Goal: Task Accomplishment & Management: Manage account settings

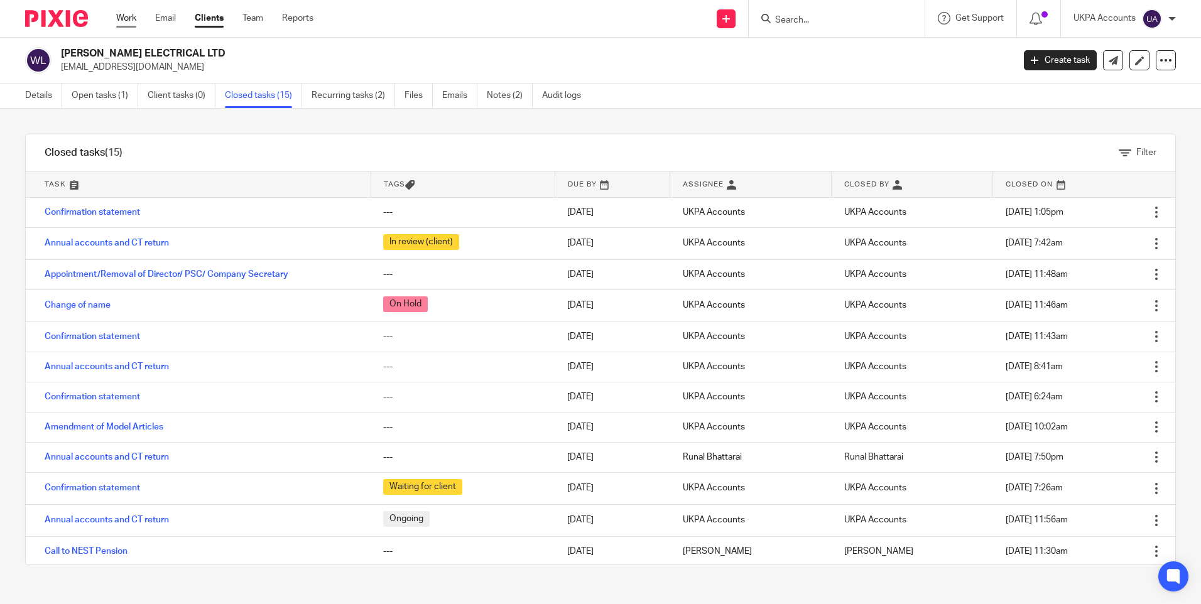
click at [133, 18] on link "Work" at bounding box center [126, 18] width 20 height 13
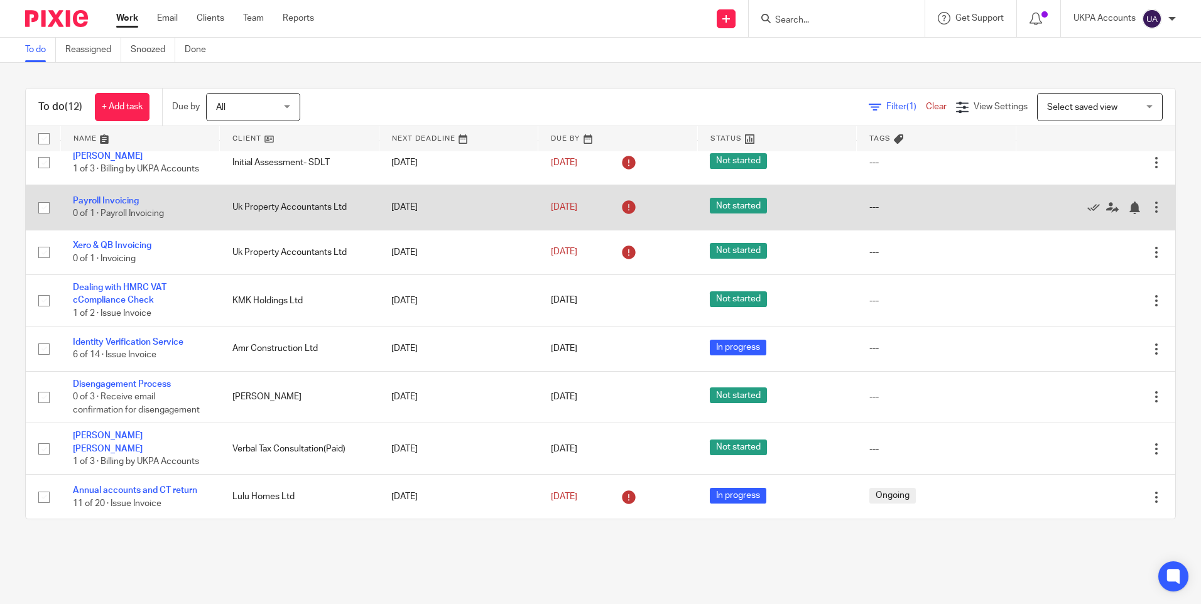
scroll to position [198, 0]
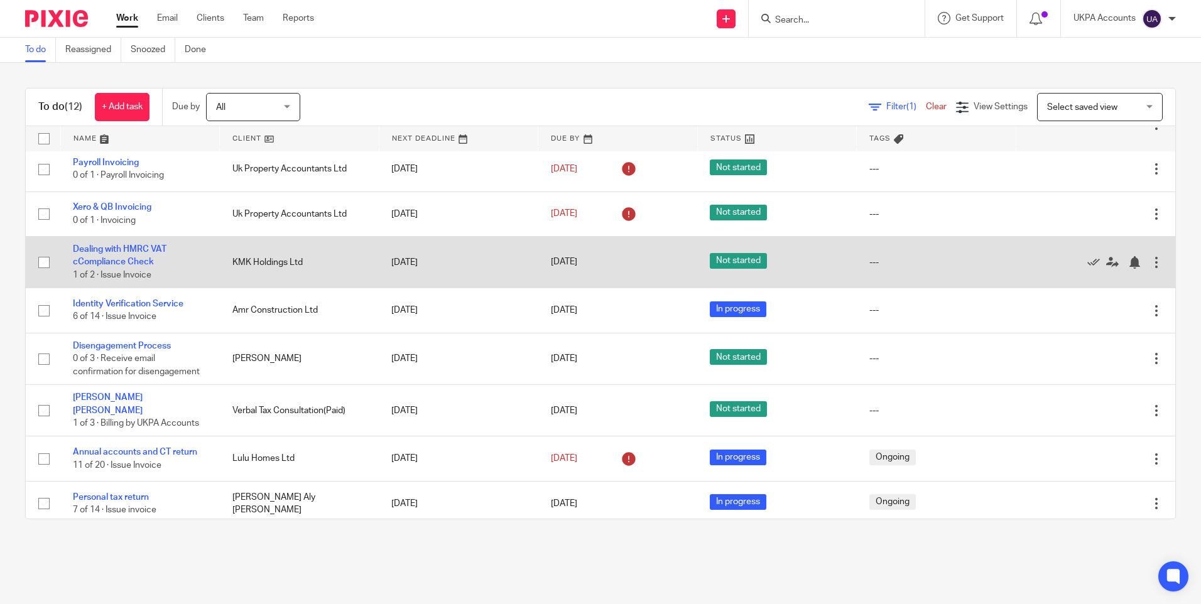
drag, startPoint x: 129, startPoint y: 255, endPoint x: 112, endPoint y: 245, distance: 19.2
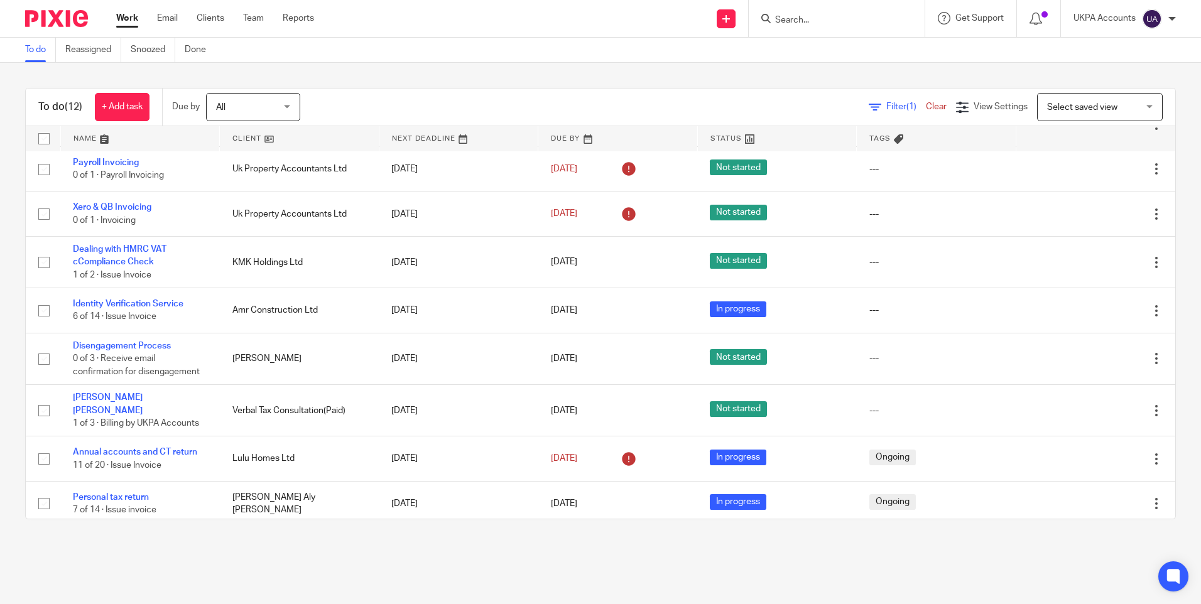
click at [38, 49] on link "To do" at bounding box center [40, 50] width 31 height 24
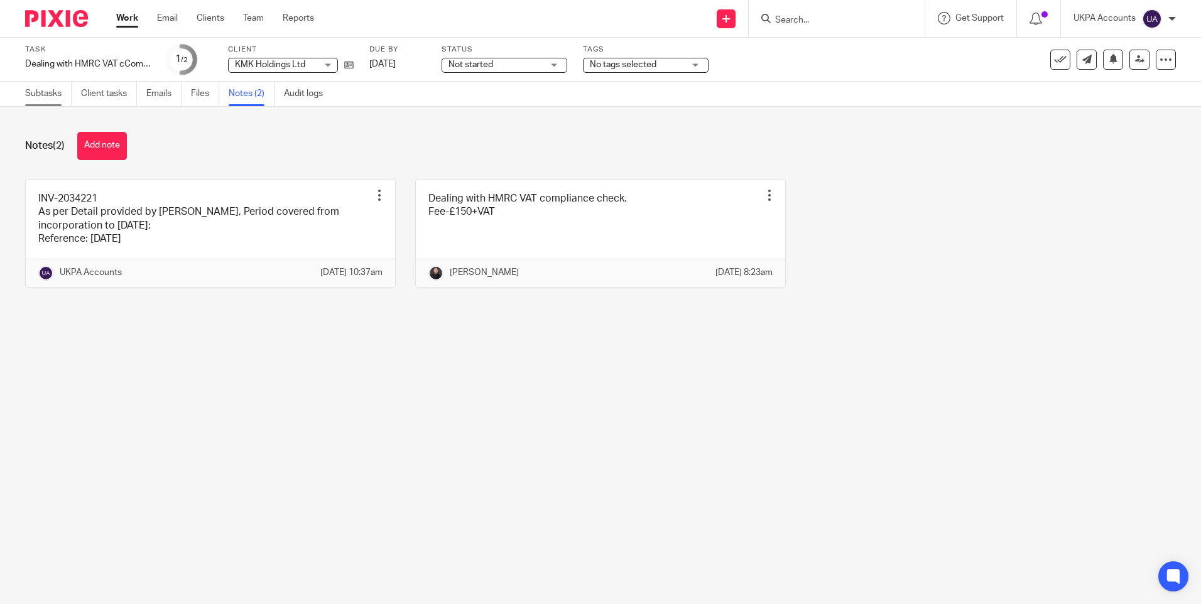
click at [53, 97] on link "Subtasks" at bounding box center [48, 94] width 46 height 24
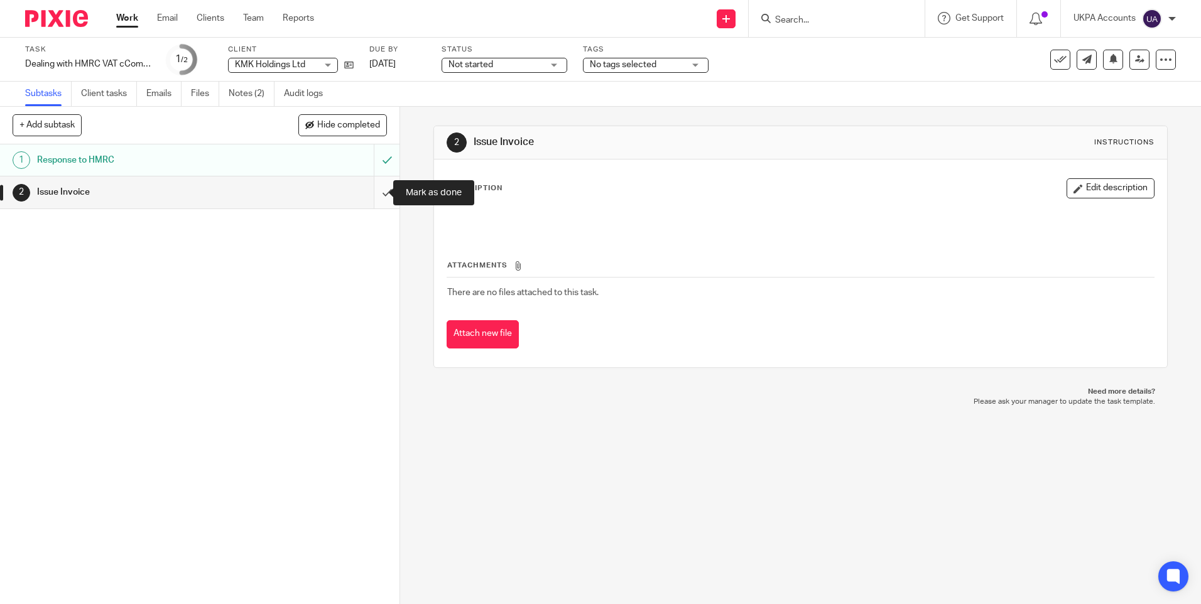
click at [372, 192] on input "submit" at bounding box center [200, 192] width 400 height 31
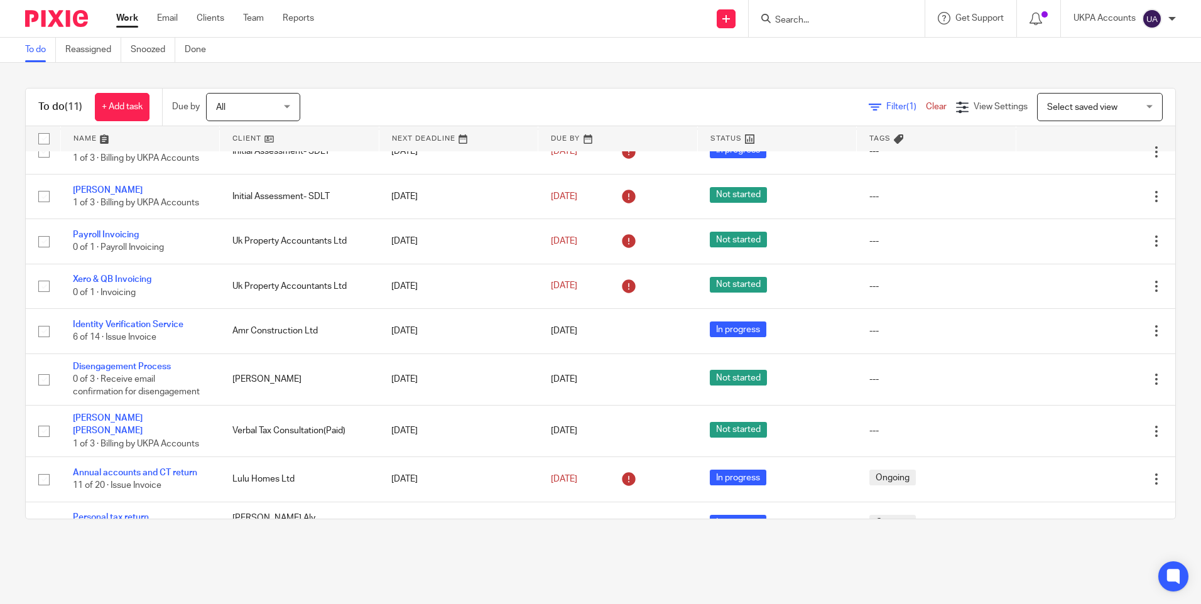
scroll to position [146, 0]
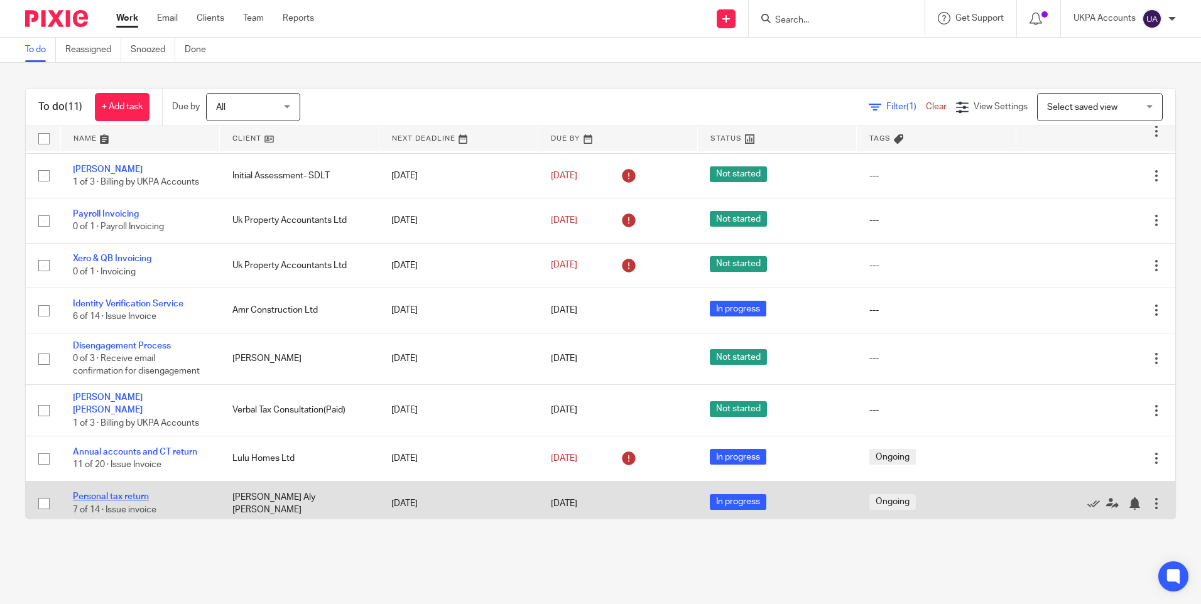
click at [112, 492] on link "Personal tax return" at bounding box center [111, 496] width 76 height 9
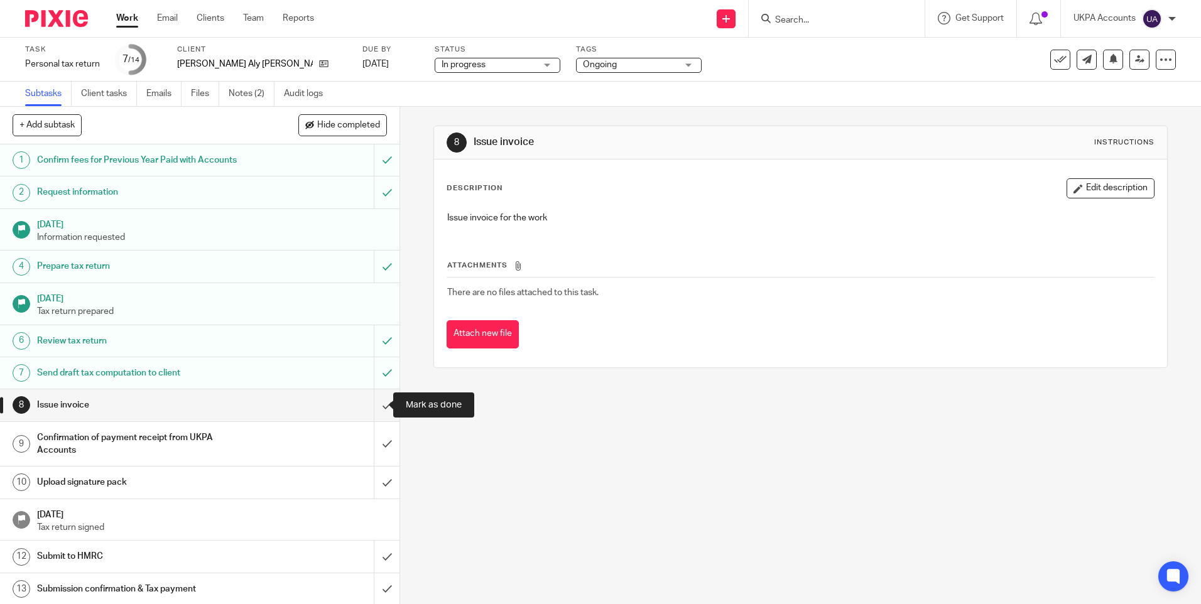
click at [370, 403] on input "submit" at bounding box center [200, 404] width 400 height 31
click at [254, 96] on link "Notes (2)" at bounding box center [252, 94] width 46 height 24
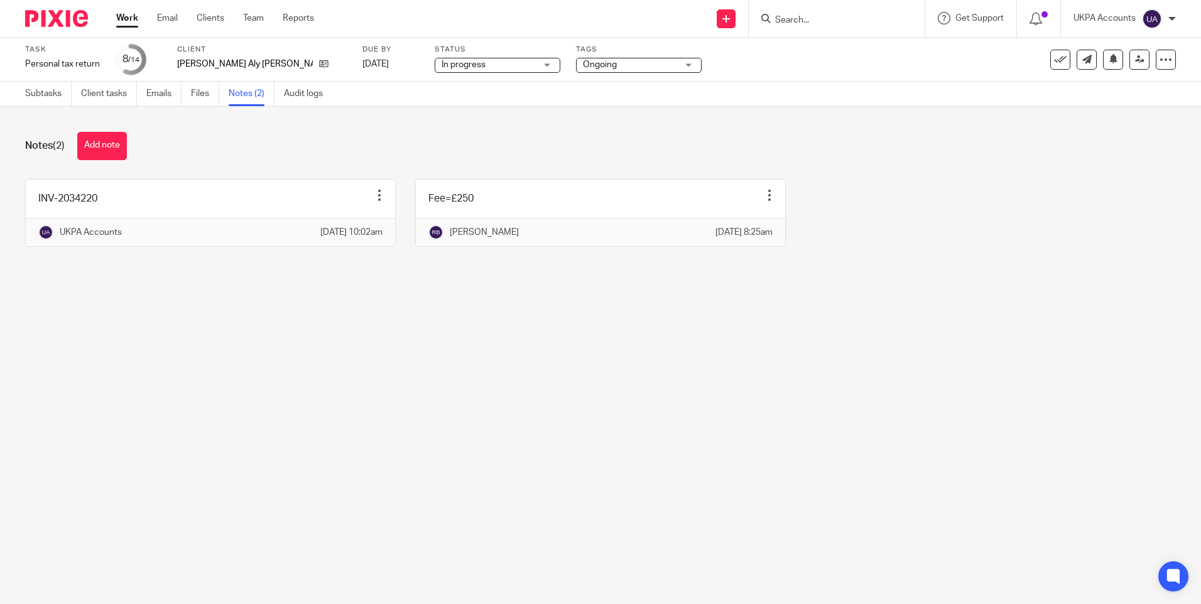
click at [663, 422] on main "Task Personal tax return Save Personal tax return 8 /14 Client [PERSON_NAME] Al…" at bounding box center [600, 302] width 1201 height 604
click at [48, 92] on link "Subtasks" at bounding box center [48, 94] width 46 height 24
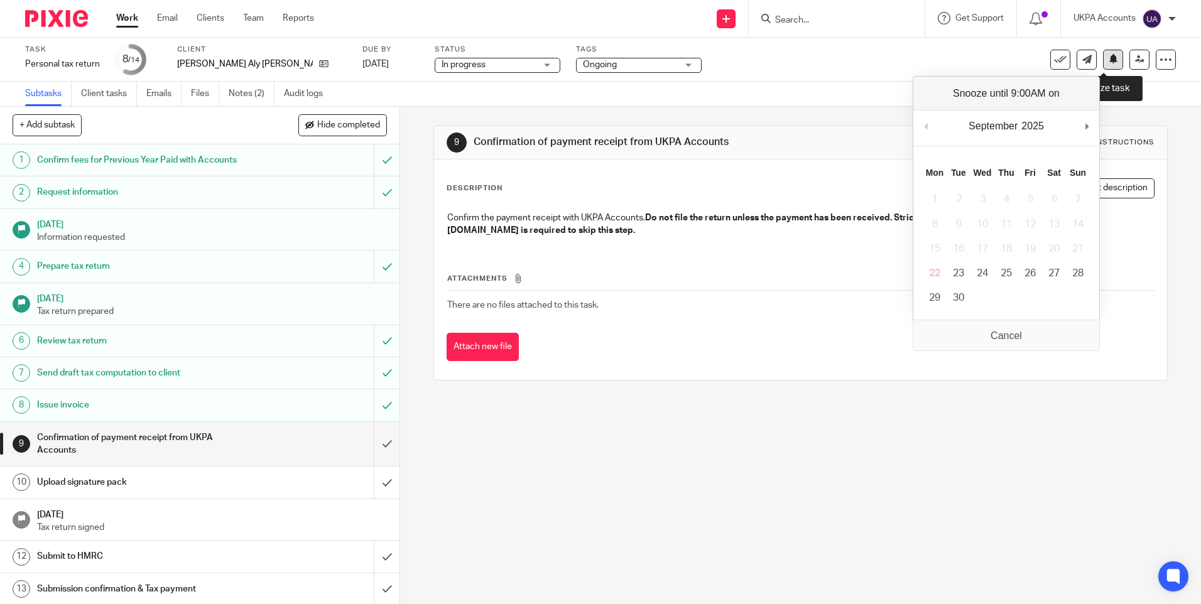
click at [1109, 58] on icon at bounding box center [1113, 58] width 9 height 9
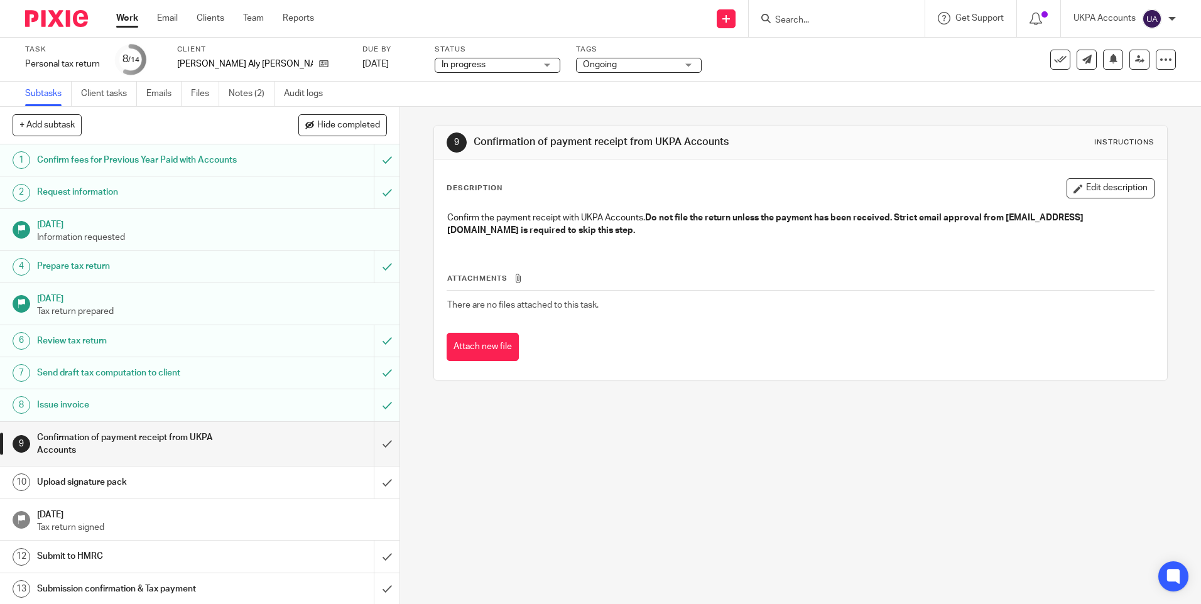
click at [951, 399] on div "9 Confirmation of payment receipt from UKPA Accounts Instructions Description E…" at bounding box center [800, 253] width 734 height 293
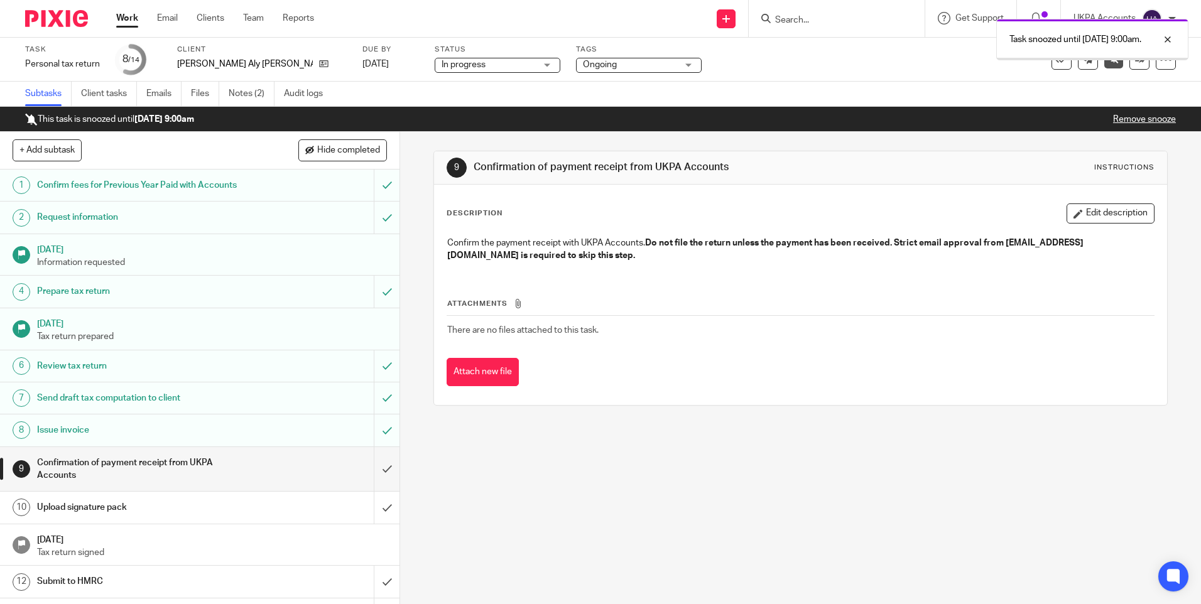
click at [136, 16] on link "Work" at bounding box center [127, 18] width 22 height 13
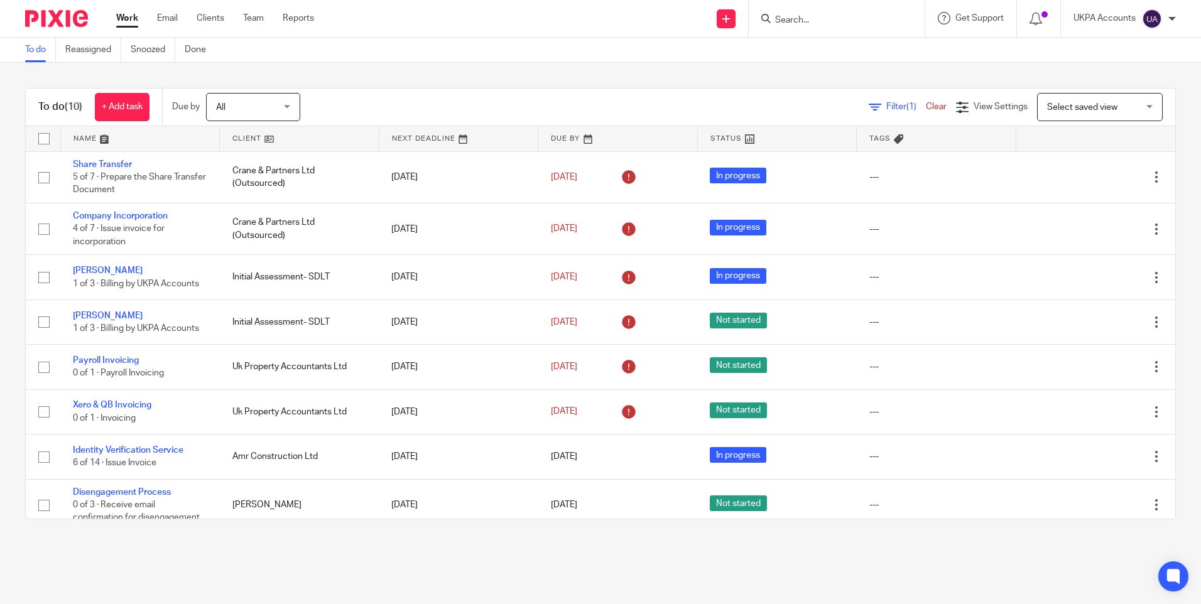
click at [535, 76] on div "To do (10) + Add task Due by All All Today Tomorrow This week Next week This mo…" at bounding box center [600, 304] width 1201 height 482
click at [828, 25] on input "Search" at bounding box center [830, 20] width 113 height 11
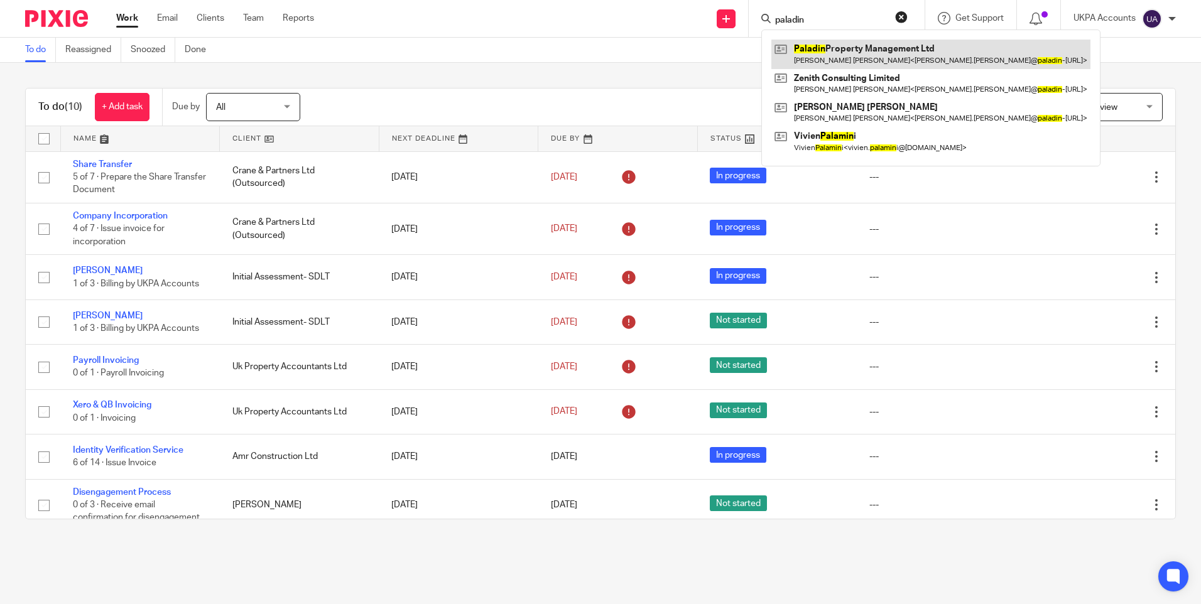
type input "paladin"
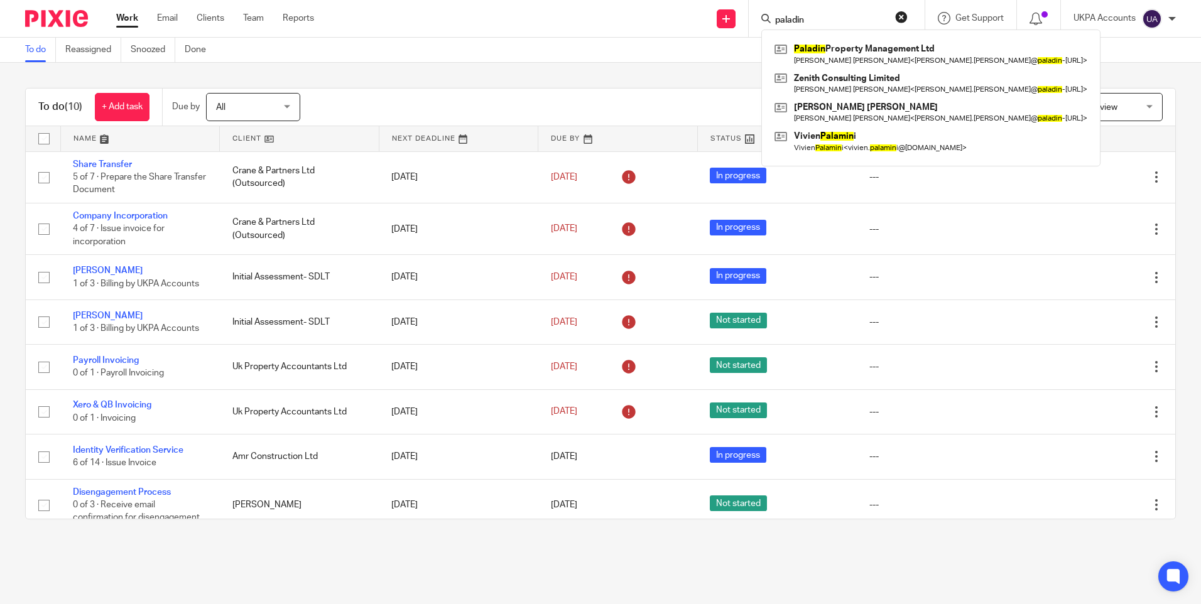
click at [130, 19] on link "Work" at bounding box center [127, 18] width 22 height 13
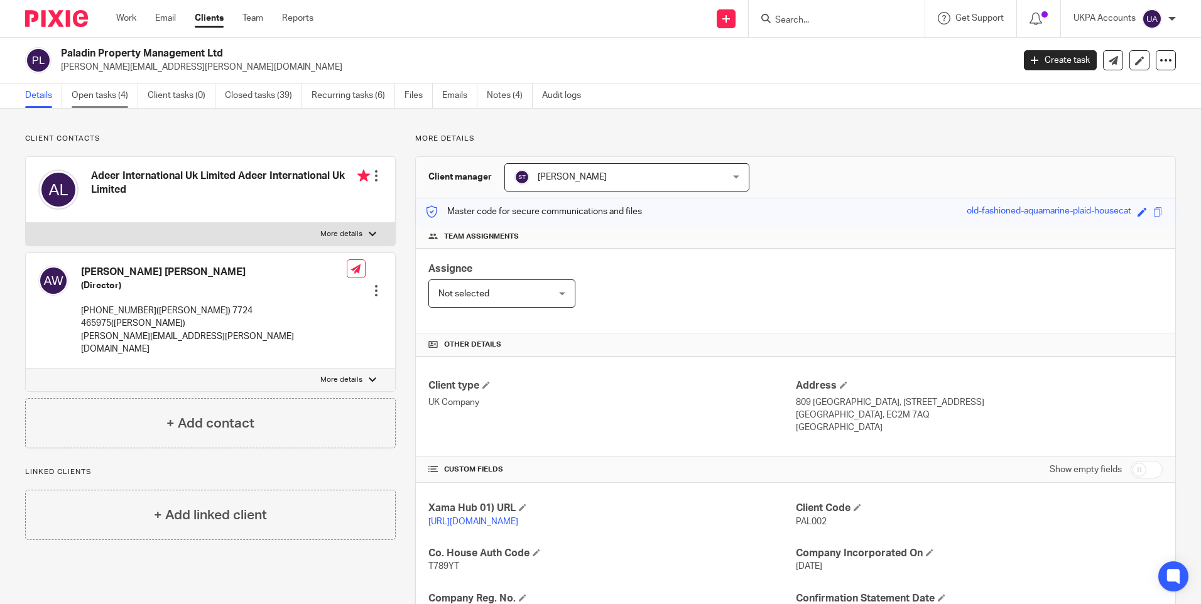
click at [99, 97] on link "Open tasks (4)" at bounding box center [105, 96] width 67 height 24
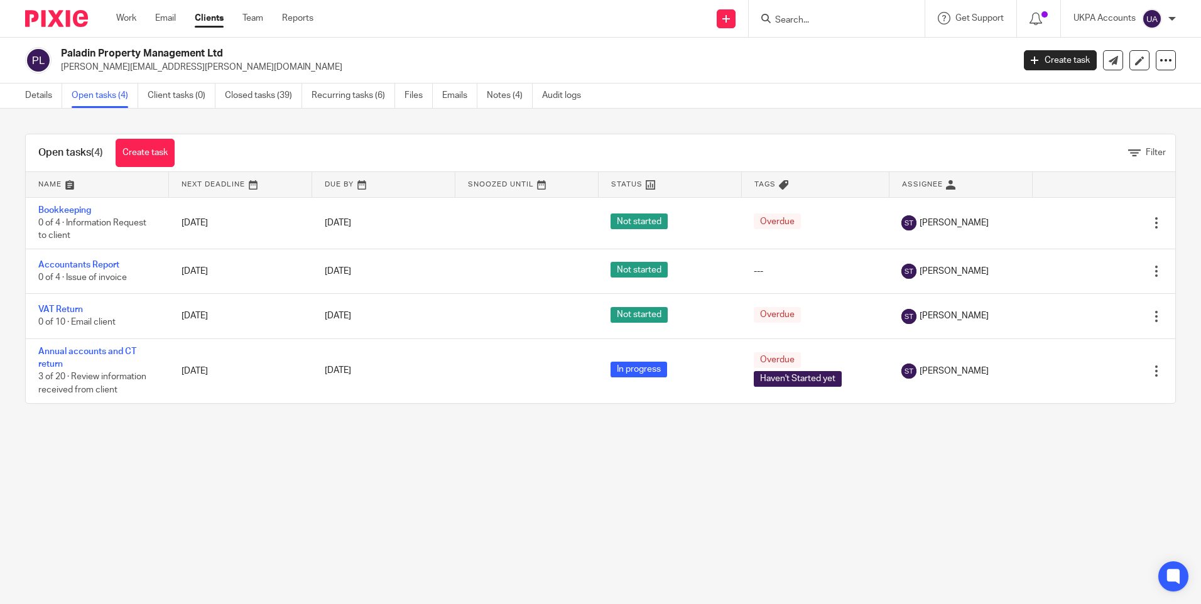
click at [369, 538] on main "Paladin Property Management Ltd andrew.wright@paladin-property.co.uk Create tas…" at bounding box center [600, 302] width 1201 height 604
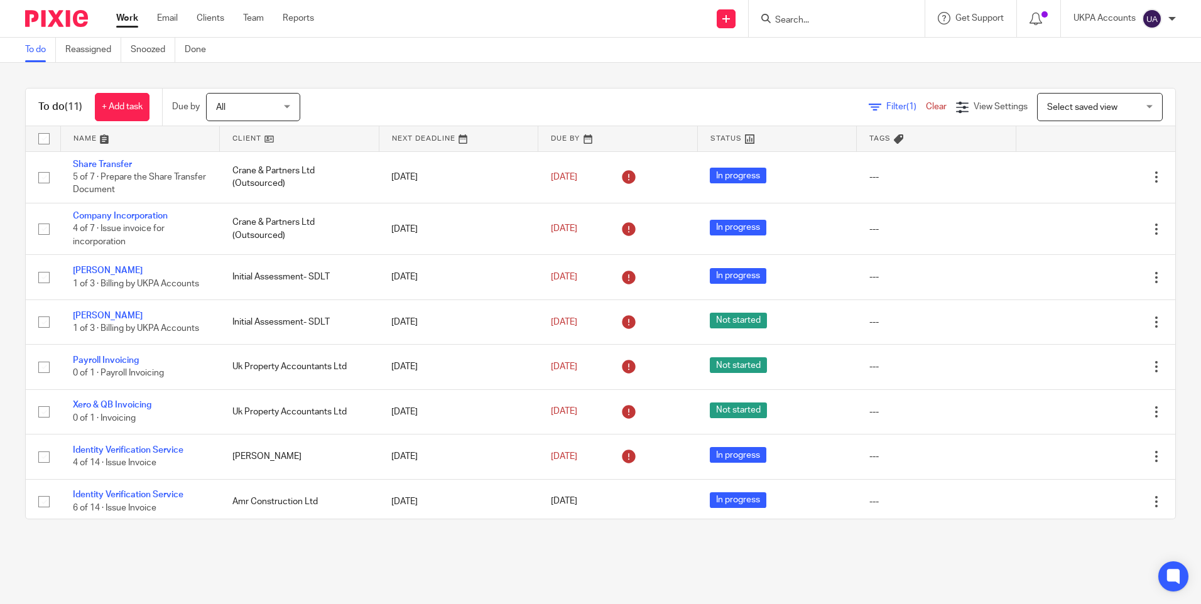
scroll to position [146, 0]
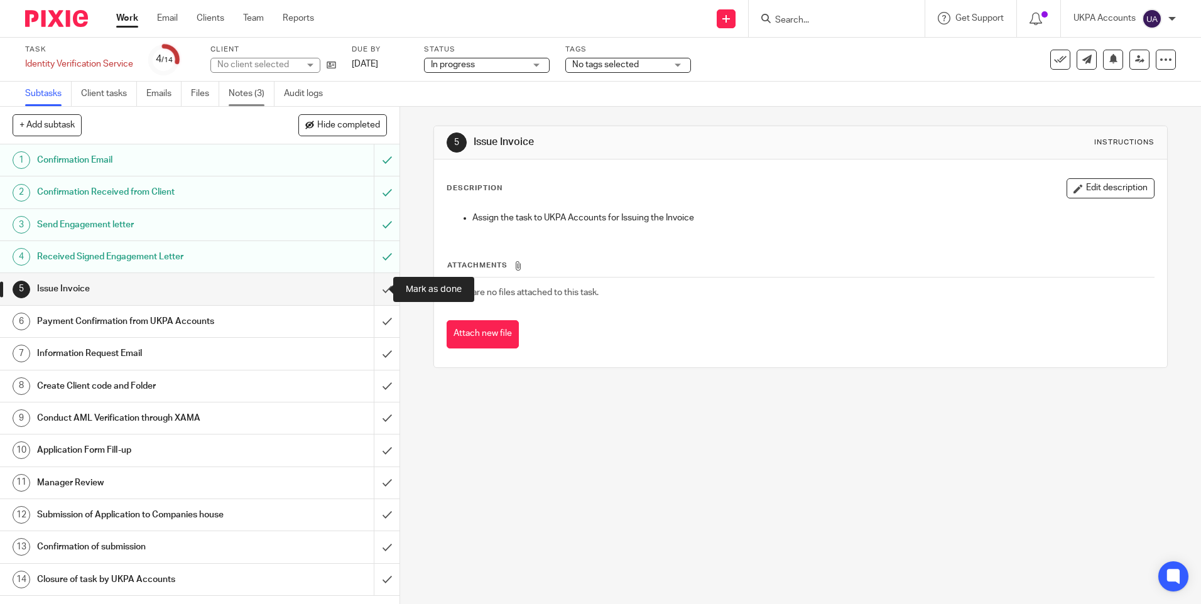
click at [372, 288] on input "submit" at bounding box center [200, 288] width 400 height 31
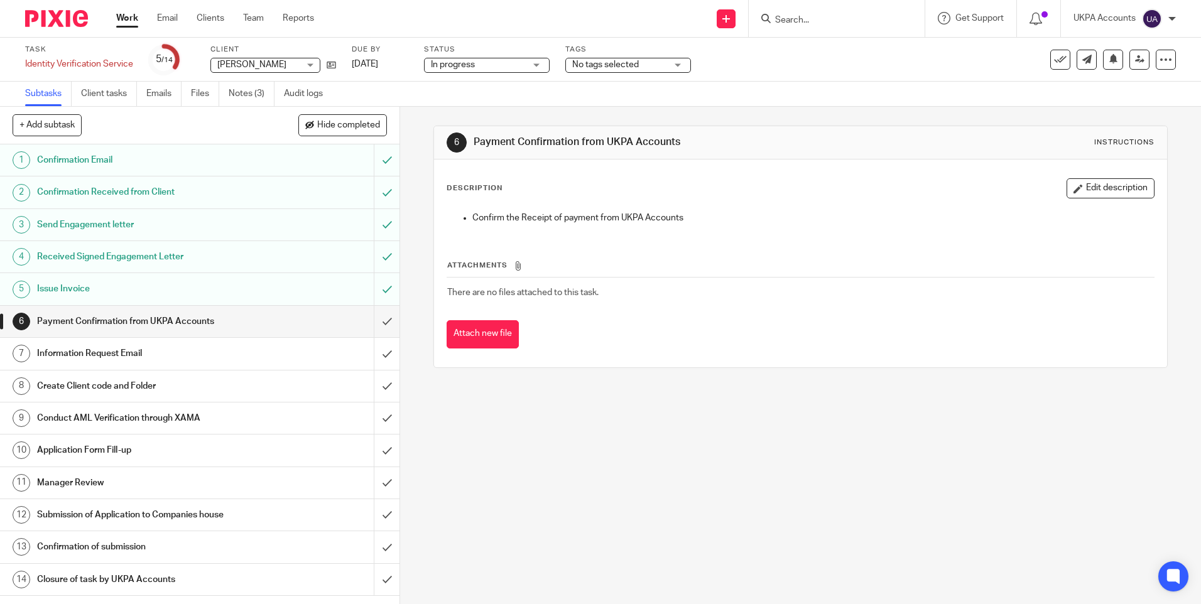
click at [570, 97] on div "Subtasks Client tasks Emails Files Notes (3) Audit logs" at bounding box center [600, 94] width 1201 height 25
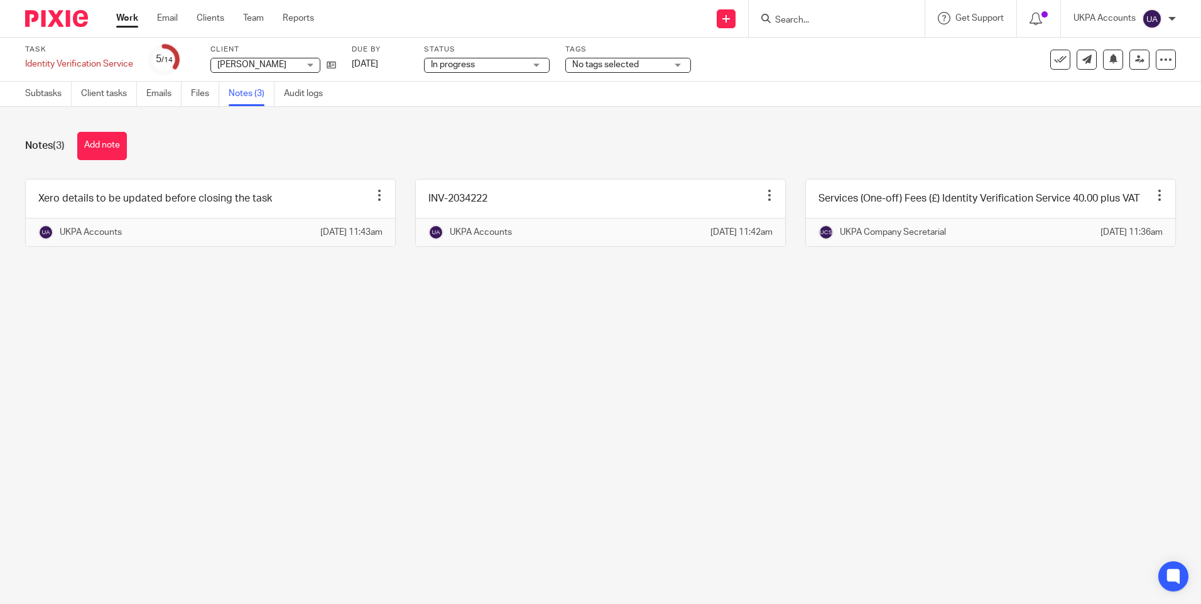
drag, startPoint x: 510, startPoint y: 385, endPoint x: 499, endPoint y: 383, distance: 10.8
click at [509, 386] on main "Task Identity Verification Service Save Identity Verification Service 5 /14 Cli…" at bounding box center [600, 302] width 1201 height 604
click at [1109, 62] on icon at bounding box center [1113, 58] width 9 height 9
click at [128, 18] on link "Work" at bounding box center [127, 18] width 22 height 13
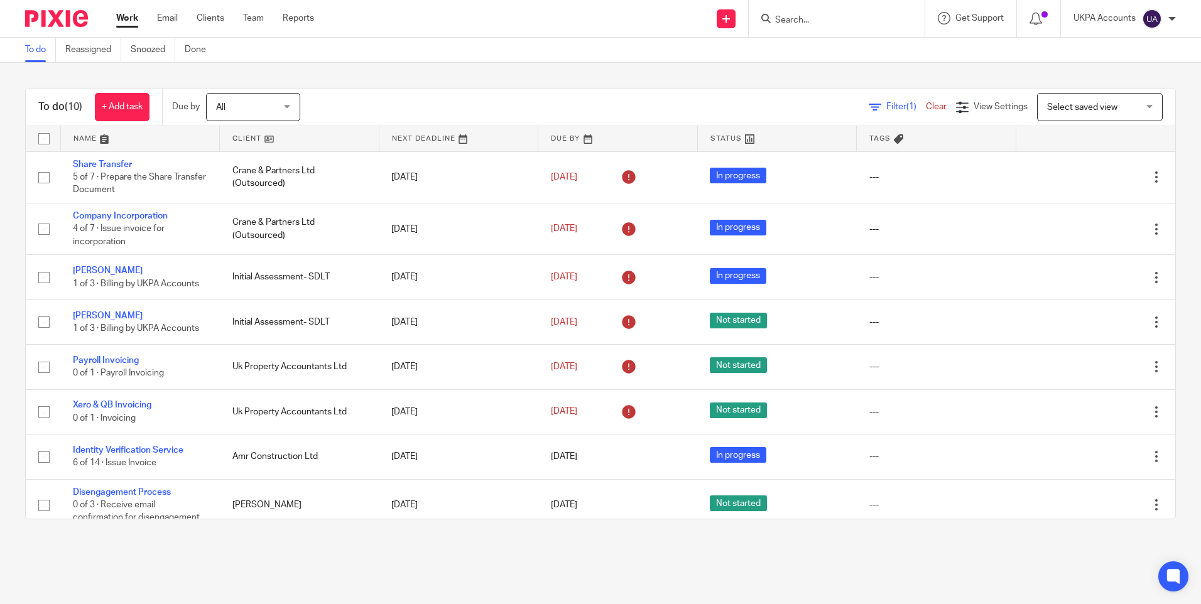
click at [801, 18] on input "Search" at bounding box center [830, 20] width 113 height 11
type input "jmk"
drag, startPoint x: 795, startPoint y: 19, endPoint x: 746, endPoint y: 17, distance: 48.4
click at [746, 17] on div "Send new email Create task Add client jmk Jmk Design And Build Limited Jane Mar…" at bounding box center [767, 18] width 868 height 37
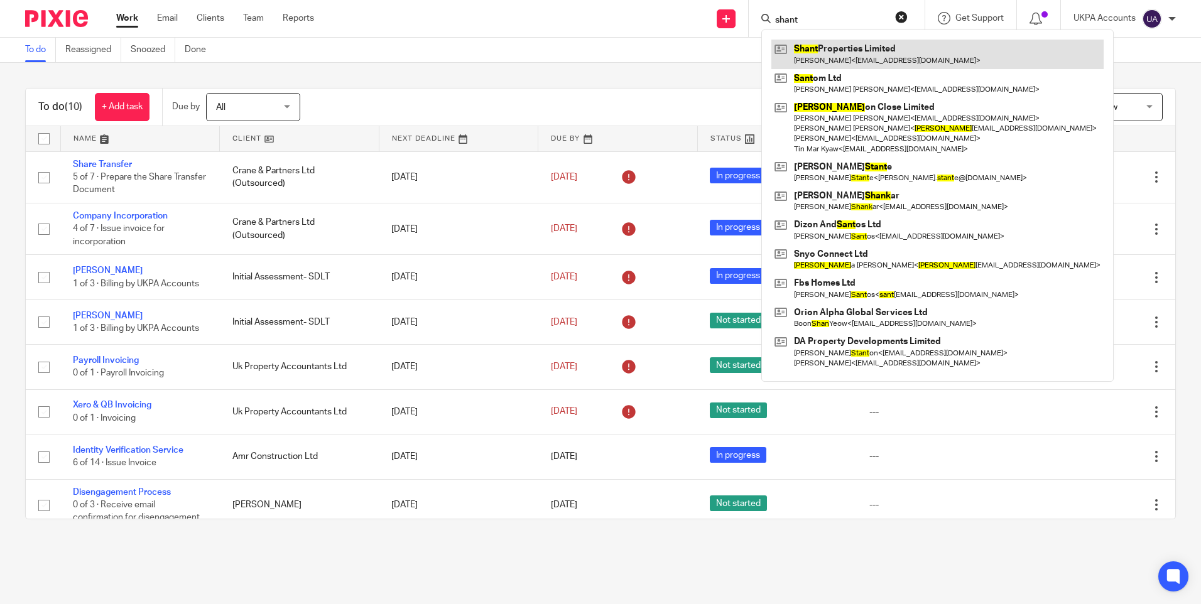
type input "shant"
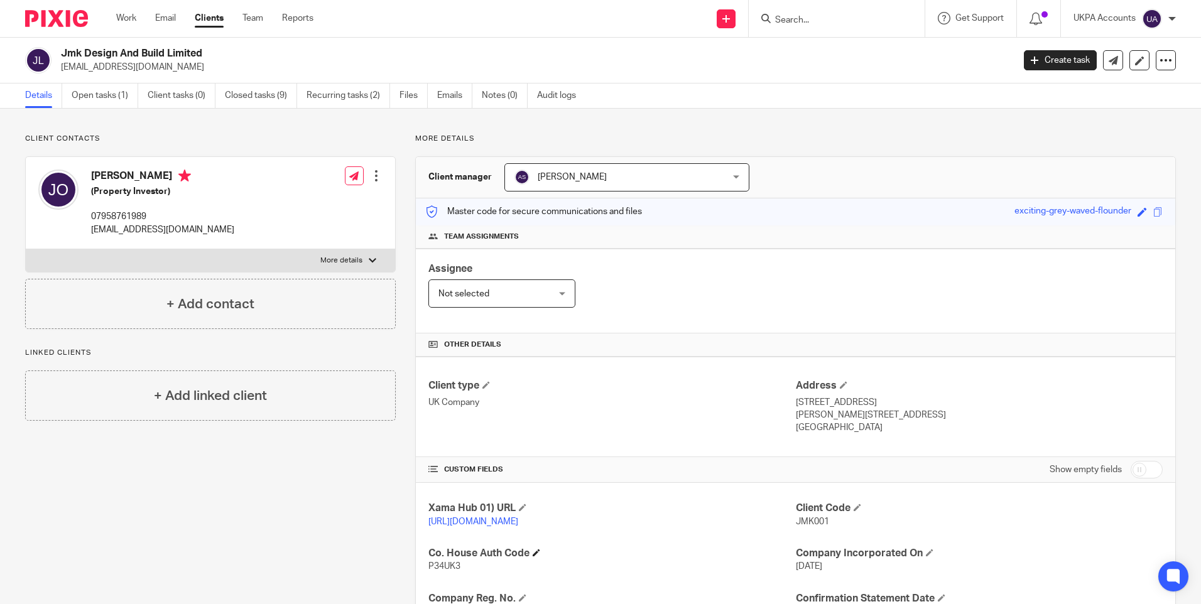
scroll to position [126, 0]
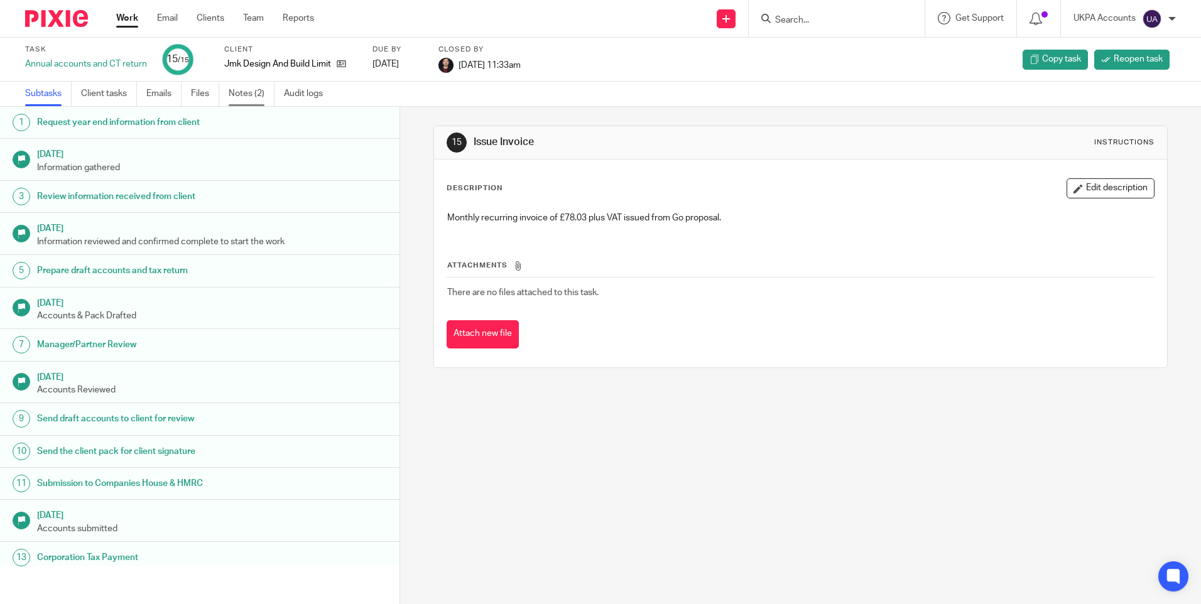
click at [253, 92] on link "Notes (2)" at bounding box center [252, 94] width 46 height 24
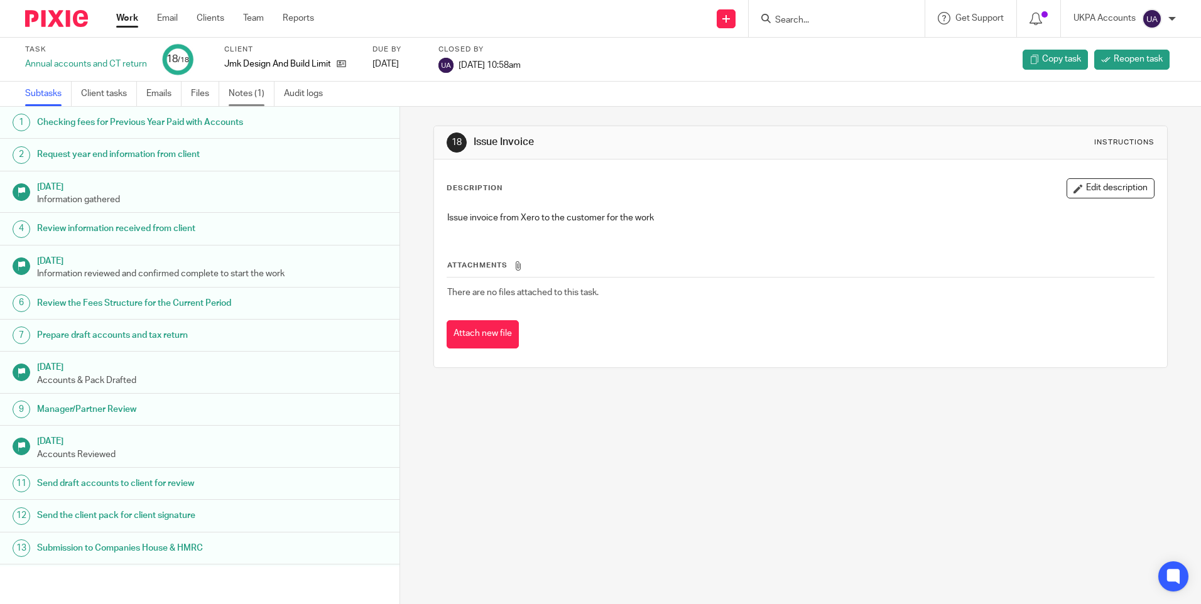
click at [253, 94] on link "Notes (1)" at bounding box center [252, 94] width 46 height 24
click at [246, 97] on link "Notes (1)" at bounding box center [252, 94] width 46 height 24
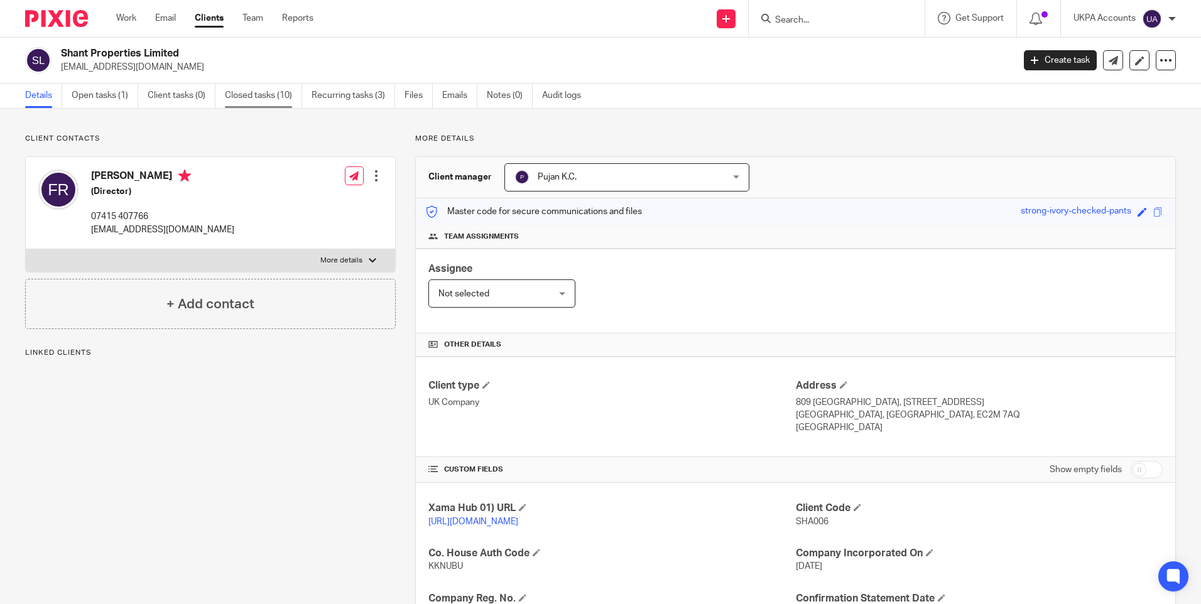
click at [273, 98] on link "Closed tasks (10)" at bounding box center [263, 96] width 77 height 24
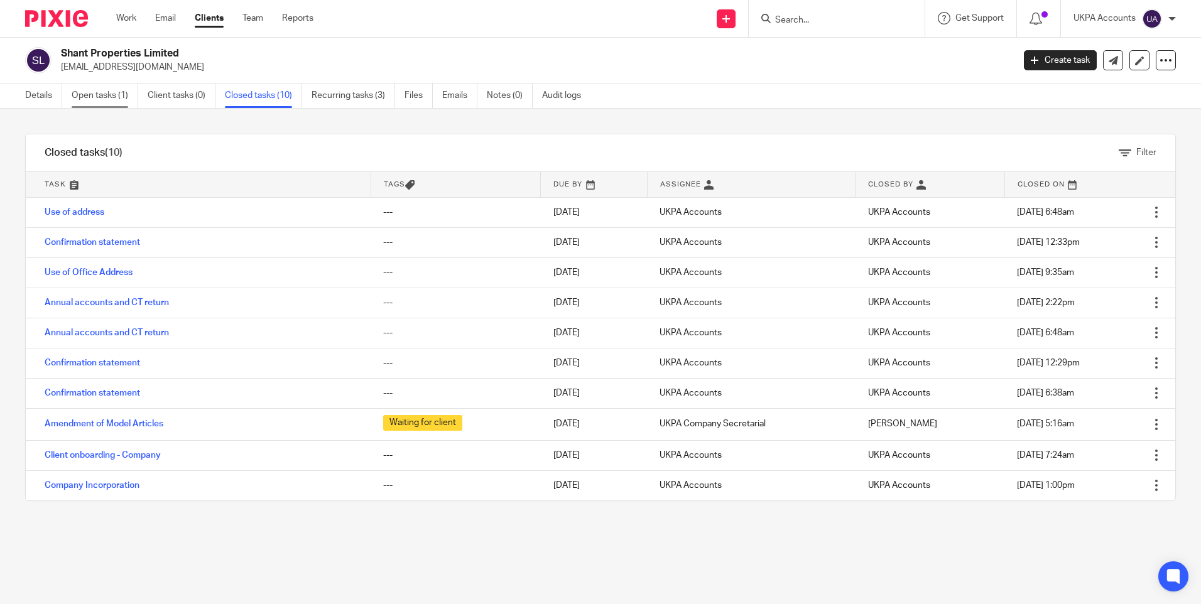
click at [117, 92] on link "Open tasks (1)" at bounding box center [105, 96] width 67 height 24
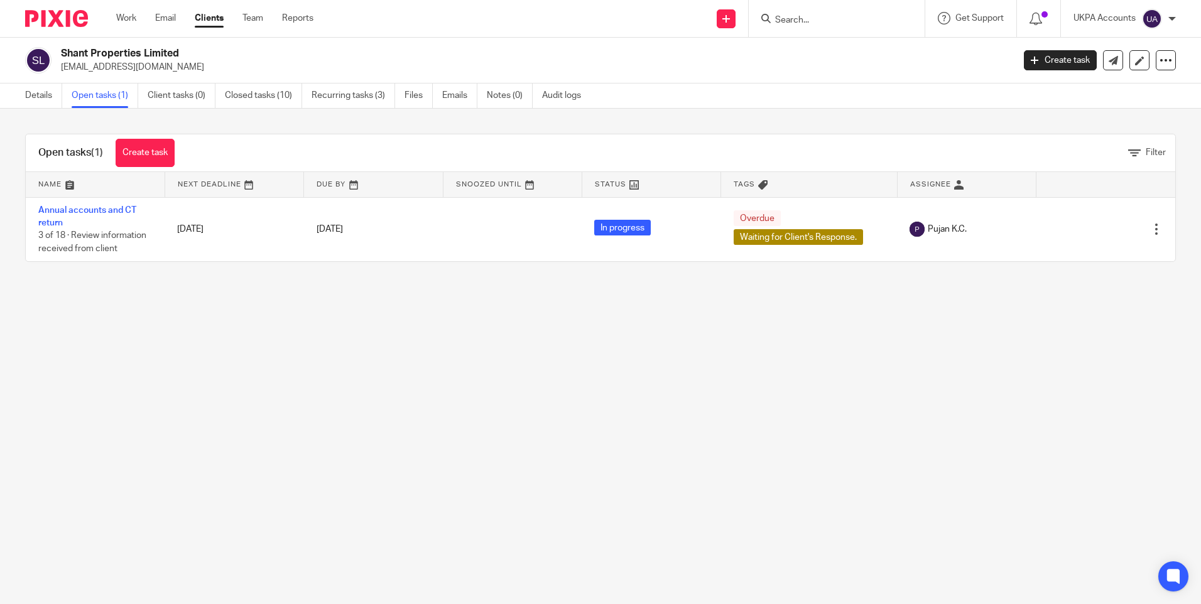
click at [797, 18] on input "Search" at bounding box center [830, 20] width 113 height 11
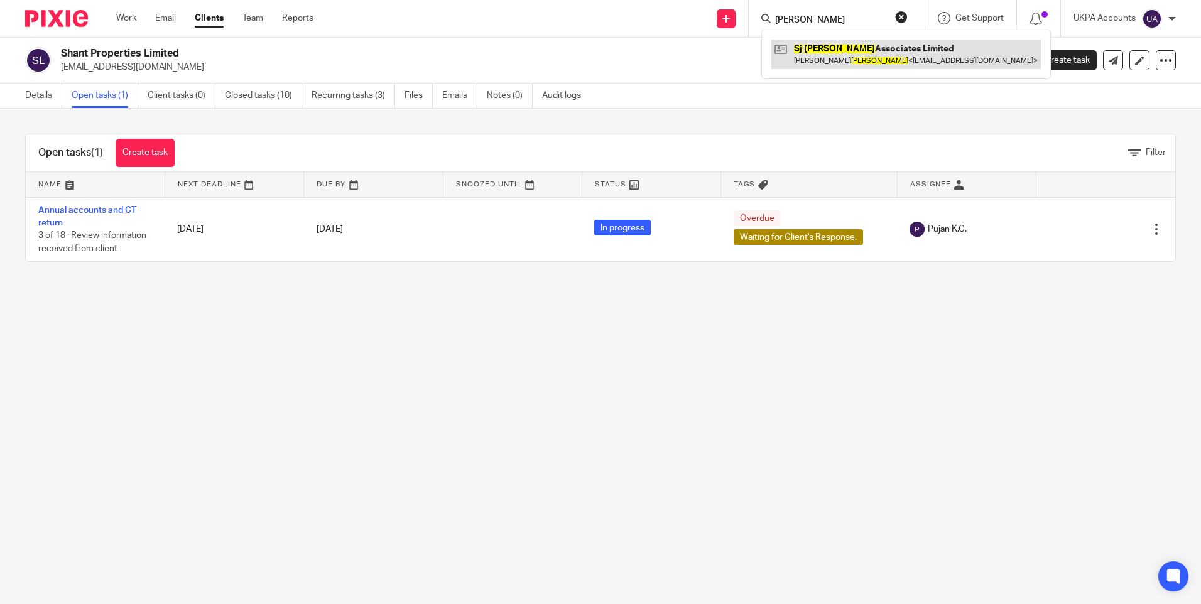
type input "[PERSON_NAME]"
click at [817, 46] on link at bounding box center [905, 54] width 269 height 29
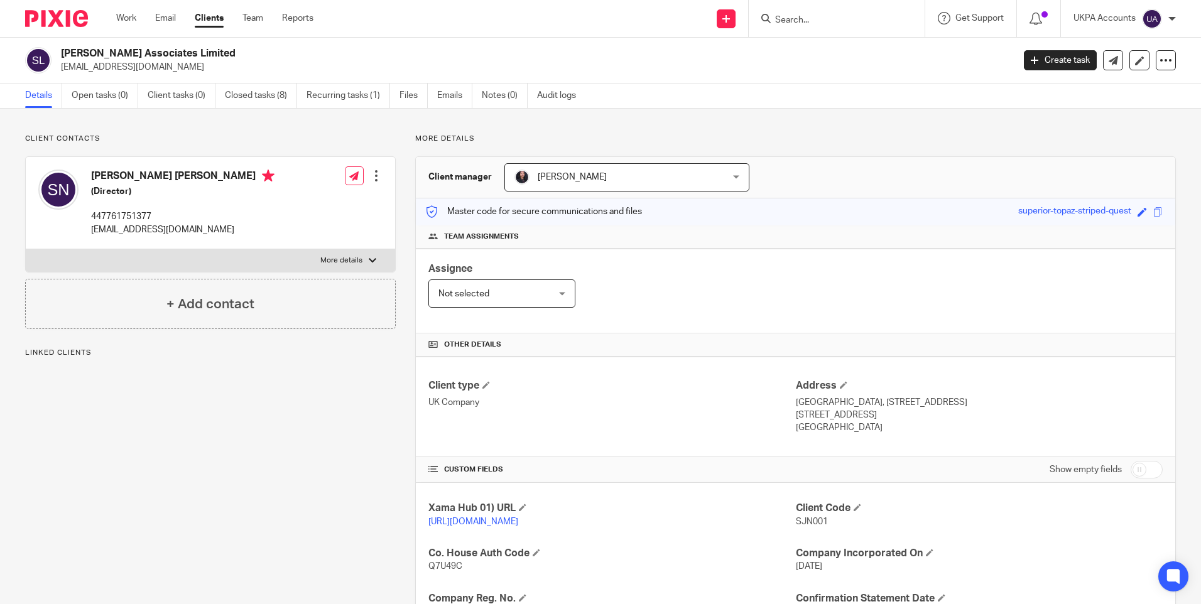
click at [614, 127] on div "Client contacts Simon James Napper (Director) 447761751377 simonjnapper@icloud.…" at bounding box center [600, 476] width 1201 height 735
click at [264, 100] on link "Closed tasks (8)" at bounding box center [261, 96] width 72 height 24
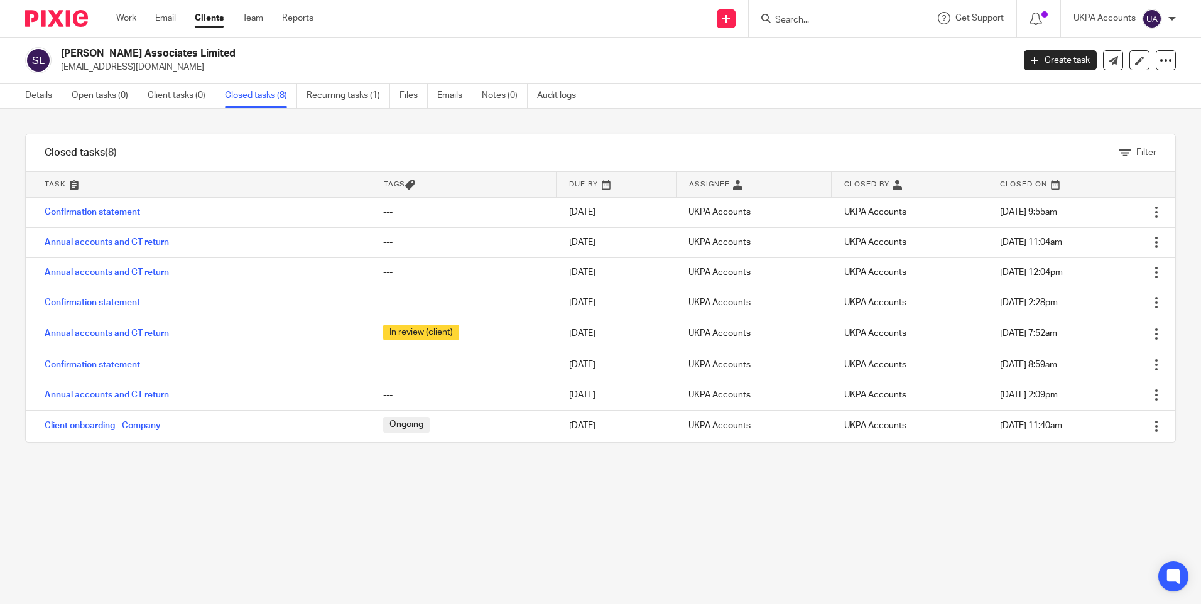
drag, startPoint x: 806, startPoint y: 12, endPoint x: 807, endPoint y: 19, distance: 6.9
click at [807, 12] on form at bounding box center [841, 19] width 134 height 16
click at [806, 19] on input "Search" at bounding box center [830, 20] width 113 height 11
type input "jmk"
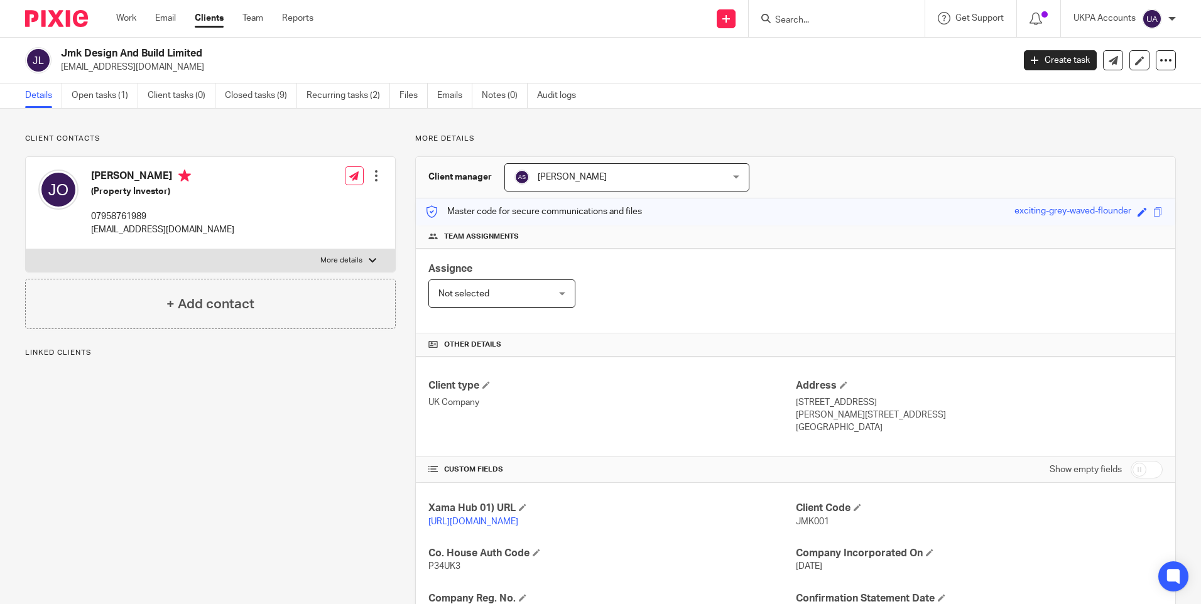
click at [348, 129] on div "Client contacts [PERSON_NAME] (Property Investor) 07958761989 [EMAIL_ADDRESS][D…" at bounding box center [600, 483] width 1201 height 748
click at [149, 482] on div "Client contacts [PERSON_NAME] (Property Investor) 07958761989 [EMAIL_ADDRESS][D…" at bounding box center [201, 482] width 390 height 697
click at [244, 102] on link "Closed tasks (9)" at bounding box center [261, 96] width 72 height 24
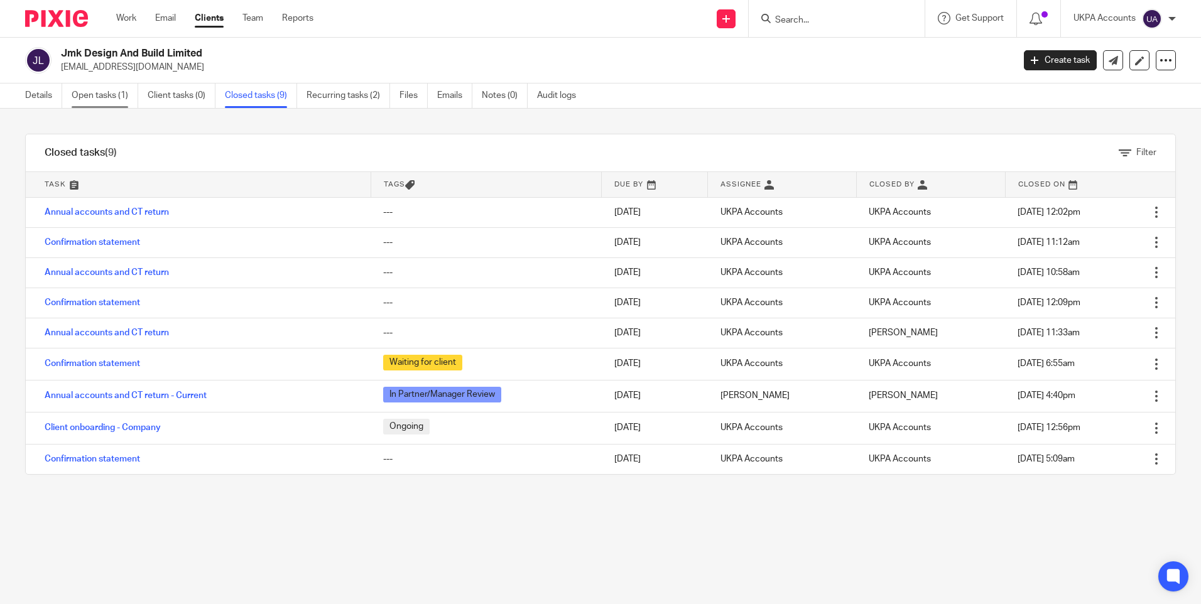
click at [116, 95] on link "Open tasks (1)" at bounding box center [105, 96] width 67 height 24
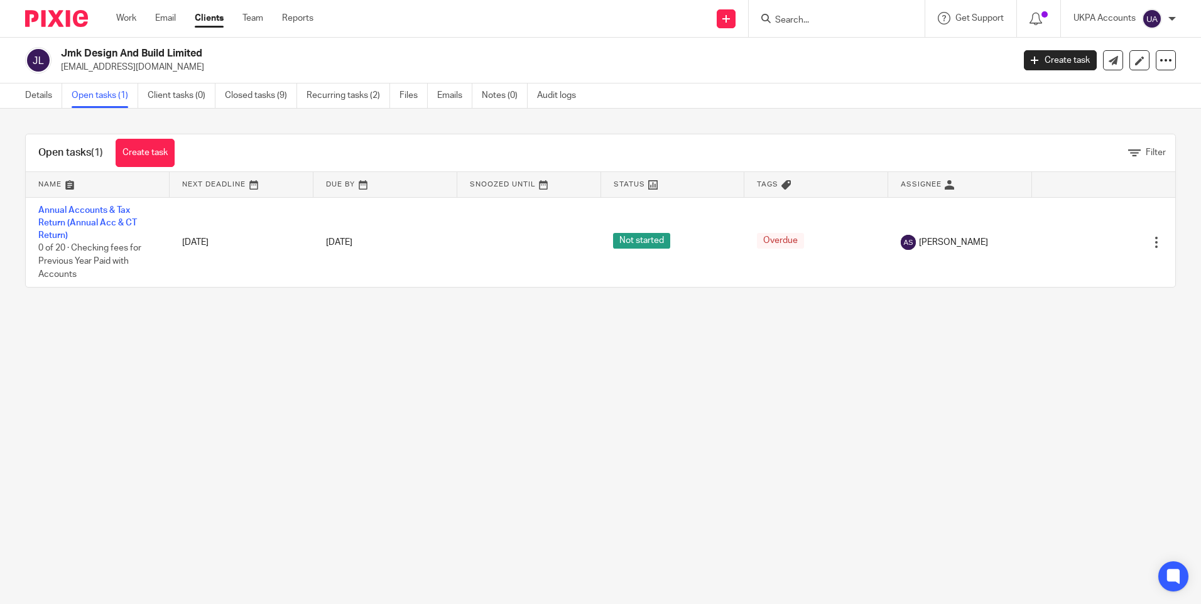
drag, startPoint x: 416, startPoint y: 430, endPoint x: 418, endPoint y: 423, distance: 7.2
click at [420, 430] on main "Jmk Design And Build Limited [EMAIL_ADDRESS][DOMAIN_NAME] Create task Update fr…" at bounding box center [600, 302] width 1201 height 604
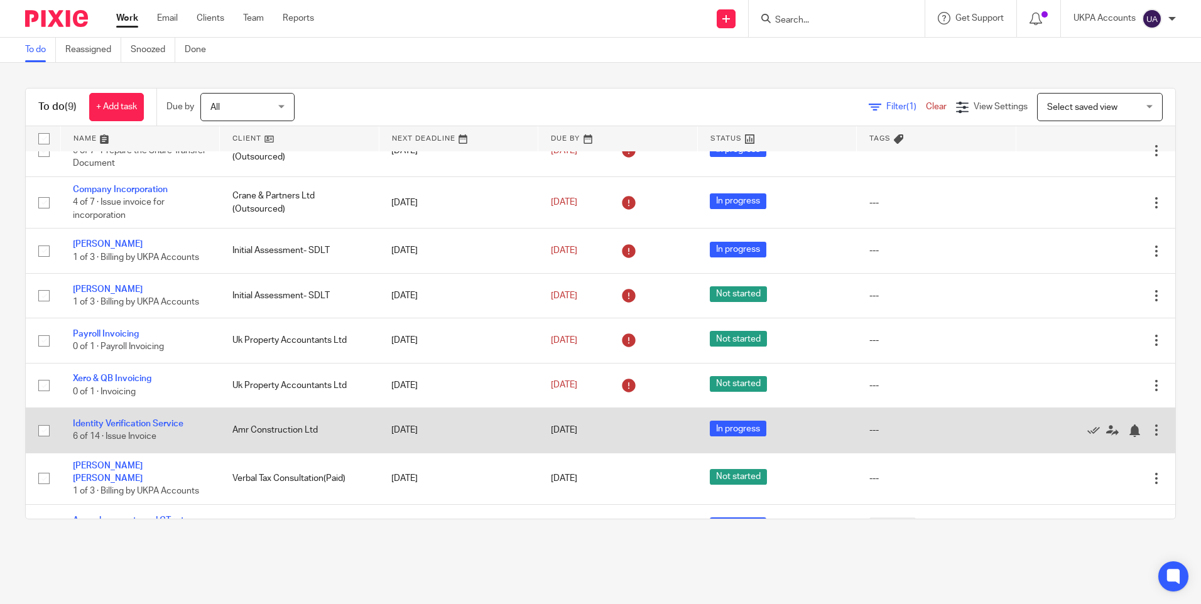
scroll to position [50, 0]
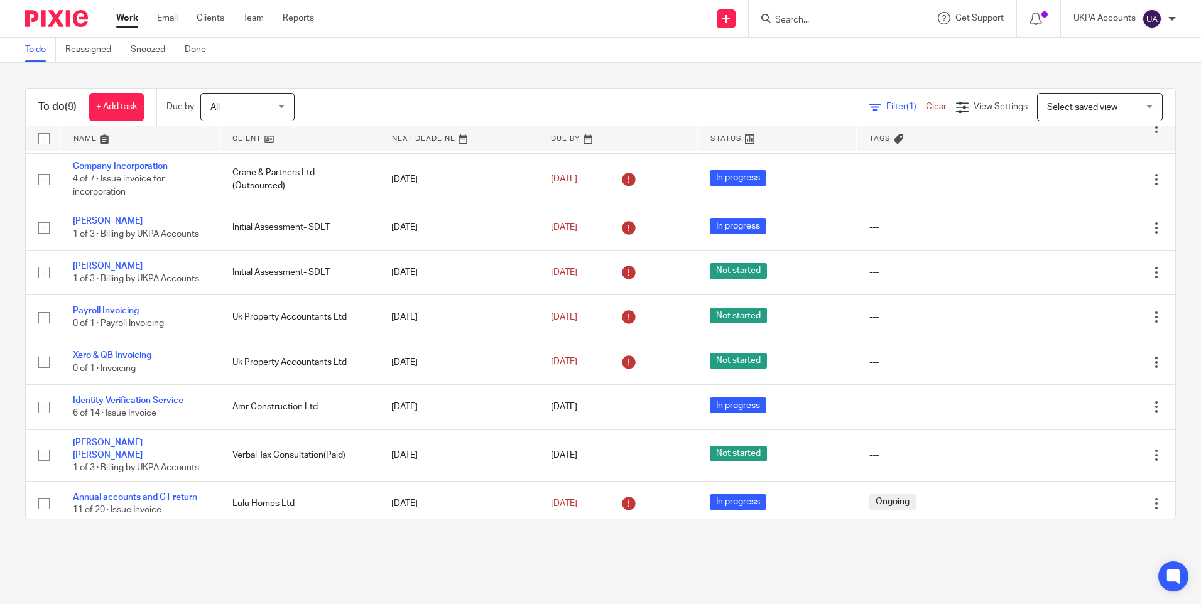
click at [126, 19] on link "Work" at bounding box center [127, 18] width 22 height 13
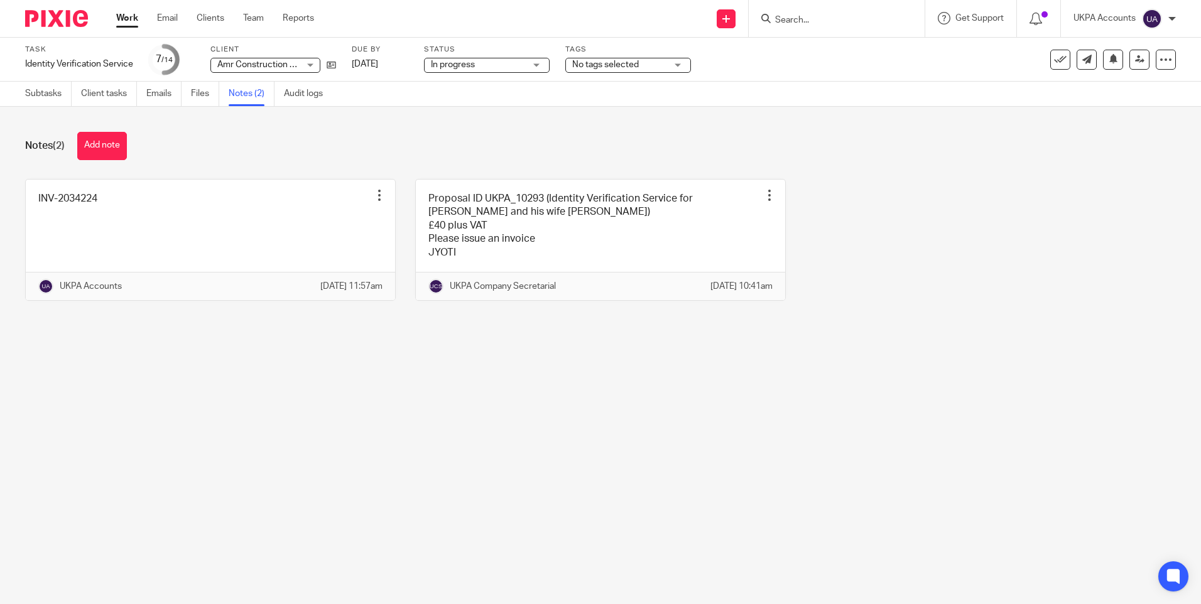
click at [578, 461] on main "Task Identity Verification Service Save Identity Verification Service 7 /14 Cli…" at bounding box center [600, 302] width 1201 height 604
click at [403, 135] on div "Notes (2) Add note" at bounding box center [600, 146] width 1151 height 28
drag, startPoint x: 1011, startPoint y: 246, endPoint x: 1075, endPoint y: 116, distance: 144.7
click at [1018, 234] on div "INV-2034224 Edit note Delete note UKPA Accounts [DATE] 11:57am Proposal ID UKPA…" at bounding box center [591, 249] width 1170 height 141
click at [1109, 62] on icon at bounding box center [1113, 58] width 9 height 9
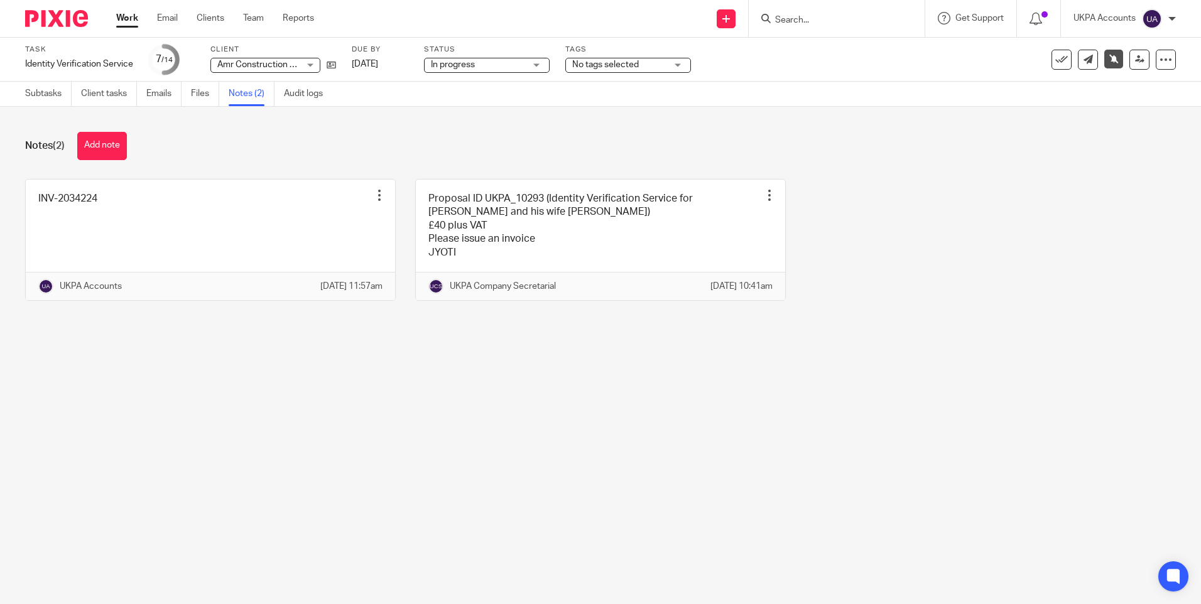
click at [600, 390] on main "Task Identity Verification Service Save Identity Verification Service 7 /14 Cli…" at bounding box center [600, 302] width 1201 height 604
click at [550, 132] on div "Notes (2) Add note" at bounding box center [600, 146] width 1151 height 28
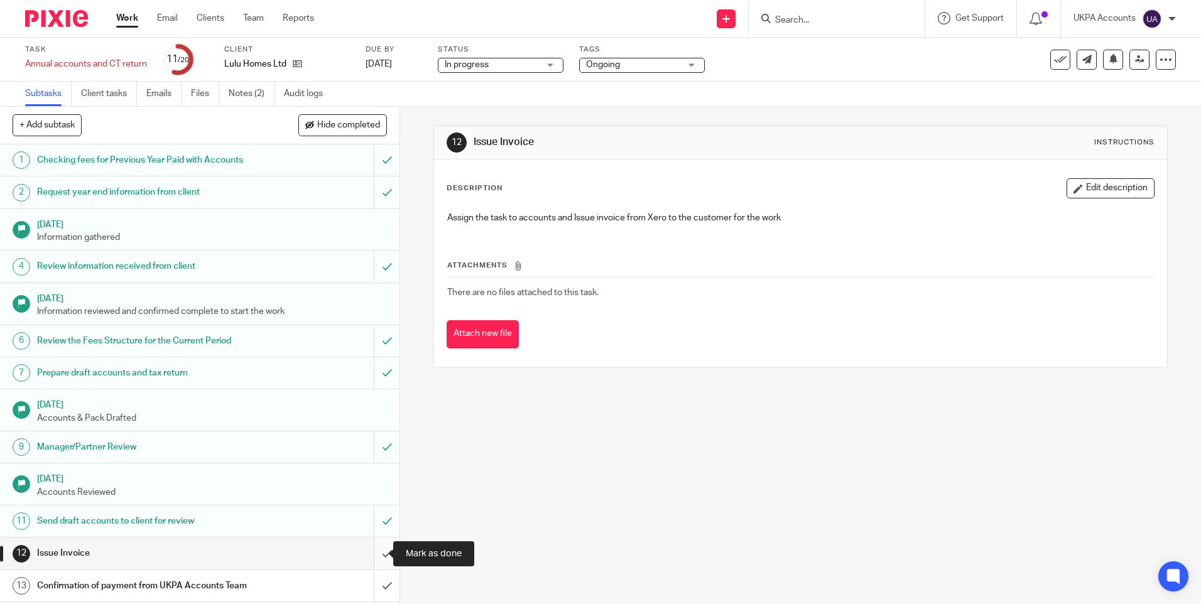
click at [374, 552] on input "submit" at bounding box center [200, 553] width 400 height 31
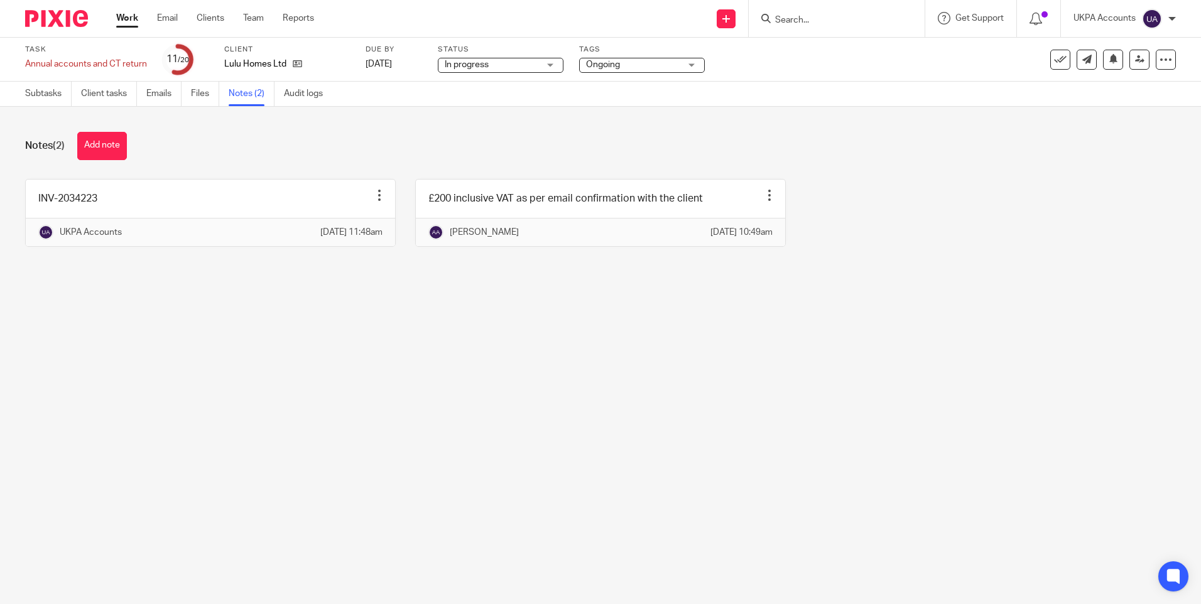
click at [289, 150] on div "Notes (2) Add note" at bounding box center [600, 146] width 1151 height 28
click at [720, 430] on main "Task Annual accounts and CT return Save Annual accounts and CT return 11 /20 Cl…" at bounding box center [600, 302] width 1201 height 604
drag, startPoint x: 366, startPoint y: 370, endPoint x: 330, endPoint y: 340, distance: 46.4
click at [361, 368] on main "Task Annual accounts and CT return Save Annual accounts and CT return 11 /20 Cl…" at bounding box center [600, 302] width 1201 height 604
click at [35, 90] on link "Subtasks" at bounding box center [48, 94] width 46 height 24
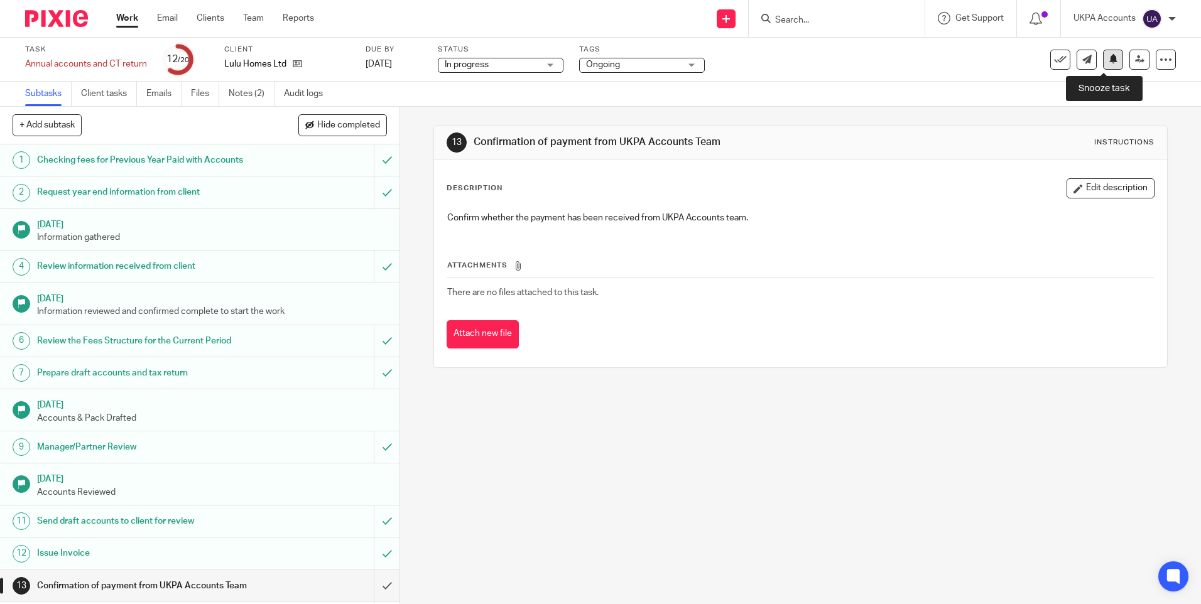
click at [1109, 60] on icon at bounding box center [1113, 58] width 9 height 9
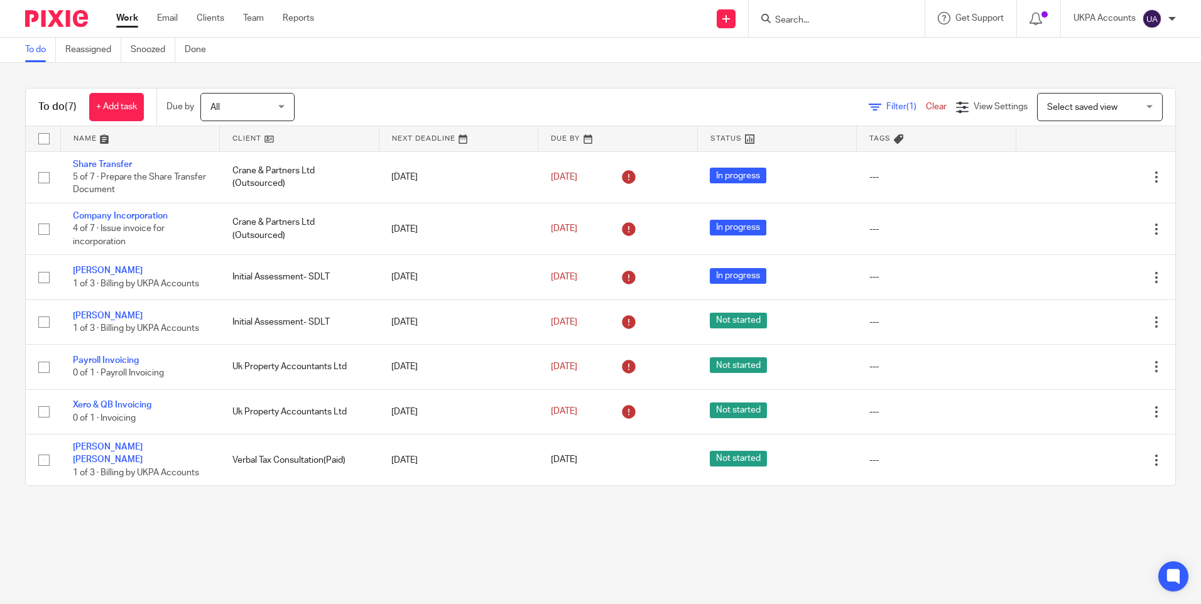
click at [131, 14] on link "Work" at bounding box center [127, 18] width 22 height 13
click at [812, 24] on input "Search" at bounding box center [830, 20] width 113 height 11
click at [805, 17] on input "Search" at bounding box center [830, 20] width 113 height 11
type input "JMK DESIGN"
drag, startPoint x: 845, startPoint y: 18, endPoint x: 746, endPoint y: 16, distance: 99.9
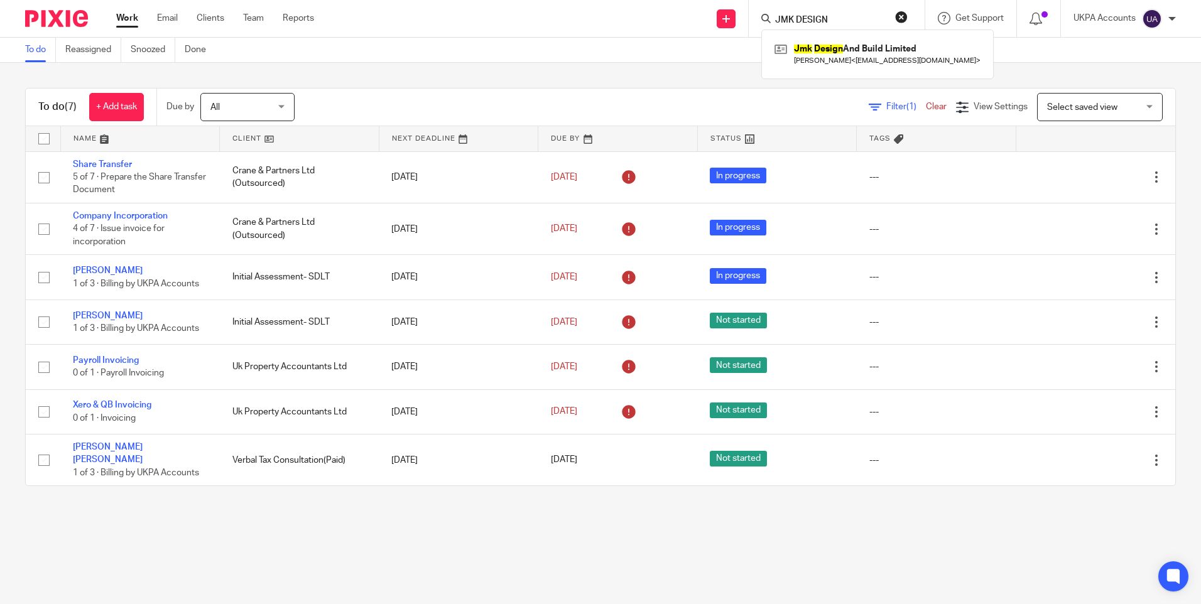
click at [746, 16] on div "Send new email Create task Add client JMK DESIGN Jmk Design And Build Limited J…" at bounding box center [767, 18] width 868 height 37
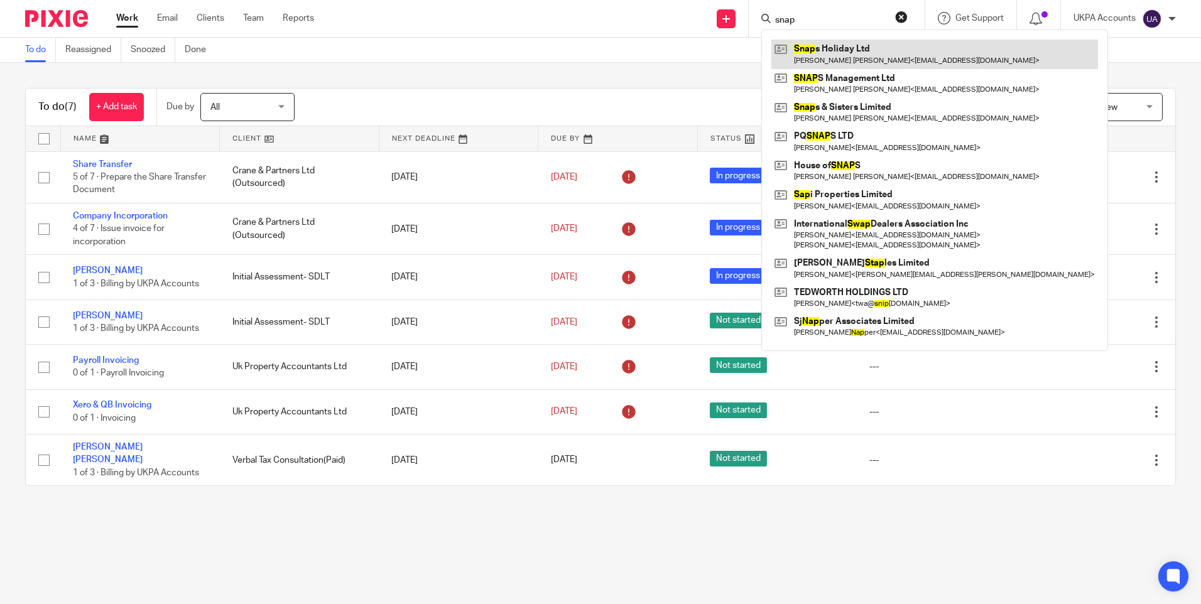
type input "snap"
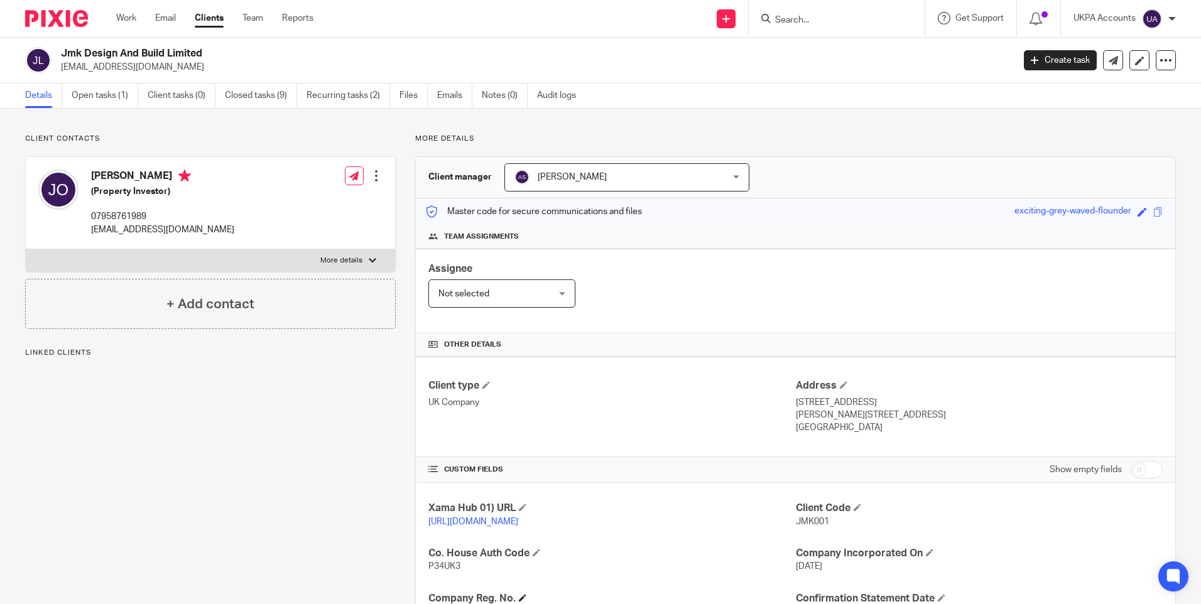
scroll to position [188, 0]
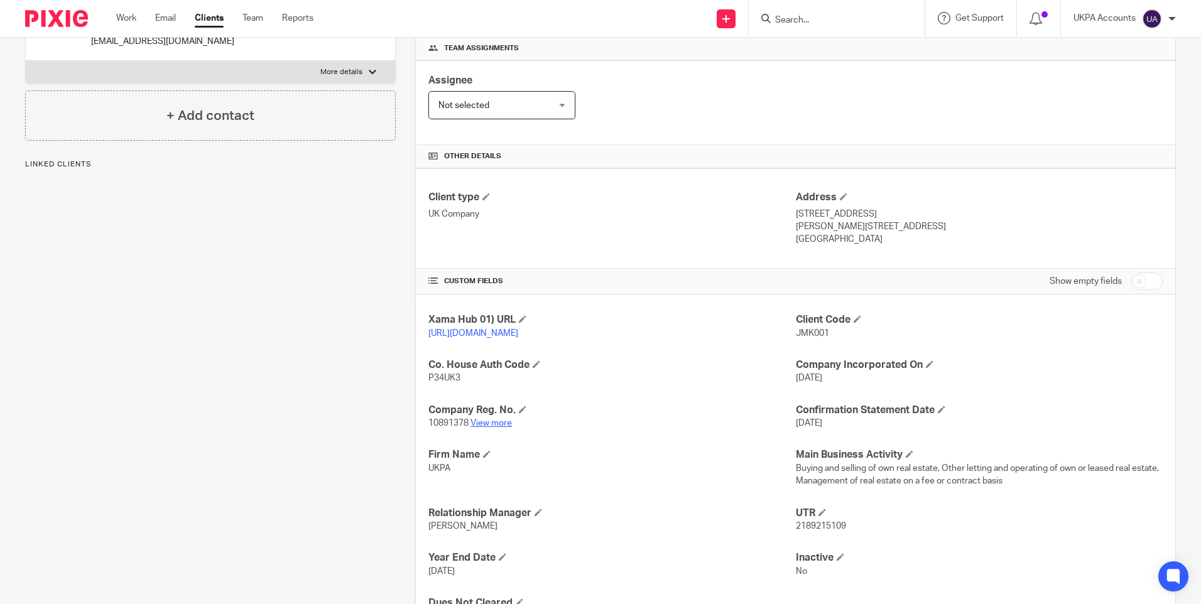
click at [484, 428] on link "View more" at bounding box center [490, 423] width 41 height 9
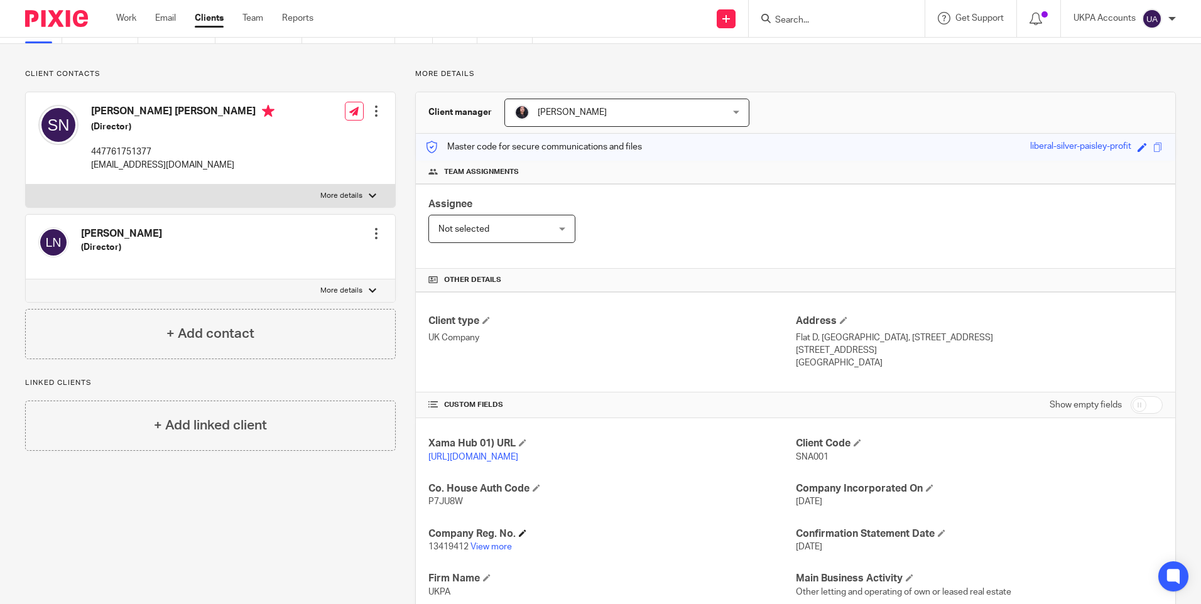
scroll to position [126, 0]
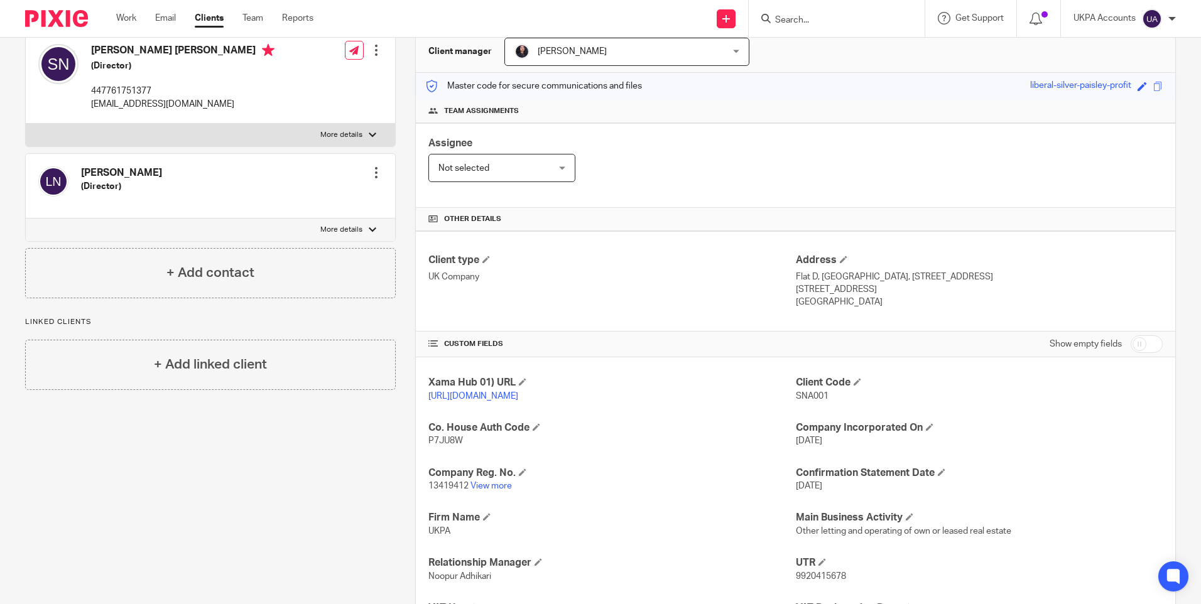
click at [792, 17] on input "Search" at bounding box center [830, 20] width 113 height 11
type input "rss"
click at [833, 55] on link at bounding box center [882, 54] width 222 height 29
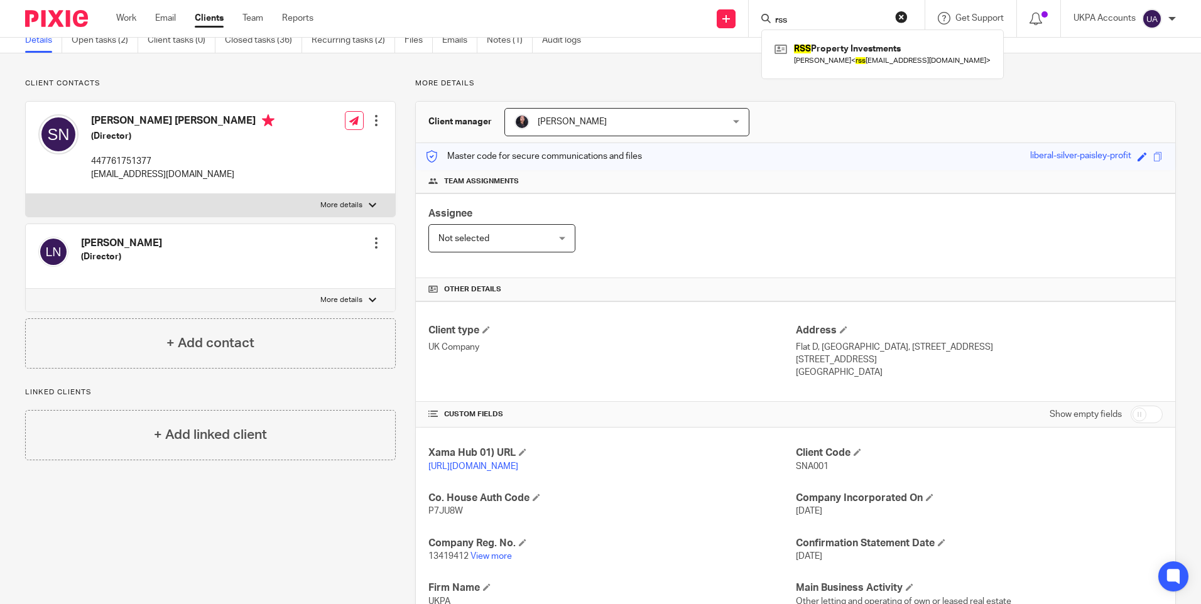
scroll to position [0, 0]
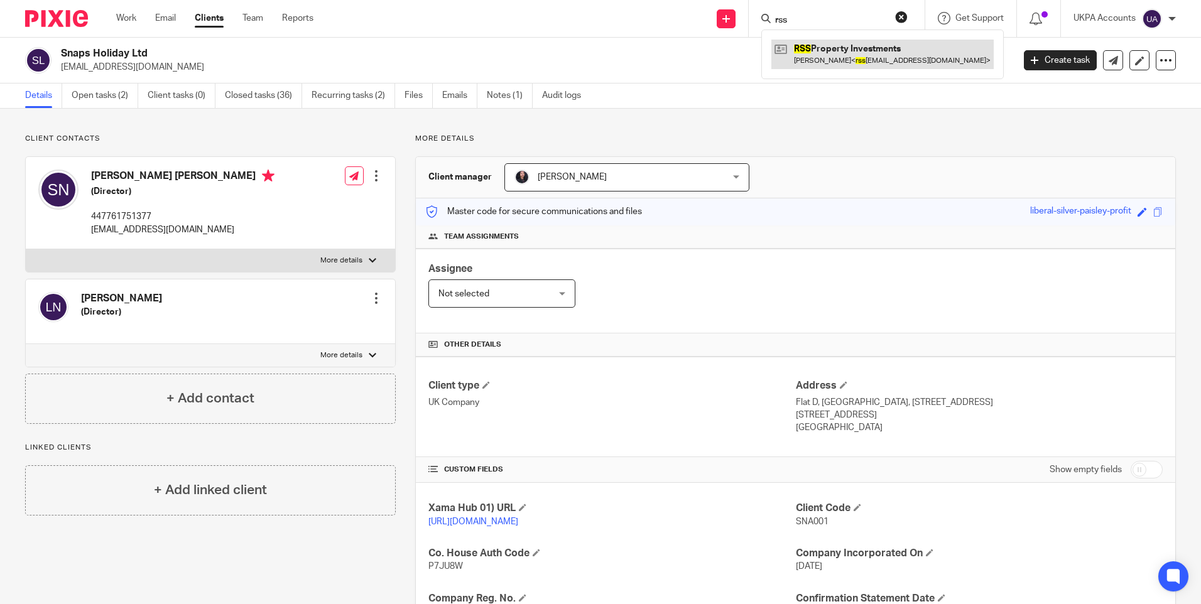
click at [824, 49] on link at bounding box center [882, 54] width 222 height 29
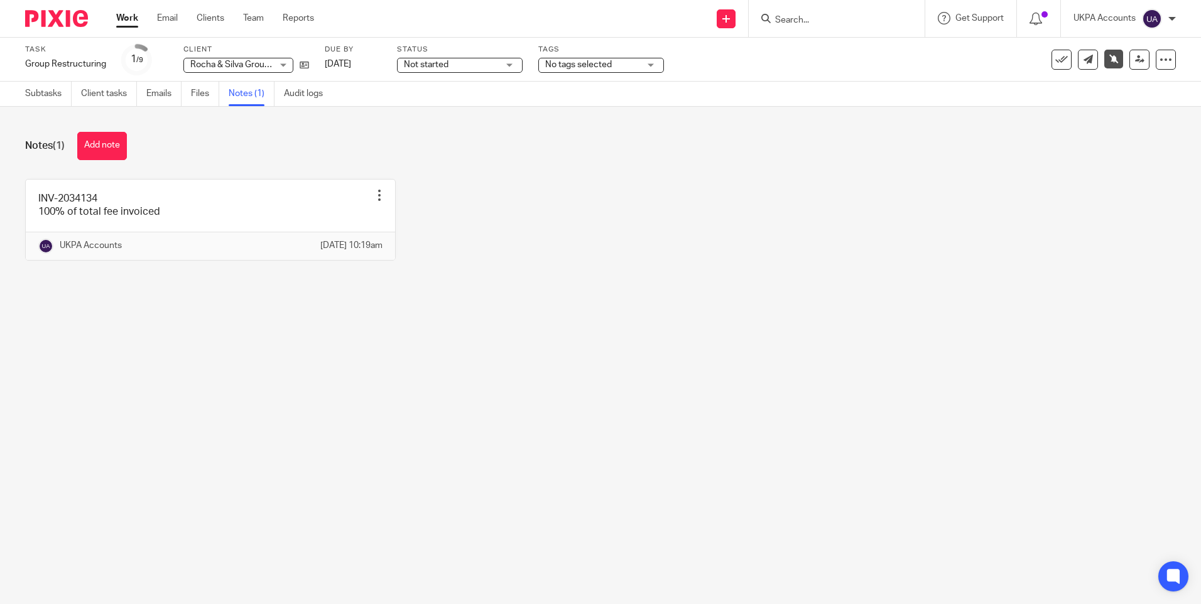
click at [233, 63] on span "Rocha & Silva Group Ltd" at bounding box center [237, 64] width 94 height 9
click at [0, 0] on div "Rocha & Silva Group Ltd" at bounding box center [0, 0] width 0 height 0
click at [233, 63] on span "Rocha & Silva Group Ltd" at bounding box center [237, 64] width 94 height 9
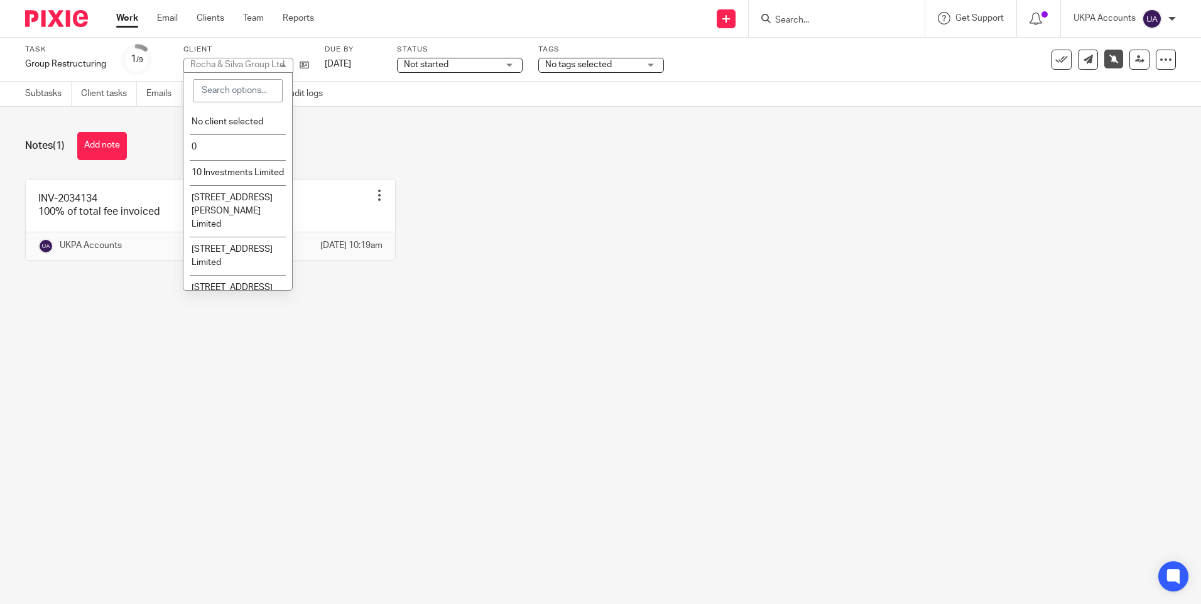
click at [362, 99] on div "Subtasks Client tasks Emails Files Notes (1) Audit logs" at bounding box center [600, 94] width 1201 height 25
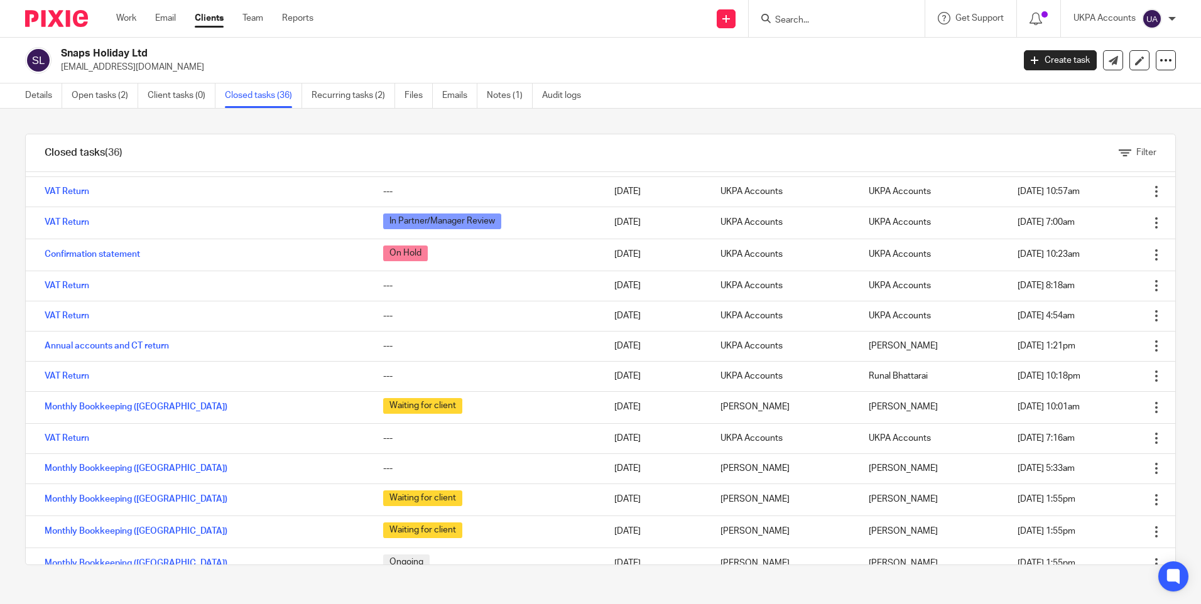
scroll to position [236, 0]
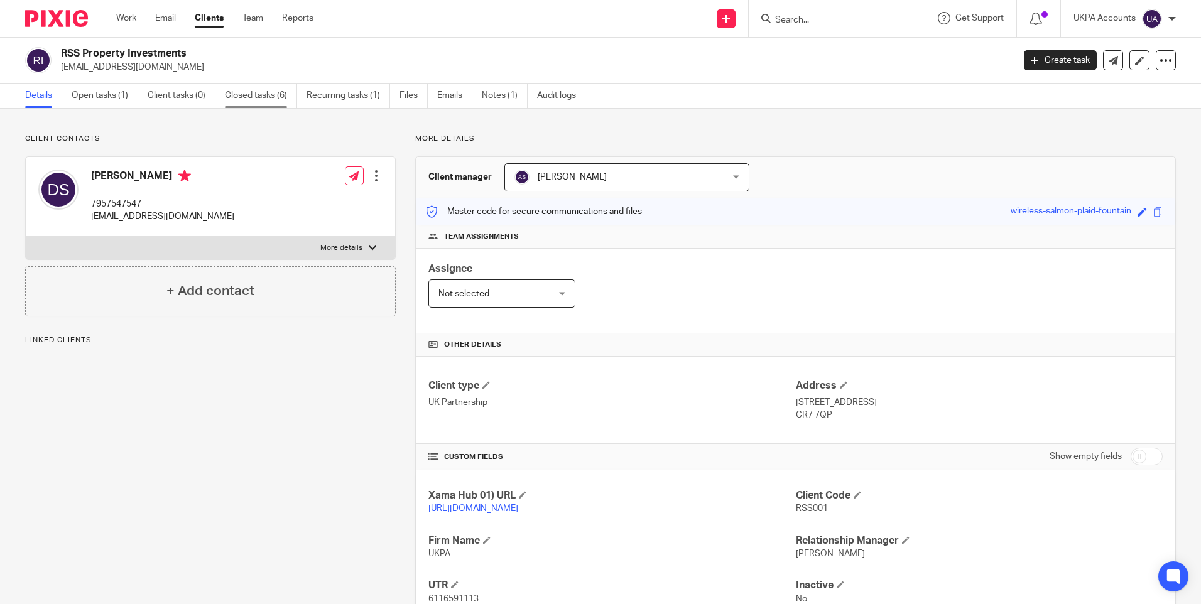
click at [261, 101] on link "Closed tasks (6)" at bounding box center [261, 96] width 72 height 24
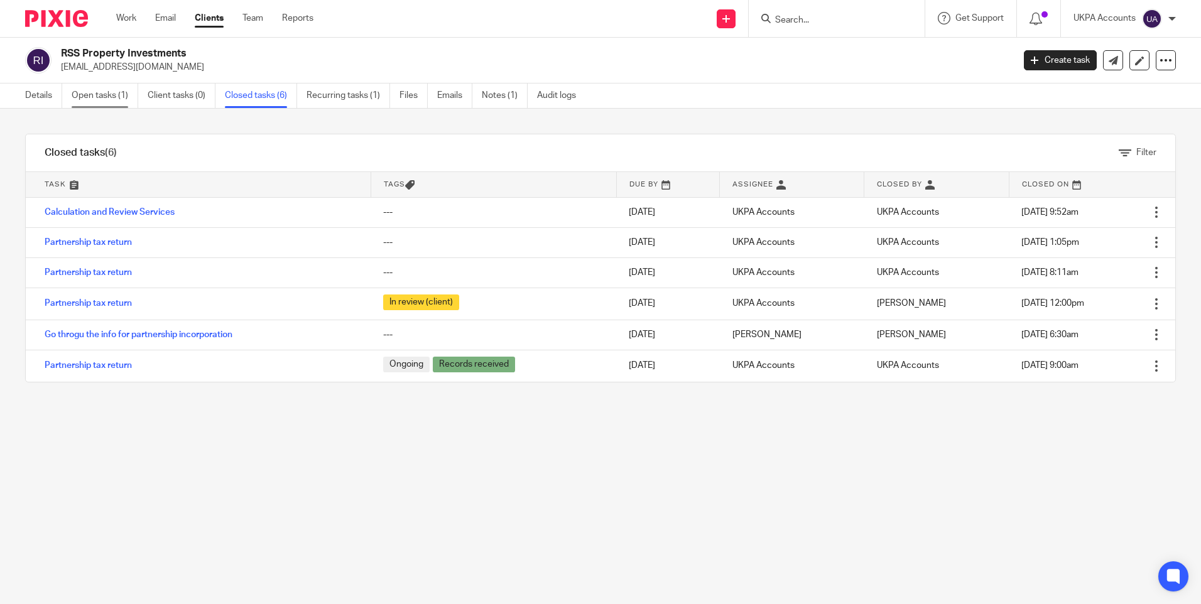
click at [122, 95] on link "Open tasks (1)" at bounding box center [105, 96] width 67 height 24
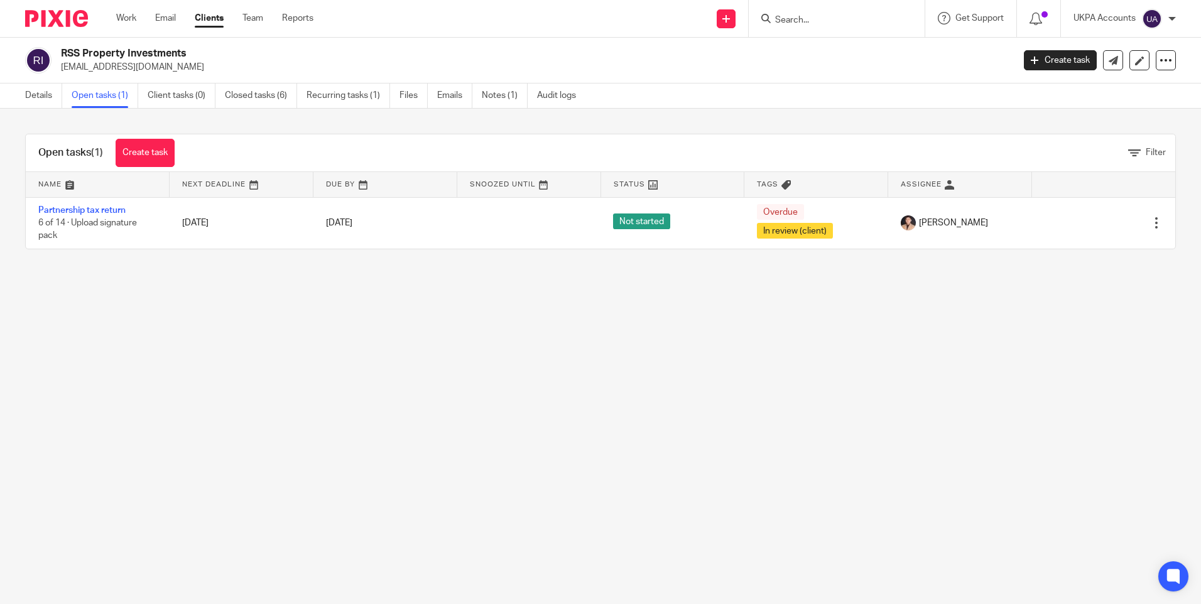
drag, startPoint x: 382, startPoint y: 329, endPoint x: 313, endPoint y: 290, distance: 79.0
click at [374, 323] on main "RSS Property Investments rsspropertyinvestments@outlook.com Create task Update …" at bounding box center [600, 302] width 1201 height 604
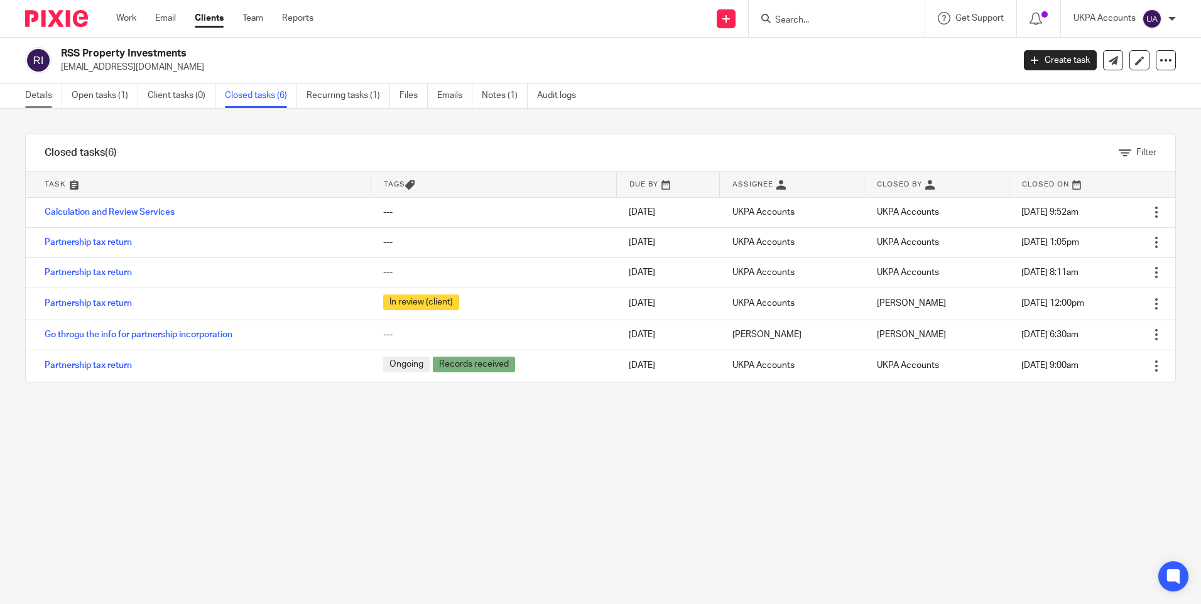
click at [40, 98] on link "Details" at bounding box center [43, 96] width 37 height 24
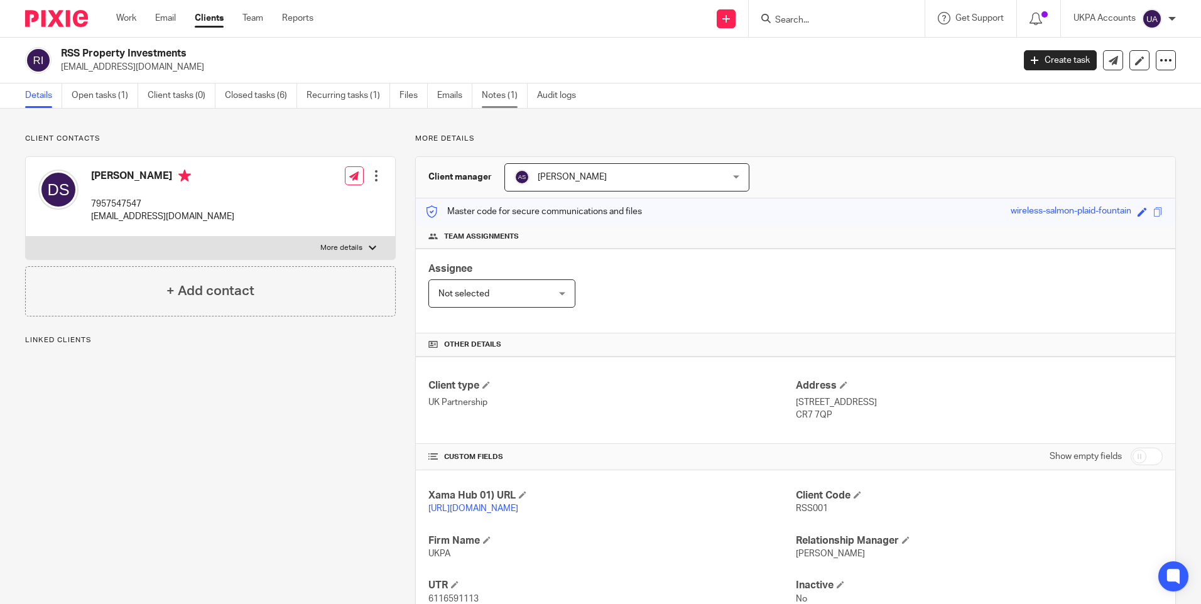
click at [508, 97] on link "Notes (1)" at bounding box center [505, 96] width 46 height 24
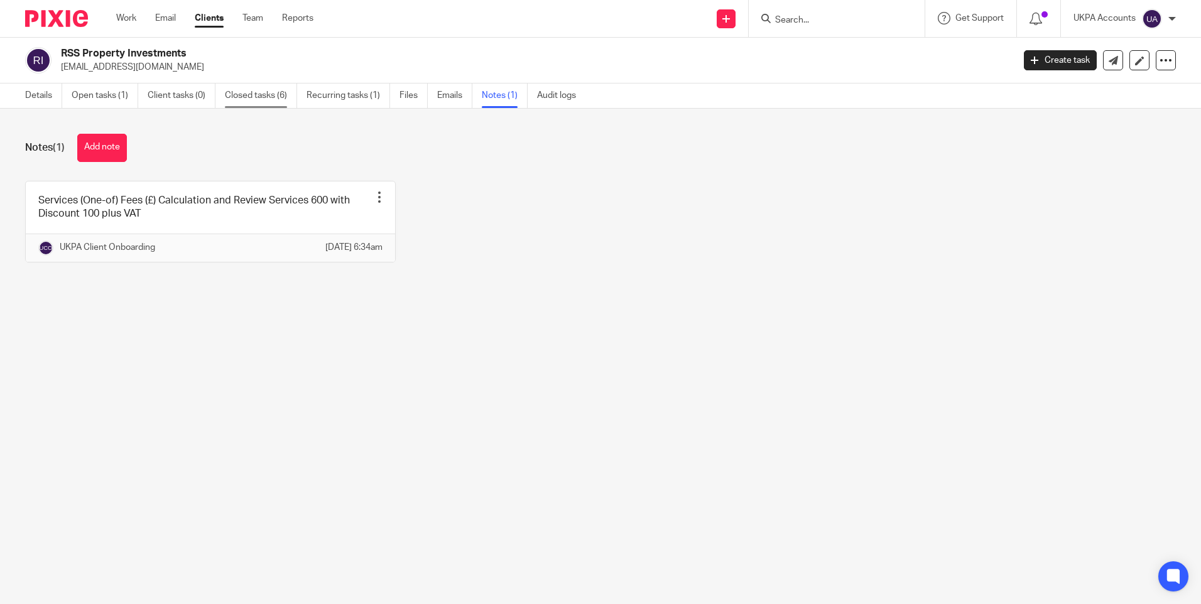
click at [267, 90] on link "Closed tasks (6)" at bounding box center [261, 96] width 72 height 24
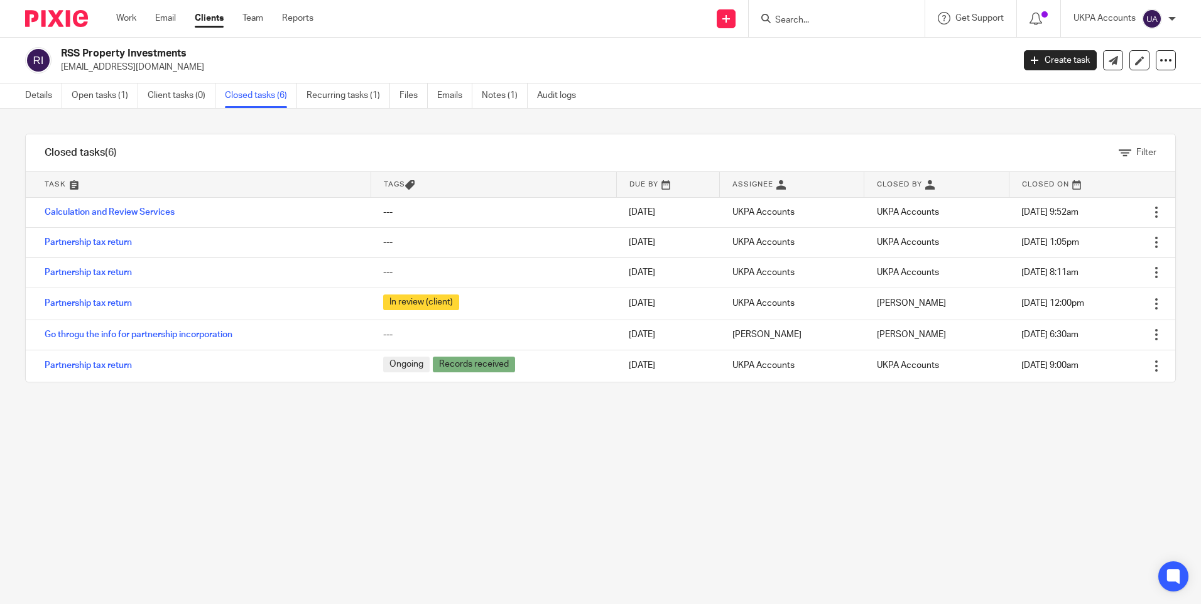
drag, startPoint x: 671, startPoint y: 433, endPoint x: 658, endPoint y: 427, distance: 14.3
click at [665, 431] on div "Filter tasks Only show tasks matching all of these conditions 1 Task name Is Is…" at bounding box center [600, 357] width 1201 height 496
click at [318, 519] on div "Filter tasks Only show tasks matching all of these conditions 1 Task name Is Is…" at bounding box center [600, 357] width 1201 height 496
click at [824, 14] on form at bounding box center [841, 19] width 134 height 16
click at [814, 17] on input "Search" at bounding box center [830, 20] width 113 height 11
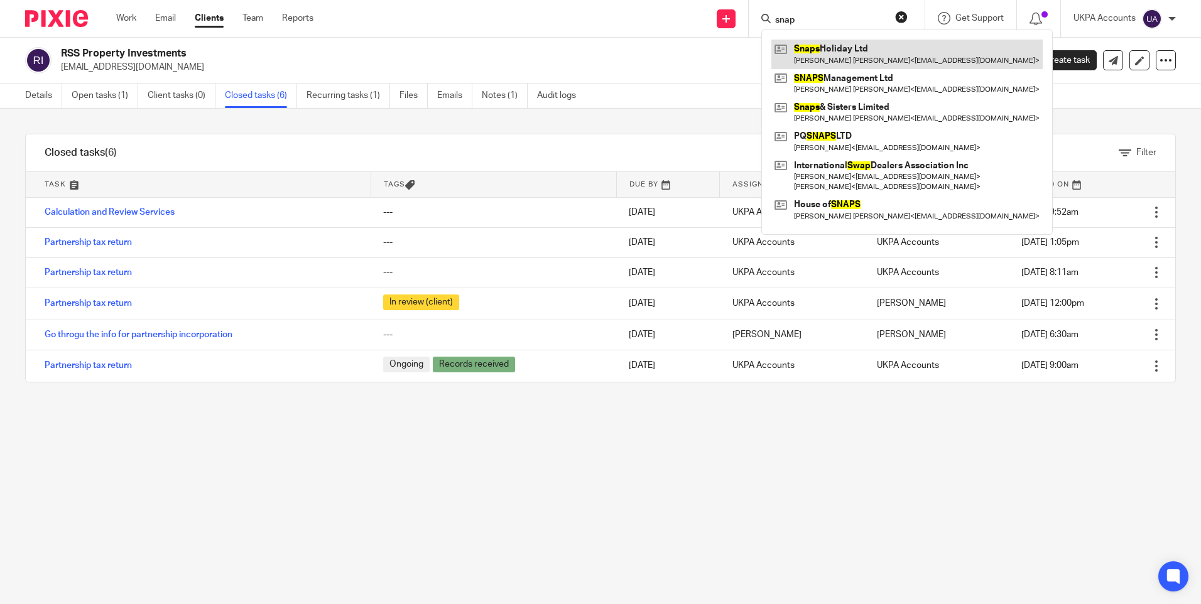
type input "snap"
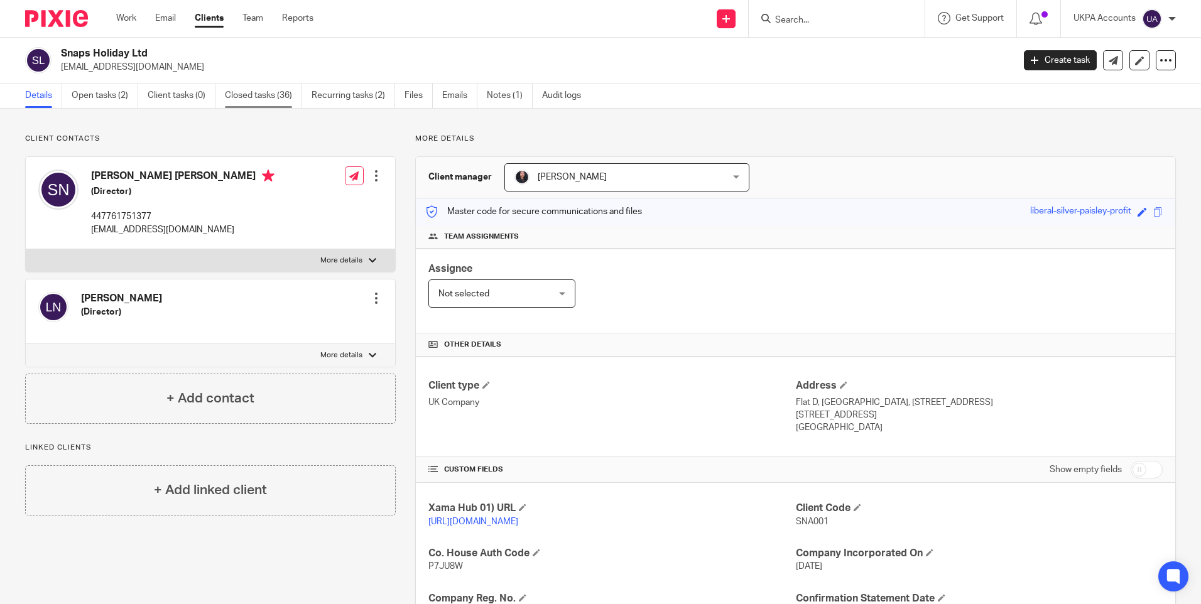
click at [275, 97] on link "Closed tasks (36)" at bounding box center [263, 96] width 77 height 24
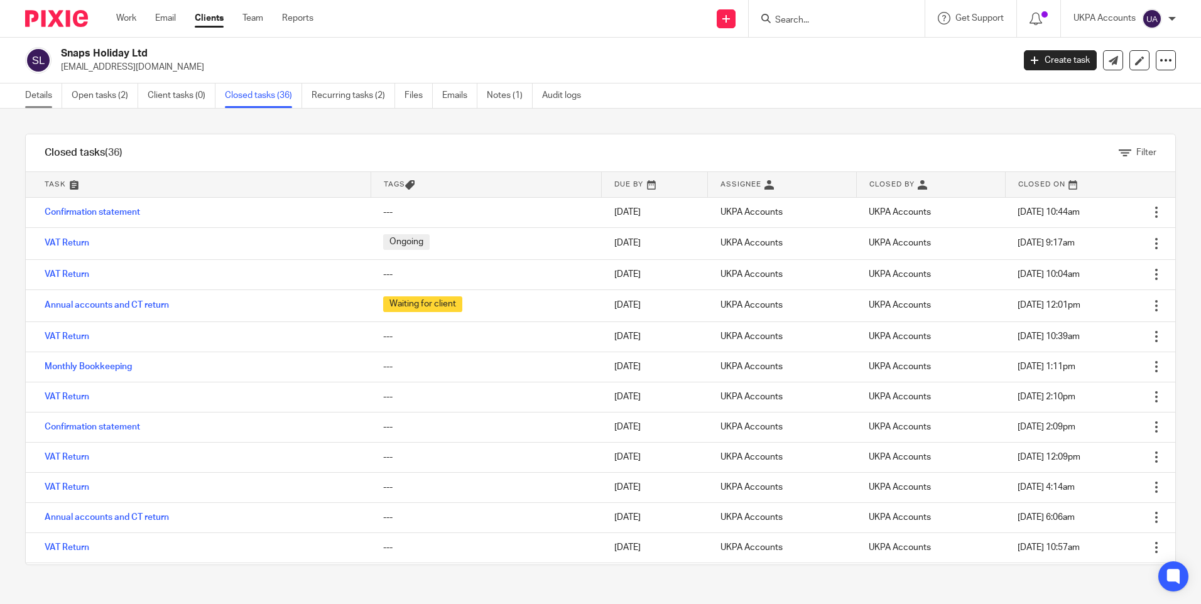
click at [38, 94] on link "Details" at bounding box center [43, 96] width 37 height 24
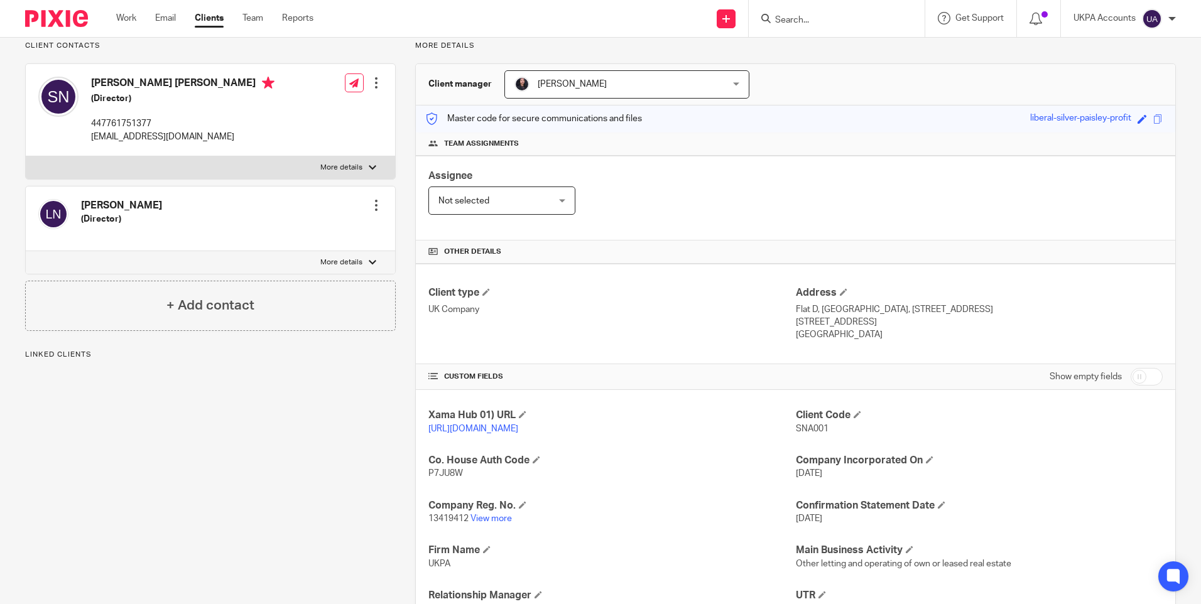
scroll to position [251, 0]
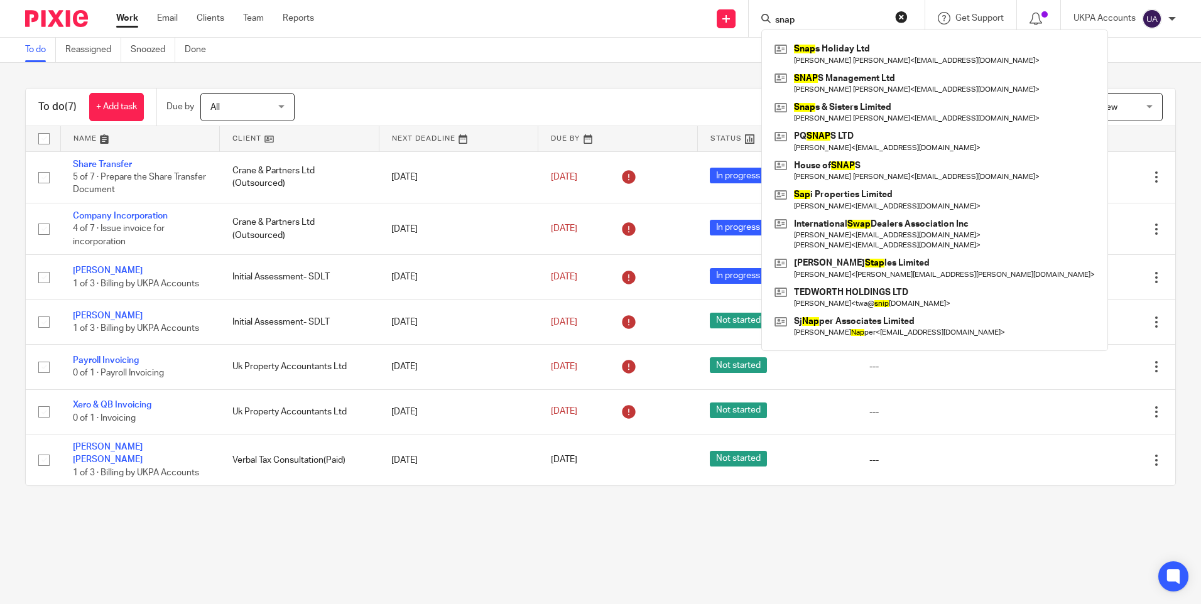
click at [126, 18] on link "Work" at bounding box center [127, 18] width 22 height 13
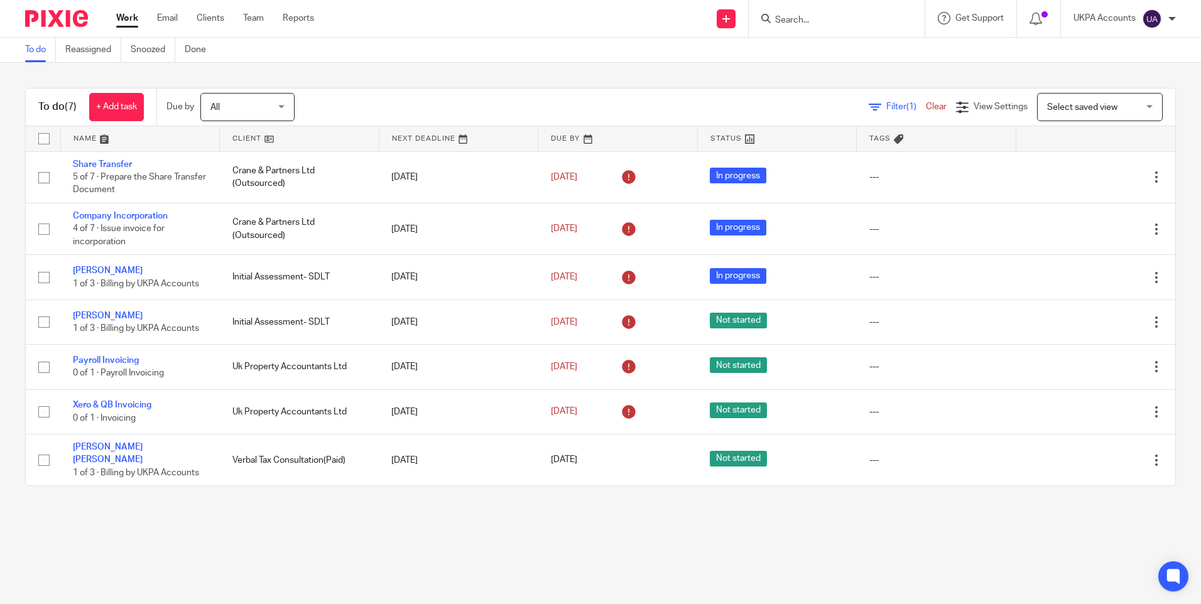
click at [36, 48] on link "To do" at bounding box center [40, 50] width 31 height 24
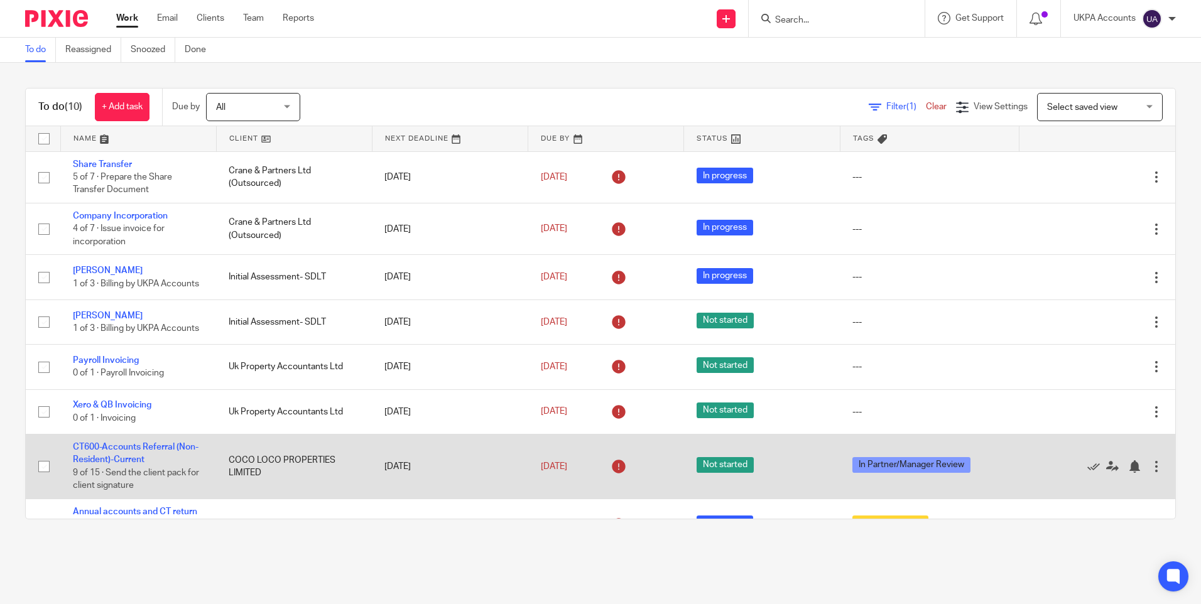
drag, startPoint x: 146, startPoint y: 466, endPoint x: 109, endPoint y: 467, distance: 36.5
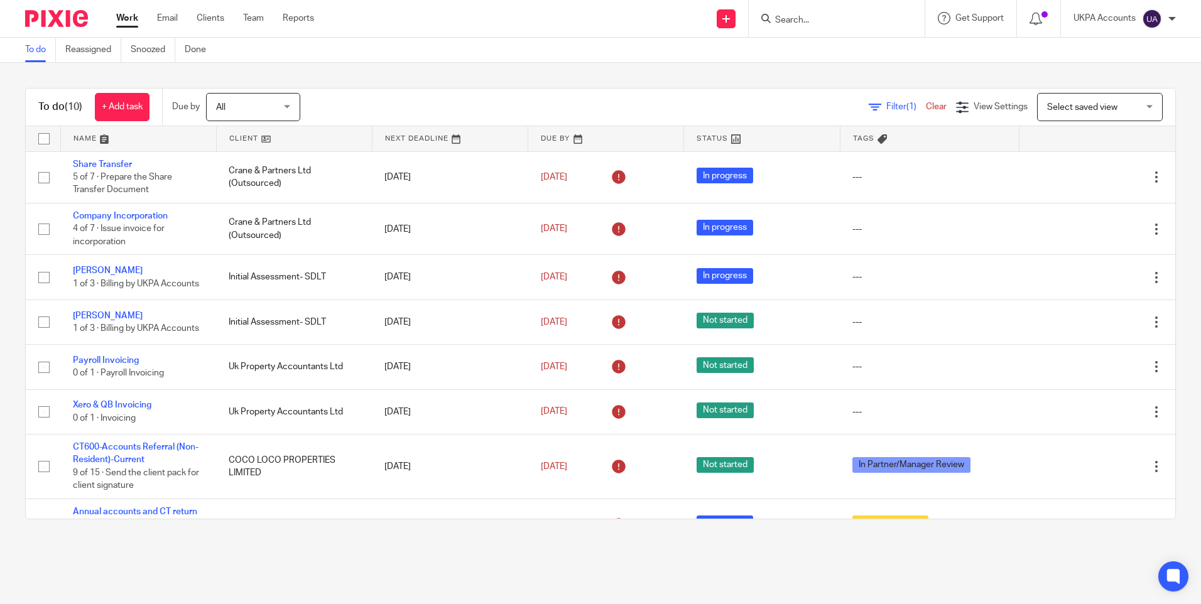
drag, startPoint x: 109, startPoint y: 467, endPoint x: 156, endPoint y: 565, distance: 107.9
click at [156, 573] on main "To do Reassigned Snoozed Done To do (10) + Add task Due by All All Today Tomorr…" at bounding box center [600, 302] width 1201 height 604
click at [128, 18] on link "Work" at bounding box center [127, 18] width 22 height 13
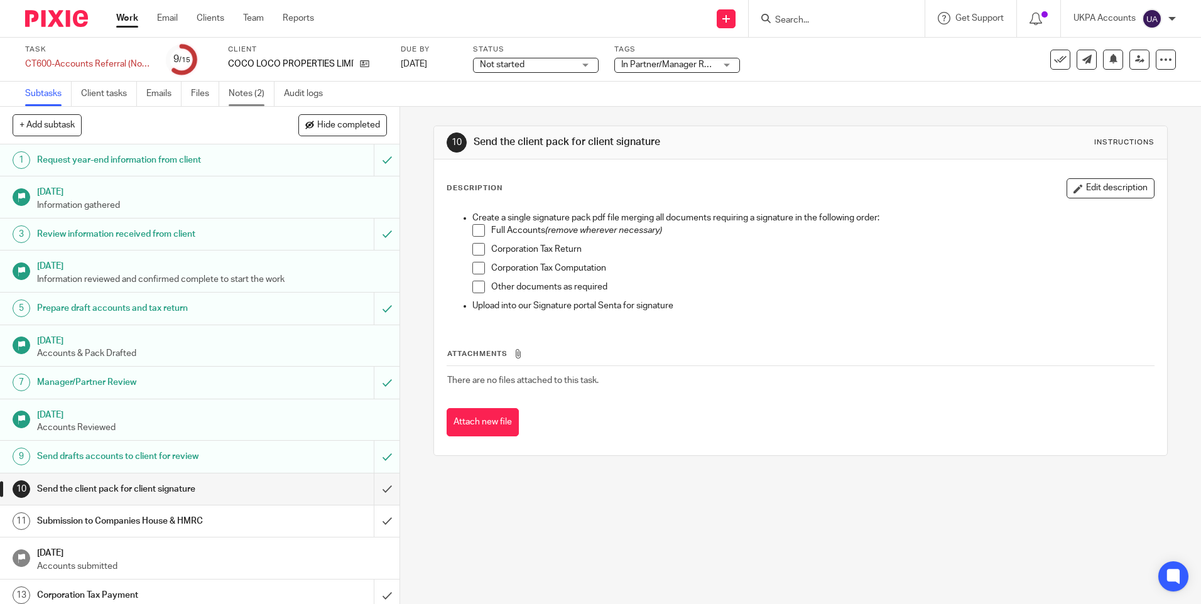
click at [257, 98] on link "Notes (2)" at bounding box center [252, 94] width 46 height 24
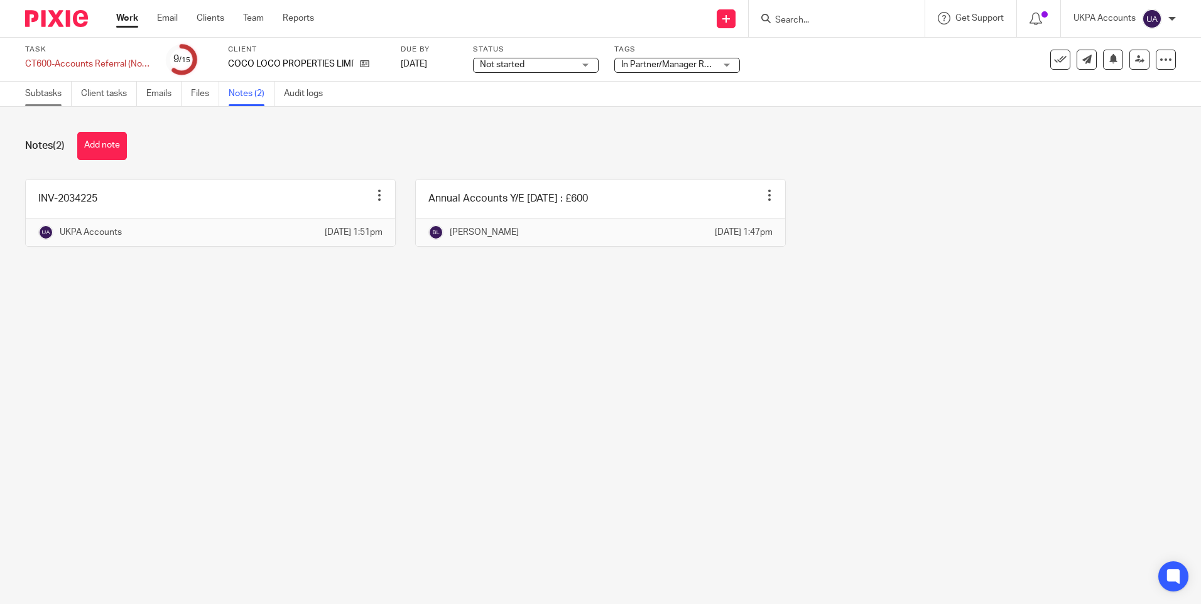
click at [46, 94] on link "Subtasks" at bounding box center [48, 94] width 46 height 24
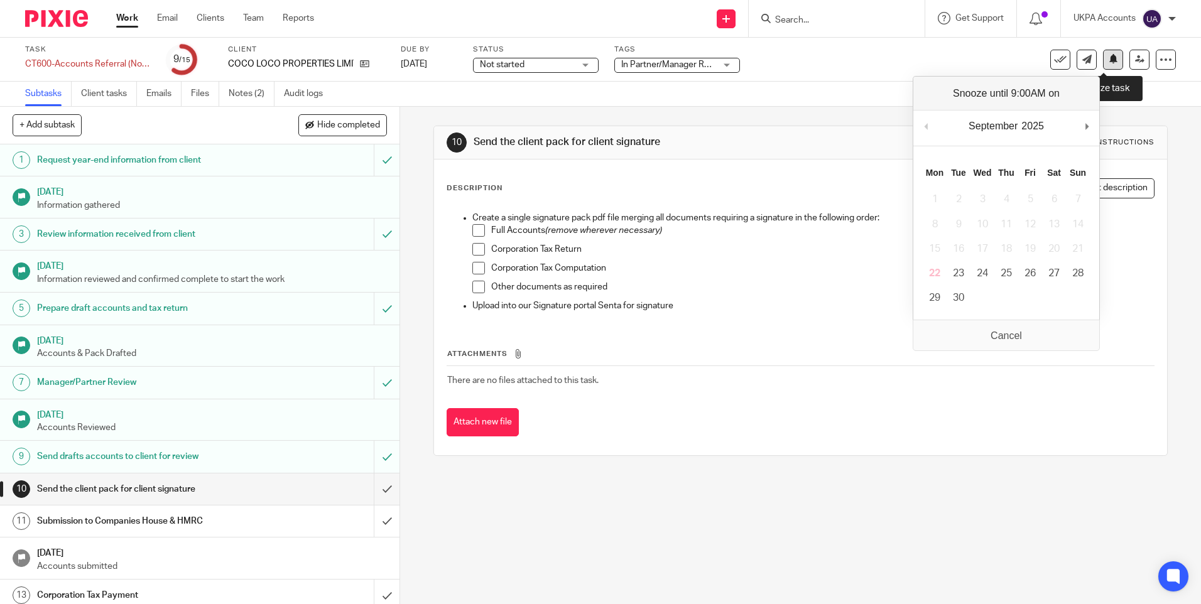
click at [1103, 65] on button at bounding box center [1113, 60] width 20 height 20
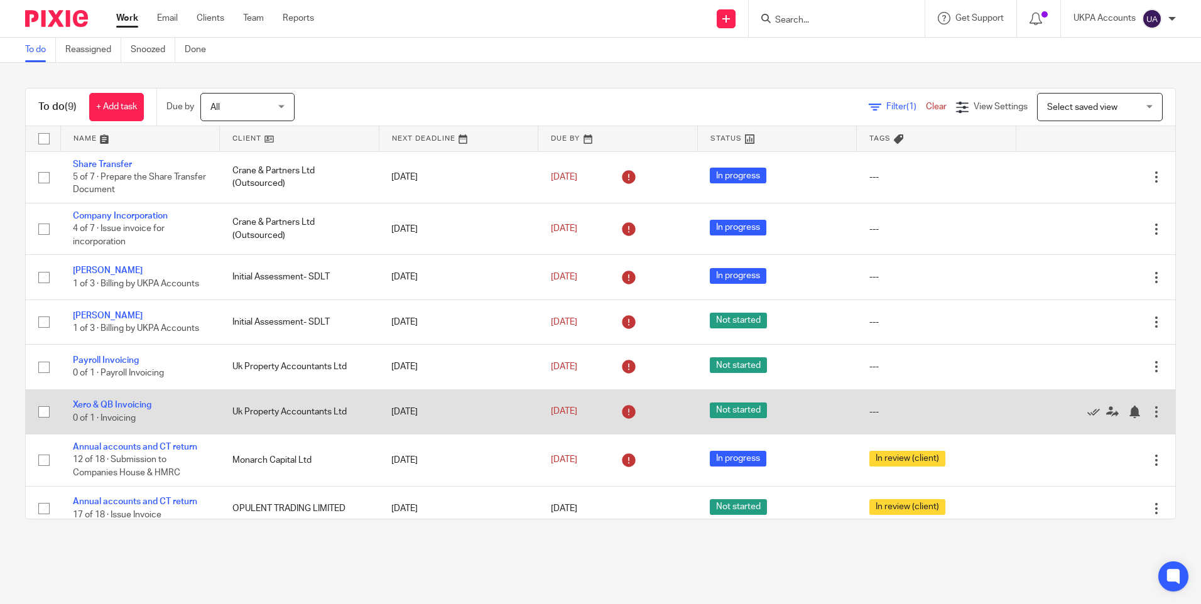
scroll to position [57, 0]
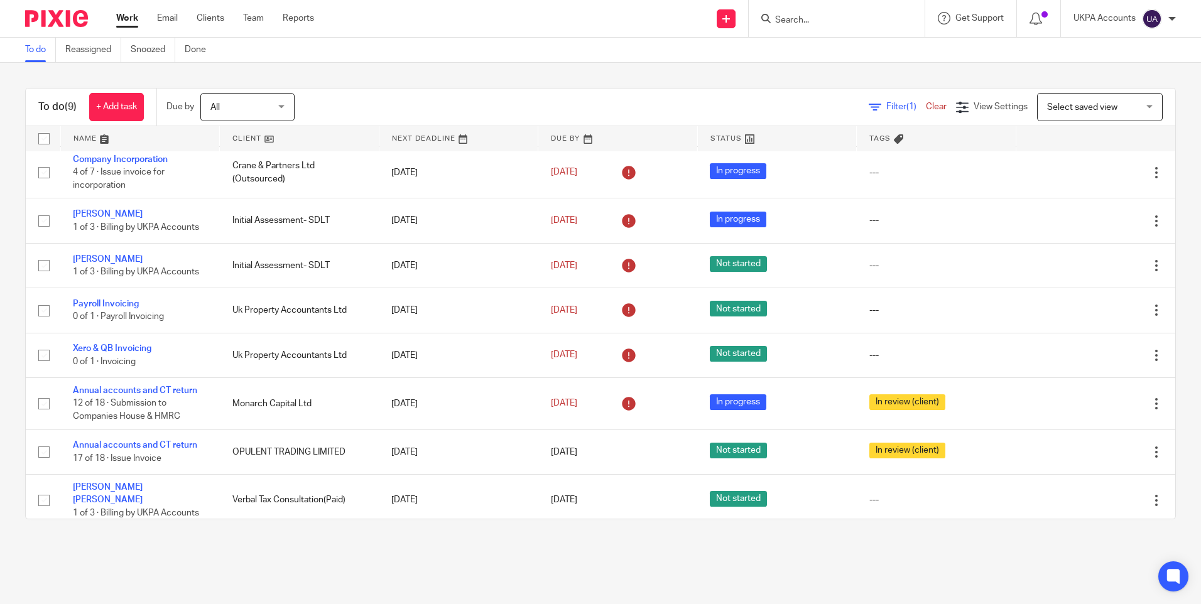
click at [128, 23] on link "Work" at bounding box center [127, 18] width 22 height 13
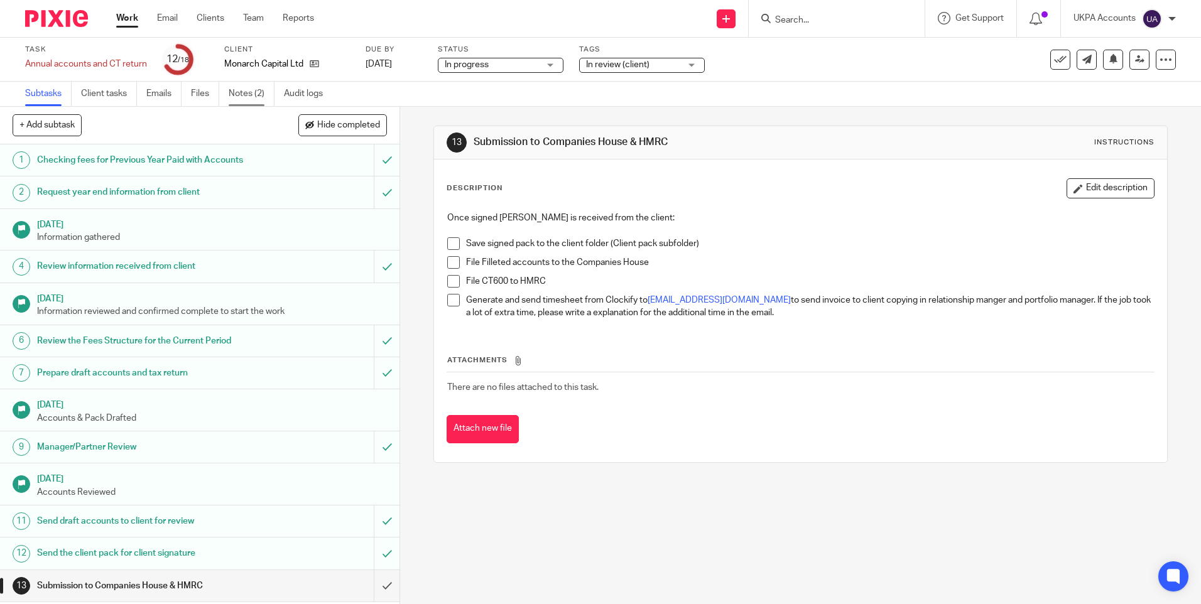
click at [271, 89] on link "Notes (2)" at bounding box center [252, 94] width 46 height 24
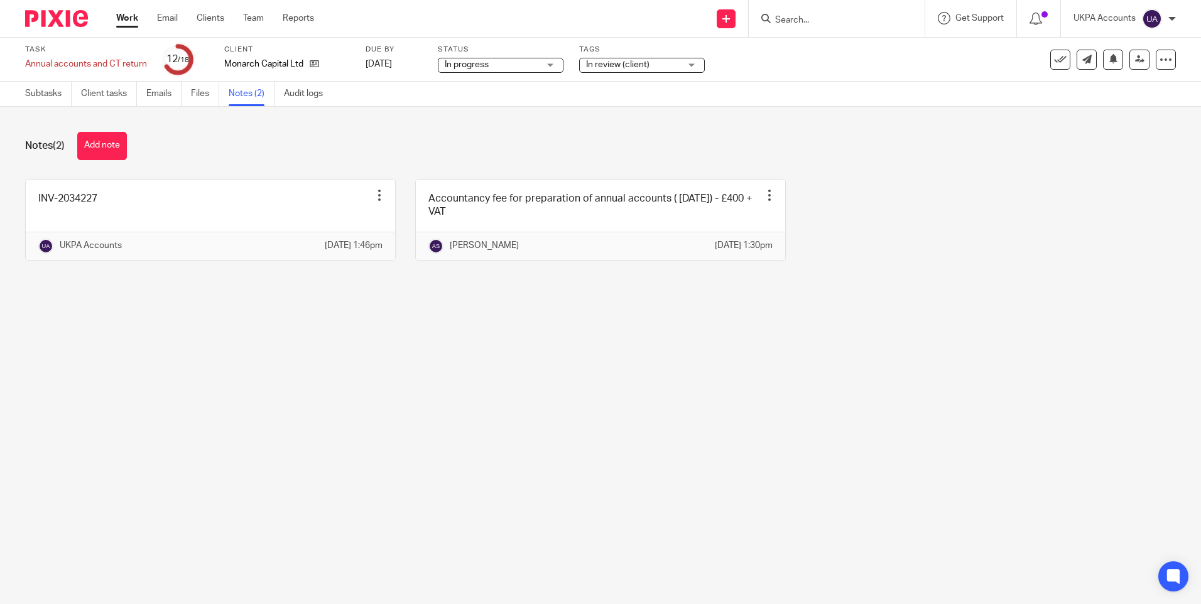
click at [546, 349] on main "Task Annual accounts and CT return Save Annual accounts and CT return 12 /18 Cl…" at bounding box center [600, 302] width 1201 height 604
click at [325, 491] on main "Task Annual accounts and CT return Save Annual accounts and CT return 12 /18 Cl…" at bounding box center [600, 302] width 1201 height 604
click at [37, 97] on link "Subtasks" at bounding box center [48, 94] width 46 height 24
click at [763, 420] on main "Task Annual accounts and CT return Save Annual accounts and CT return 12 /18 Cl…" at bounding box center [600, 302] width 1201 height 604
click at [1005, 435] on main "Task Annual accounts and CT return Save Annual accounts and CT return 12 /18 Cl…" at bounding box center [600, 302] width 1201 height 604
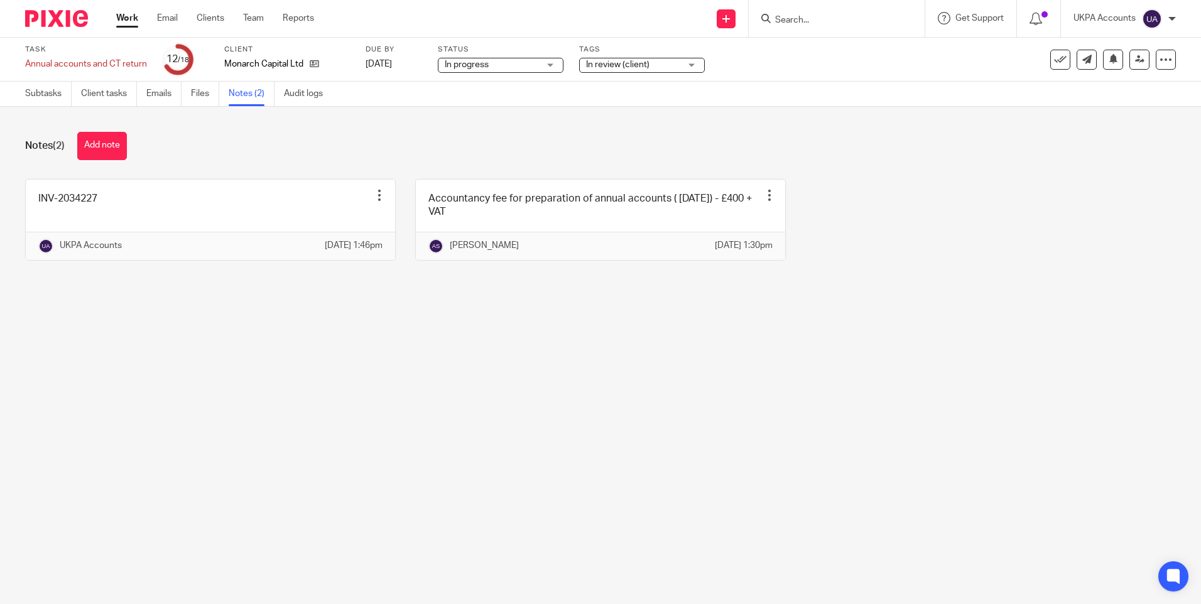
click at [997, 391] on main "Task Annual accounts and CT return Save Annual accounts and CT return 12 /18 Cl…" at bounding box center [600, 302] width 1201 height 604
click at [845, 214] on div "INV-2034227 Edit note Delete note UKPA Accounts [DATE] 1:46pm Accountancy fee f…" at bounding box center [591, 229] width 1170 height 101
click at [421, 406] on main "Task Annual accounts and CT return Save Annual accounts and CT return 12 /18 Cl…" at bounding box center [600, 302] width 1201 height 604
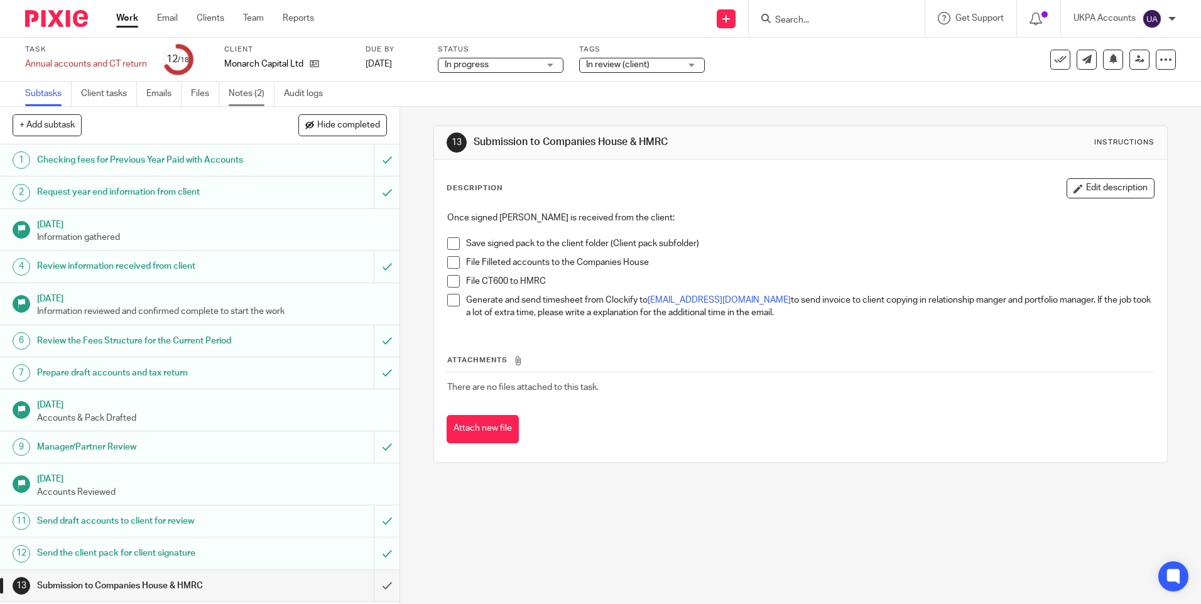
click at [250, 93] on link "Notes (2)" at bounding box center [252, 94] width 46 height 24
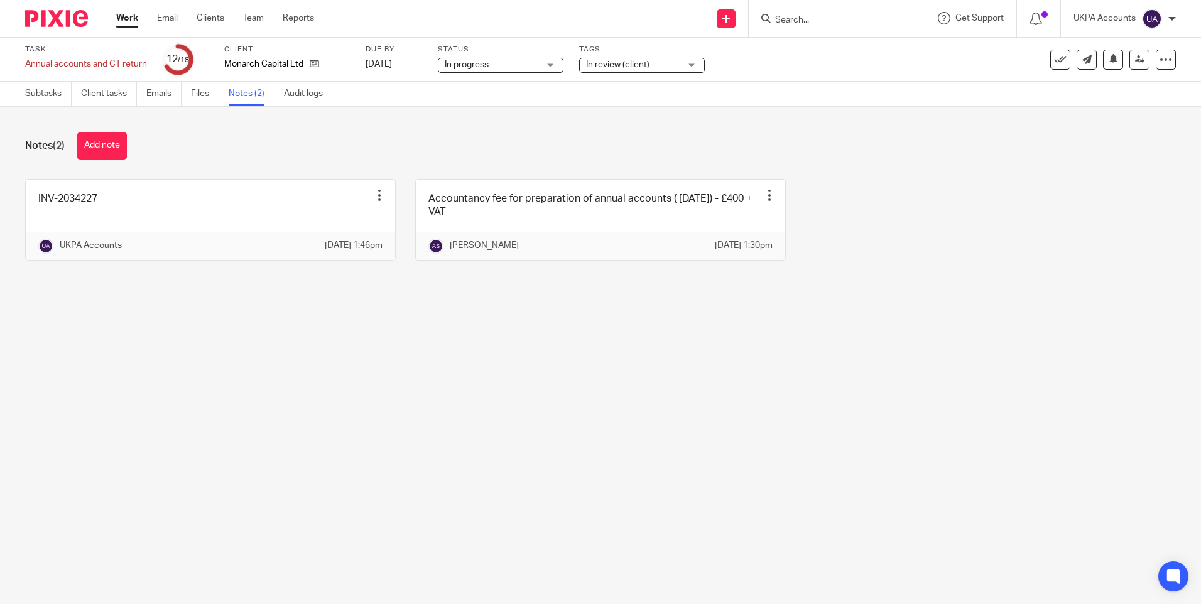
click at [386, 446] on main "Task Annual accounts and CT return Save Annual accounts and CT return 12 /18 Cl…" at bounding box center [600, 302] width 1201 height 604
click at [243, 504] on main "Task Annual accounts and CT return Save Annual accounts and CT return 12 /18 Cl…" at bounding box center [600, 302] width 1201 height 604
click at [604, 433] on main "Task Annual accounts and CT return Save Annual accounts and CT return 12 /18 Cl…" at bounding box center [600, 302] width 1201 height 604
click at [418, 450] on main "Task Annual accounts and CT return Save Annual accounts and CT return 12 /18 Cl…" at bounding box center [600, 302] width 1201 height 604
click at [721, 428] on main "Task Annual accounts and CT return Save Annual accounts and CT return 12 /18 Cl…" at bounding box center [600, 302] width 1201 height 604
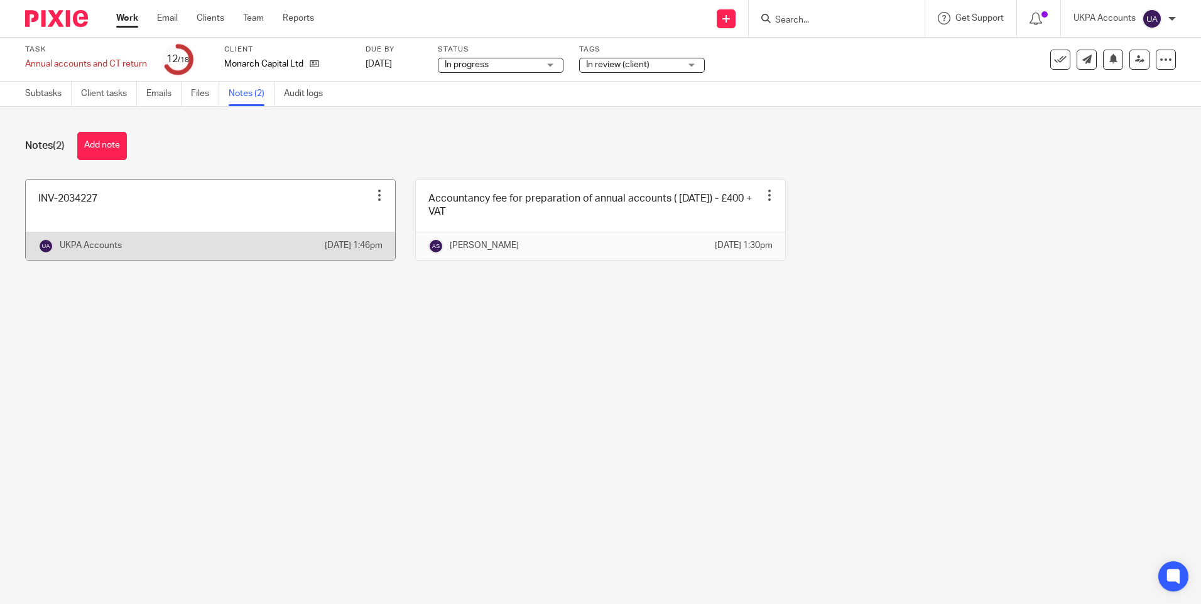
drag, startPoint x: 410, startPoint y: 371, endPoint x: 276, endPoint y: 258, distance: 175.6
click at [409, 371] on main "Task Annual accounts and CT return Save Annual accounts and CT return 12 /18 Cl…" at bounding box center [600, 302] width 1201 height 604
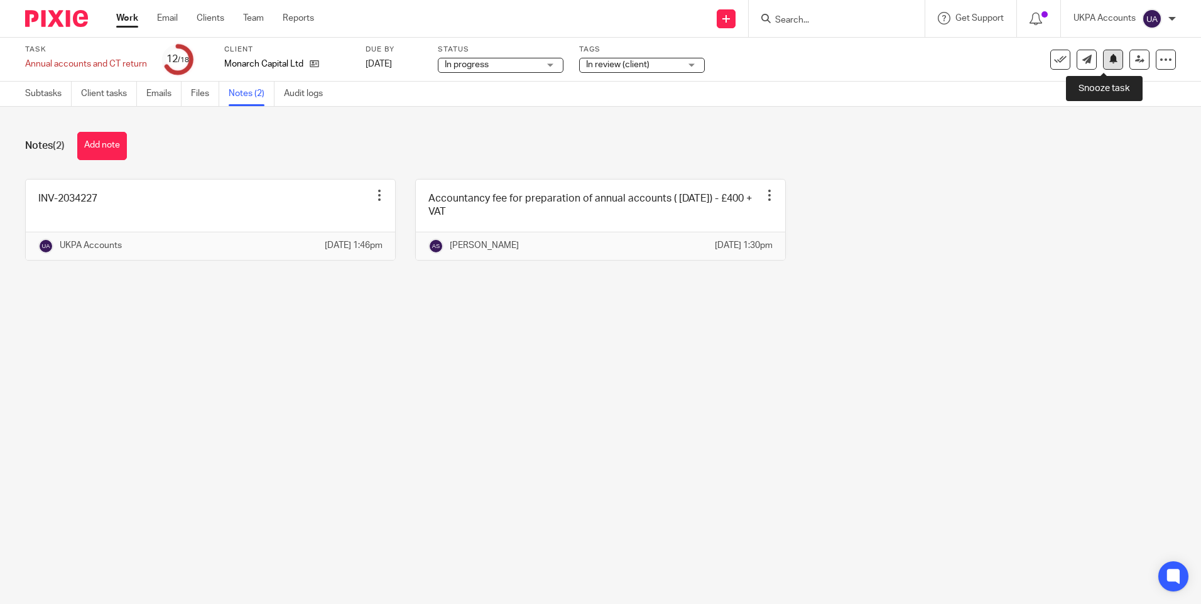
click at [1110, 55] on button at bounding box center [1113, 60] width 20 height 20
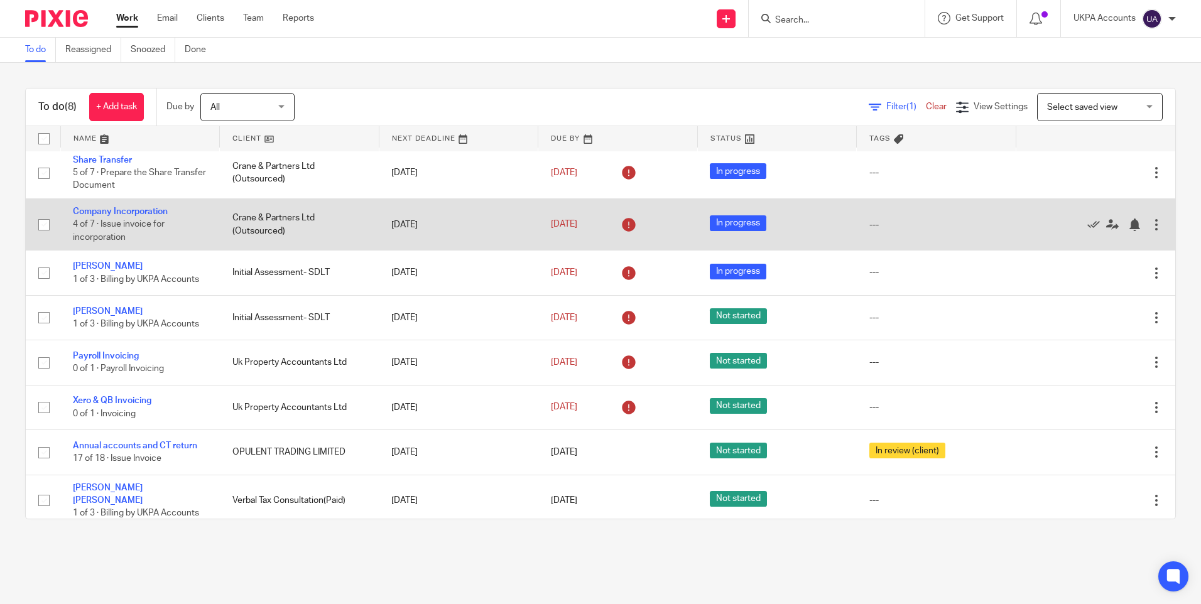
scroll to position [5, 0]
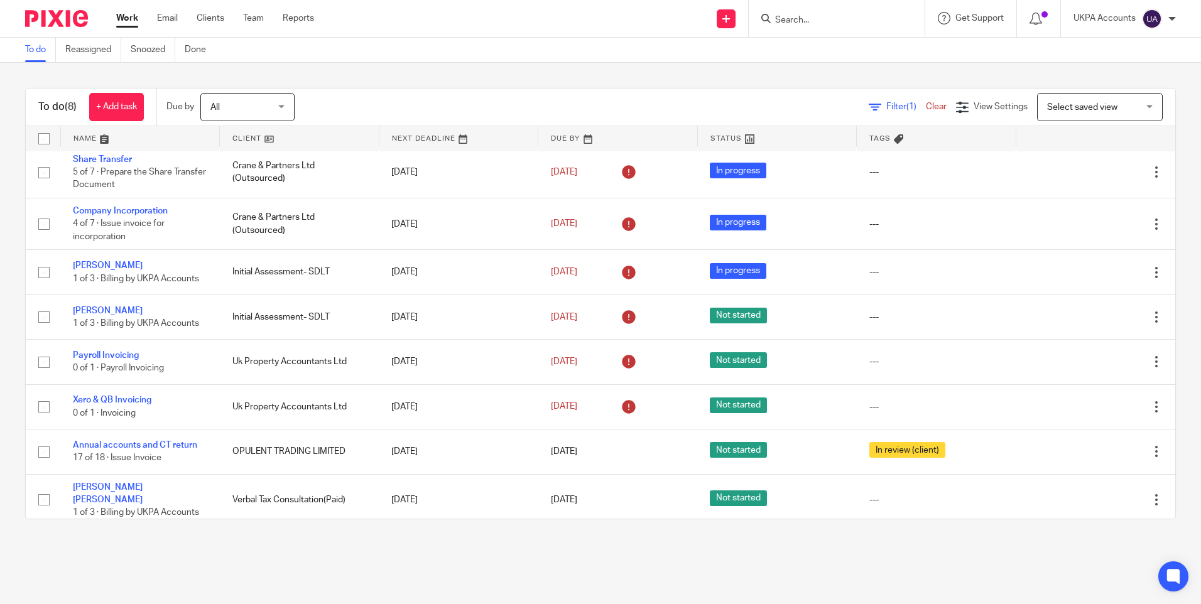
click at [32, 51] on link "To do" at bounding box center [40, 50] width 31 height 24
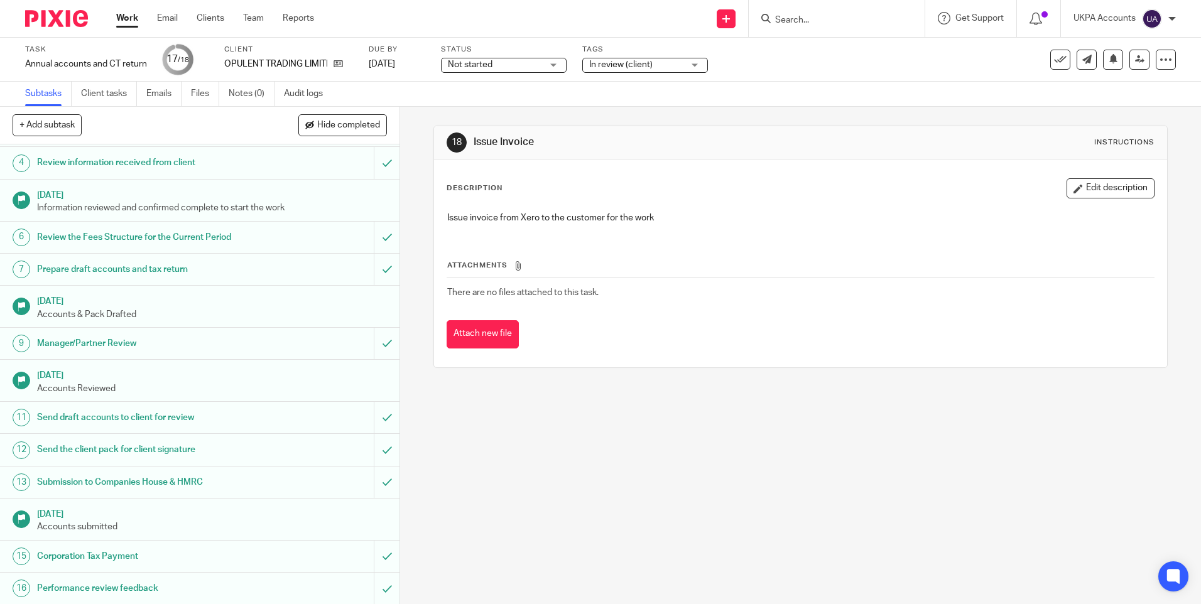
scroll to position [43, 0]
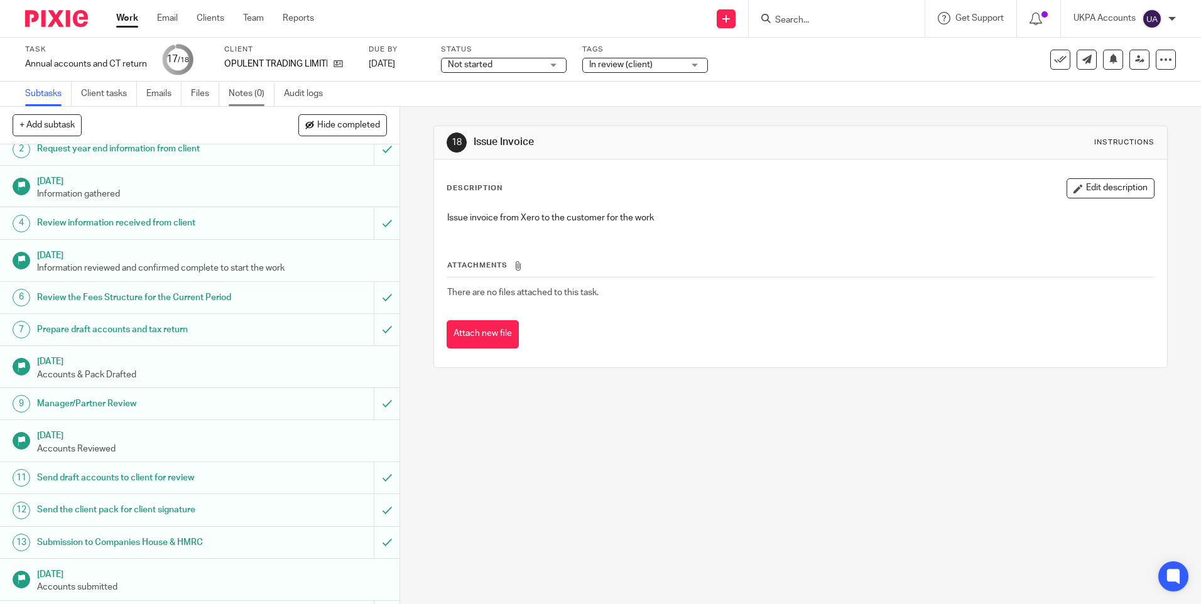
click at [247, 97] on link "Notes (0)" at bounding box center [252, 94] width 46 height 24
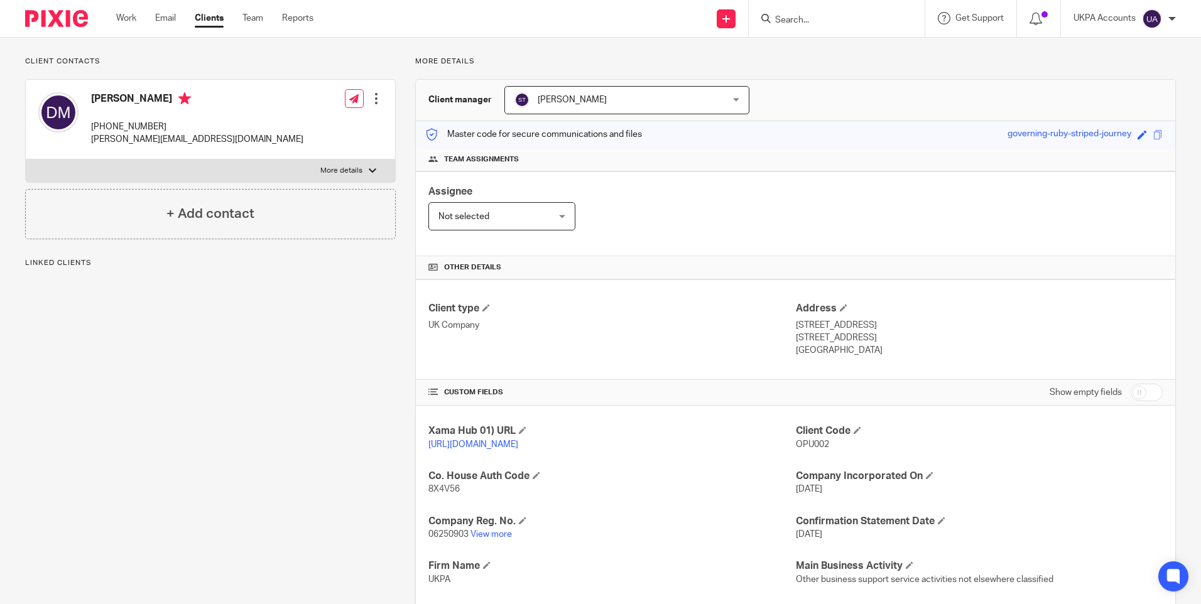
scroll to position [188, 0]
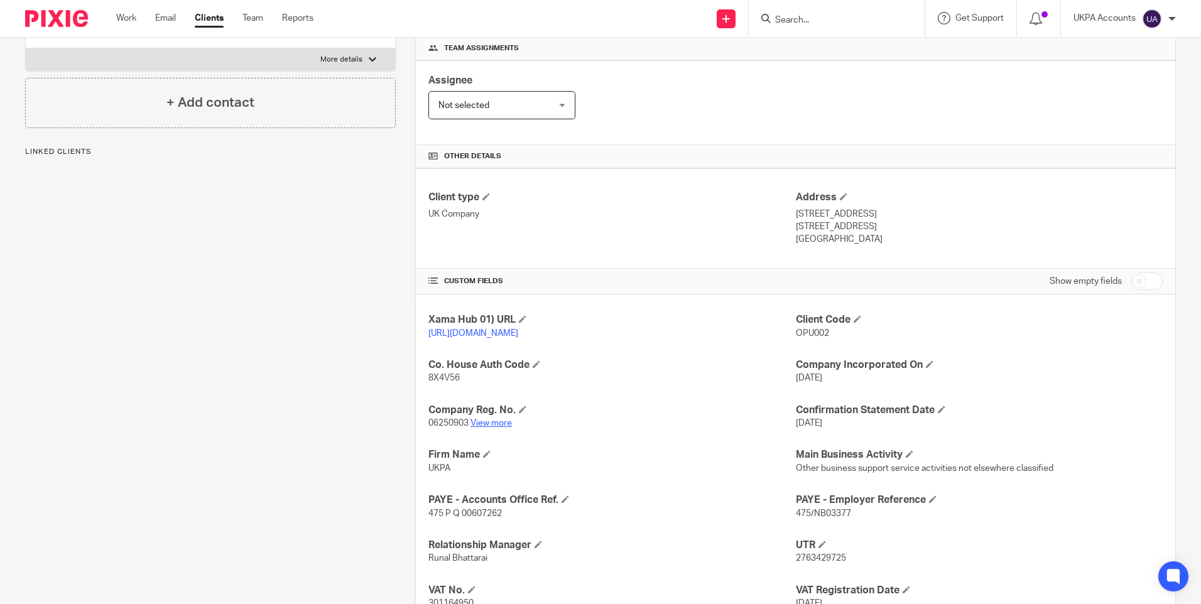
click at [490, 428] on link "View more" at bounding box center [490, 423] width 41 height 9
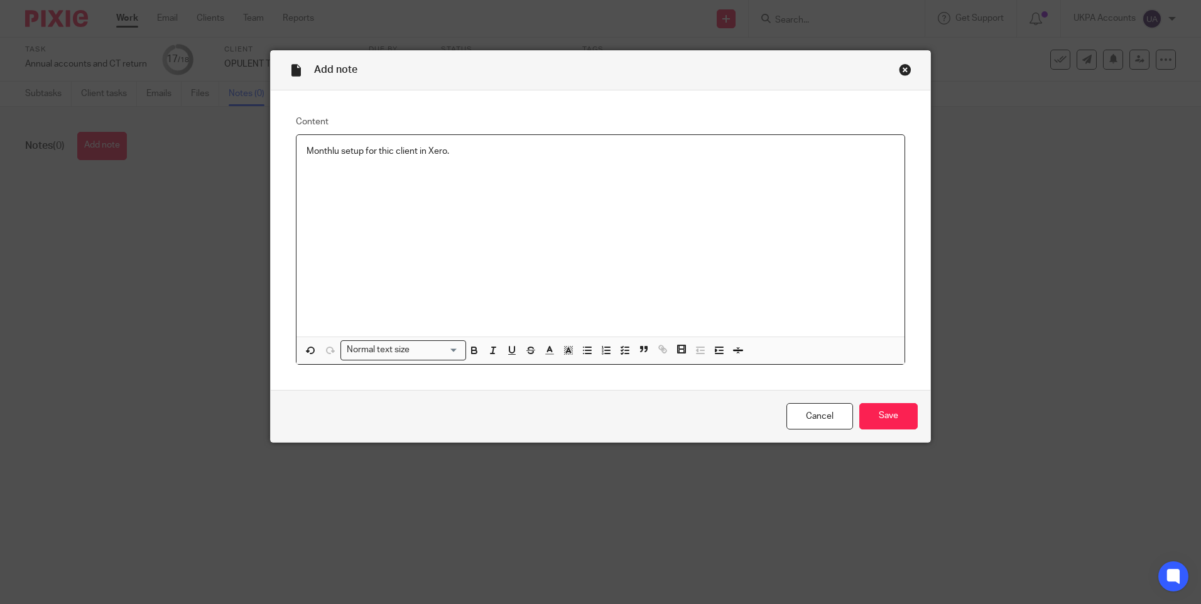
drag, startPoint x: 334, startPoint y: 150, endPoint x: 342, endPoint y: 164, distance: 16.9
click at [334, 151] on p "Monthlu setup for thic client in Xero." at bounding box center [601, 151] width 588 height 13
click at [387, 151] on p "Monthly setup for thic client in Xero." at bounding box center [601, 151] width 588 height 13
click at [403, 177] on div "Monthly setup for this client in Xero." at bounding box center [600, 236] width 608 height 202
click at [894, 416] on input "Save" at bounding box center [888, 416] width 58 height 27
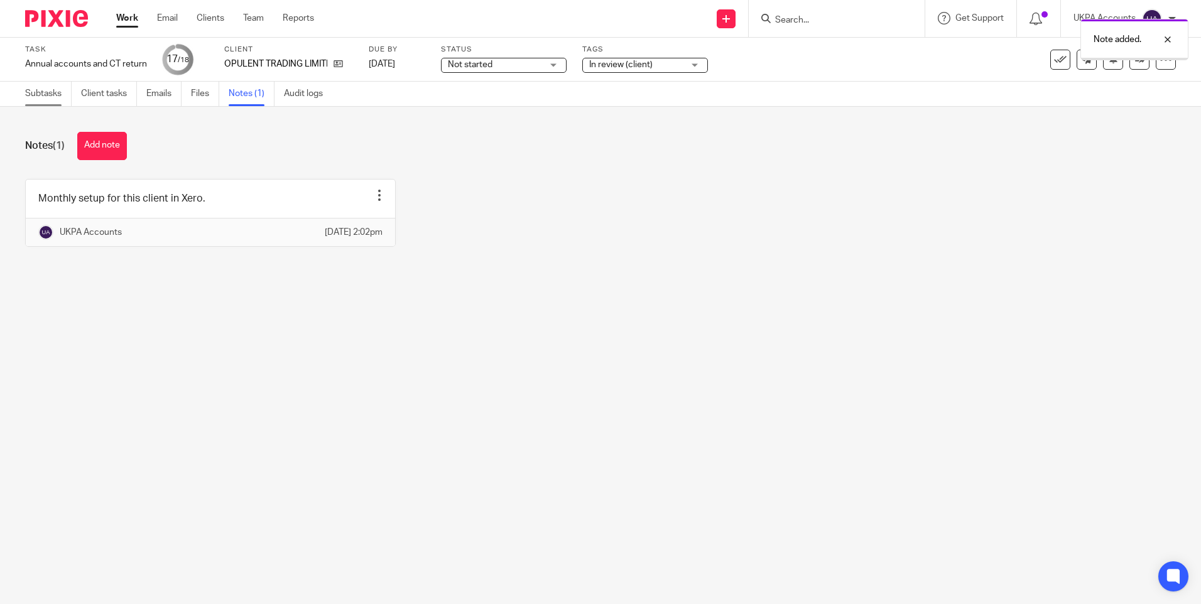
click at [39, 90] on link "Subtasks" at bounding box center [48, 94] width 46 height 24
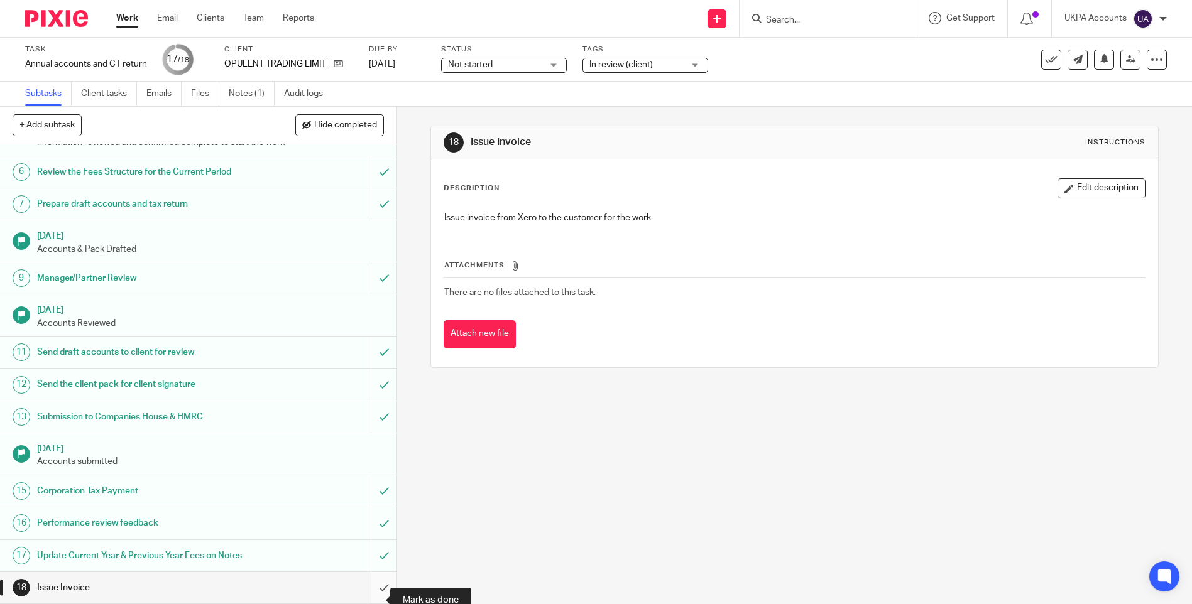
click at [369, 593] on input "submit" at bounding box center [198, 587] width 396 height 31
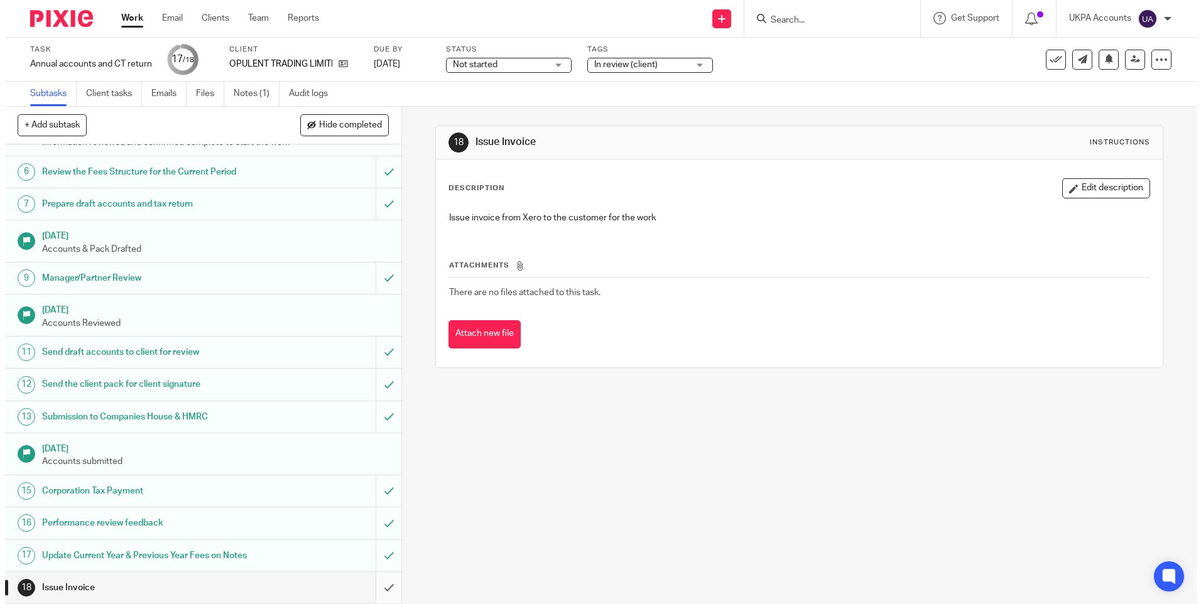
scroll to position [169, 0]
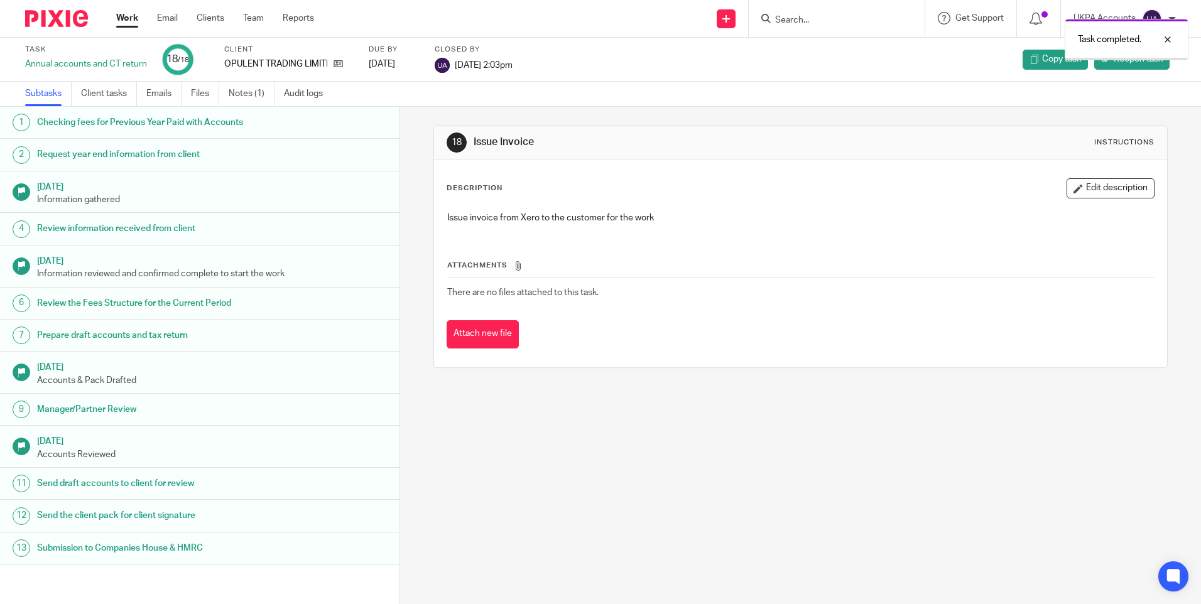
click at [131, 14] on link "Work" at bounding box center [127, 18] width 22 height 13
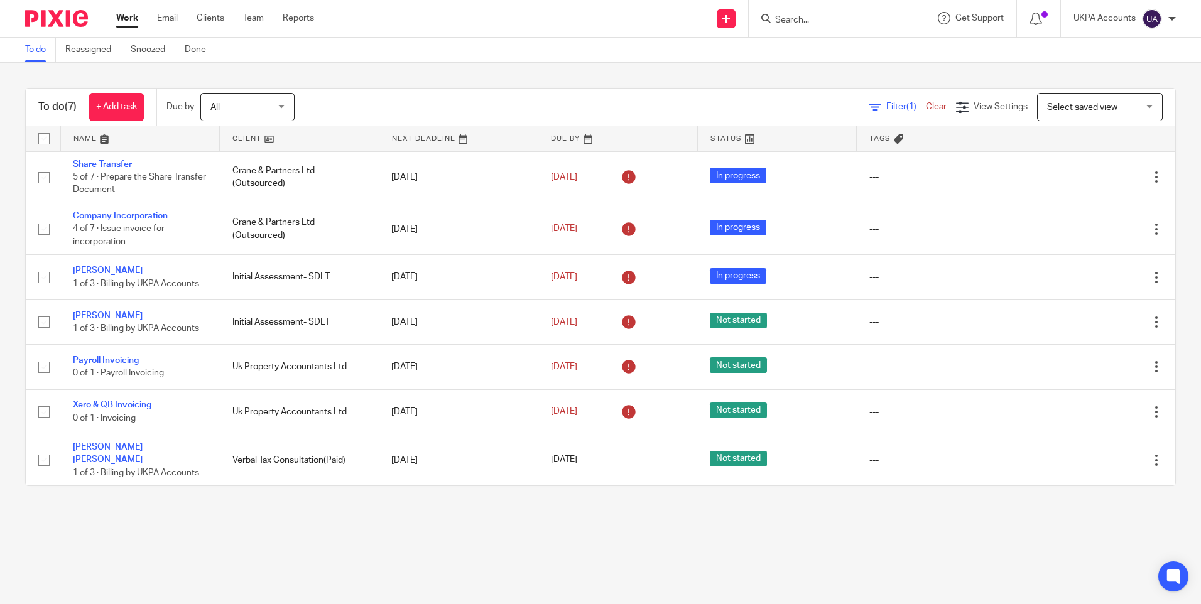
click at [288, 569] on main "To do Reassigned Snoozed Done To do (7) + Add task Due by All All Today Tomorro…" at bounding box center [600, 302] width 1201 height 604
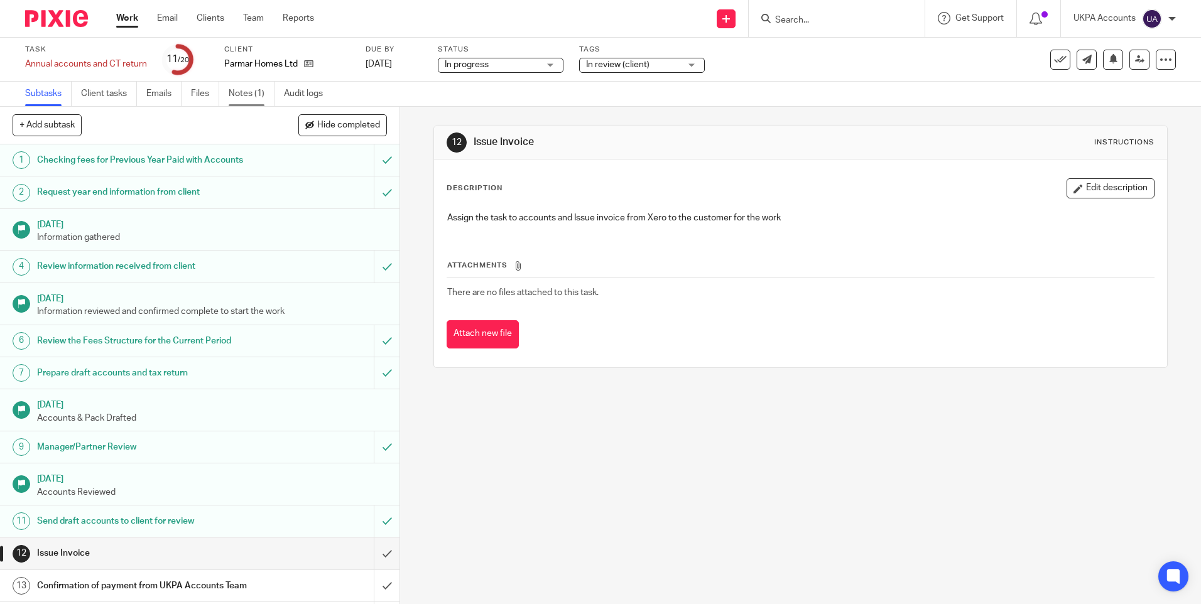
click at [259, 91] on link "Notes (1)" at bounding box center [252, 94] width 46 height 24
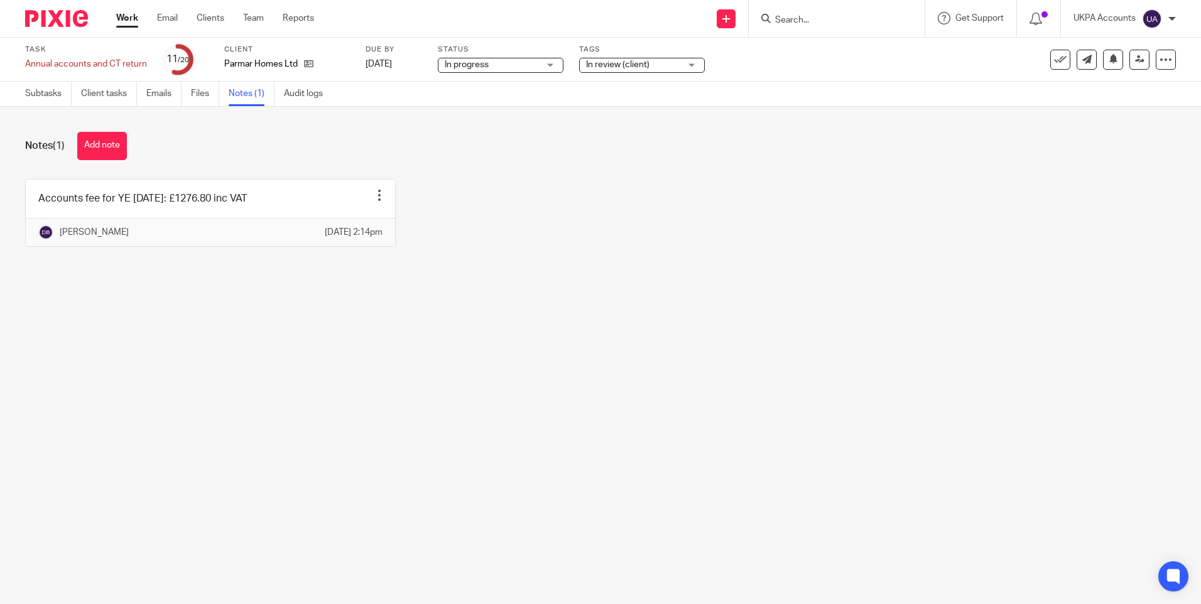
click at [371, 357] on main "Task Annual accounts and CT return Save Annual accounts and CT return 11 /20 Cl…" at bounding box center [600, 302] width 1201 height 604
click at [954, 339] on main "Task Annual accounts and CT return Save Annual accounts and CT return 11 /20 Cl…" at bounding box center [600, 302] width 1201 height 604
click at [404, 138] on div "Notes (1) Add note" at bounding box center [600, 146] width 1151 height 28
click at [409, 289] on div "Notes (1) Add note Accounts fee for YE 28 Feb 2025: £1276.80 inc VAT Edit note …" at bounding box center [600, 199] width 1201 height 184
click at [111, 144] on button "Add note" at bounding box center [102, 146] width 50 height 28
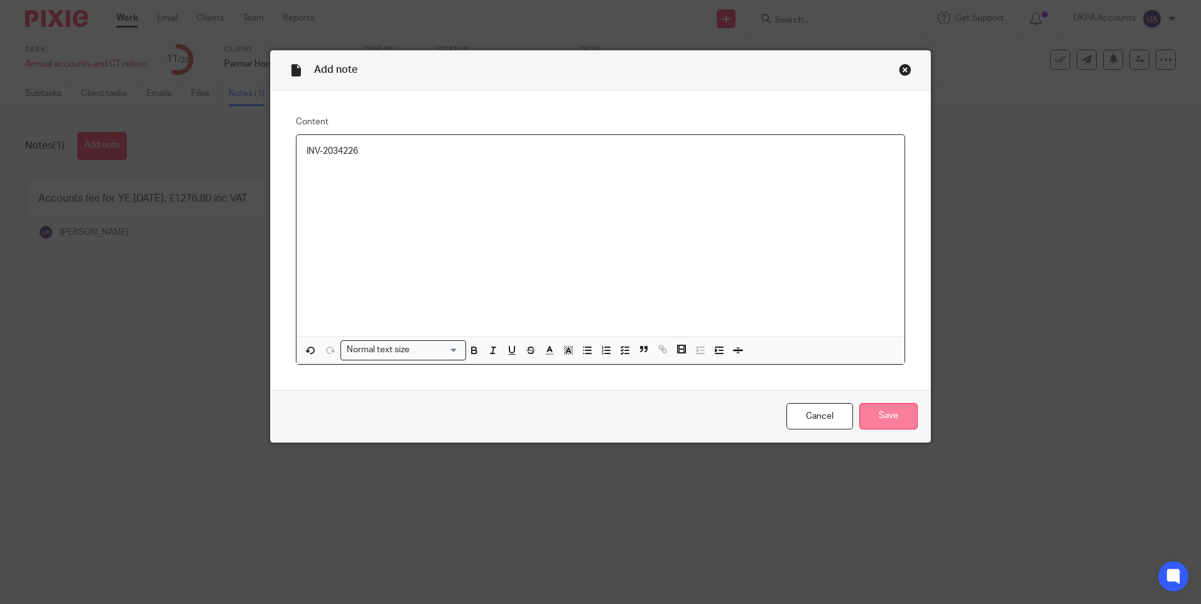
click at [889, 419] on input "Save" at bounding box center [888, 416] width 58 height 27
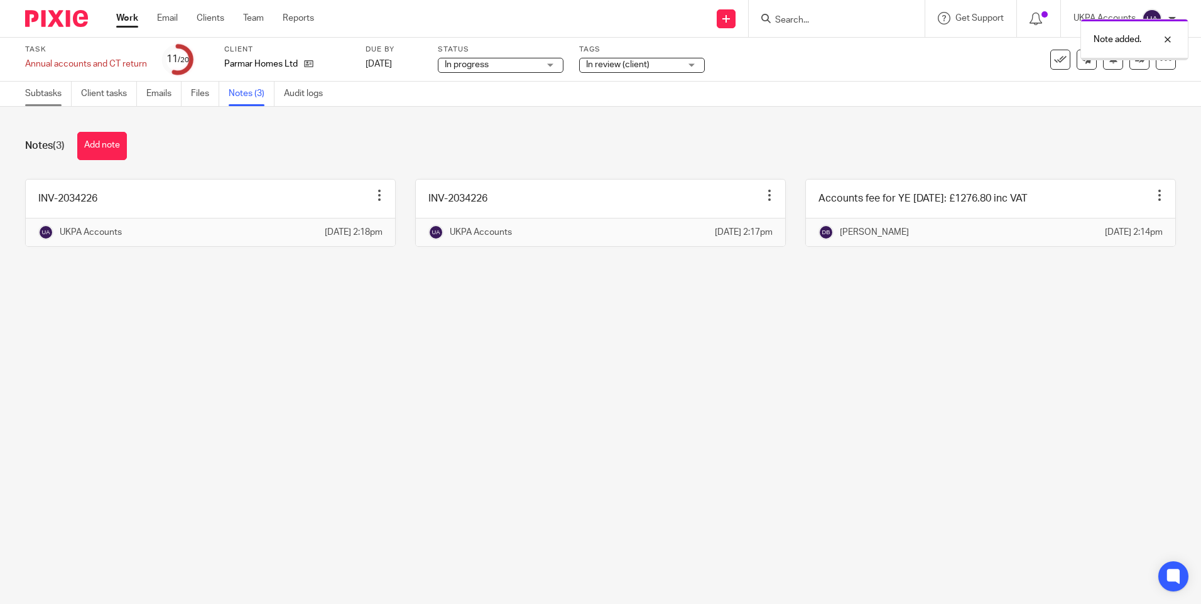
drag, startPoint x: 0, startPoint y: 0, endPoint x: 52, endPoint y: 95, distance: 108.5
click at [52, 95] on link "Subtasks" at bounding box center [48, 94] width 46 height 24
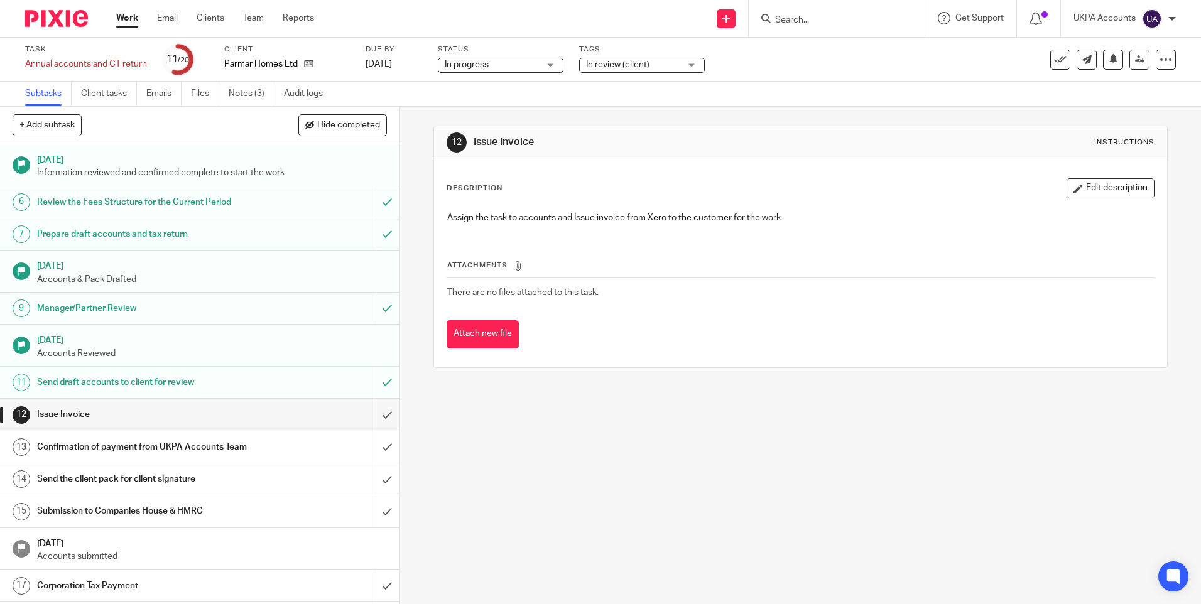
scroll to position [246, 0]
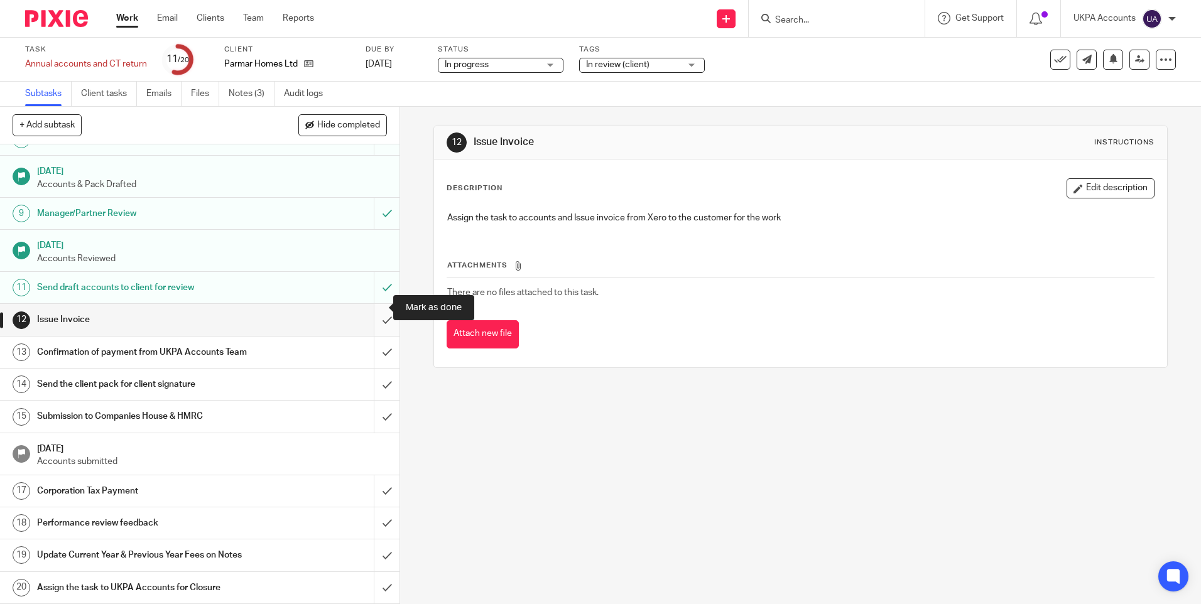
click at [371, 305] on input "submit" at bounding box center [200, 319] width 400 height 31
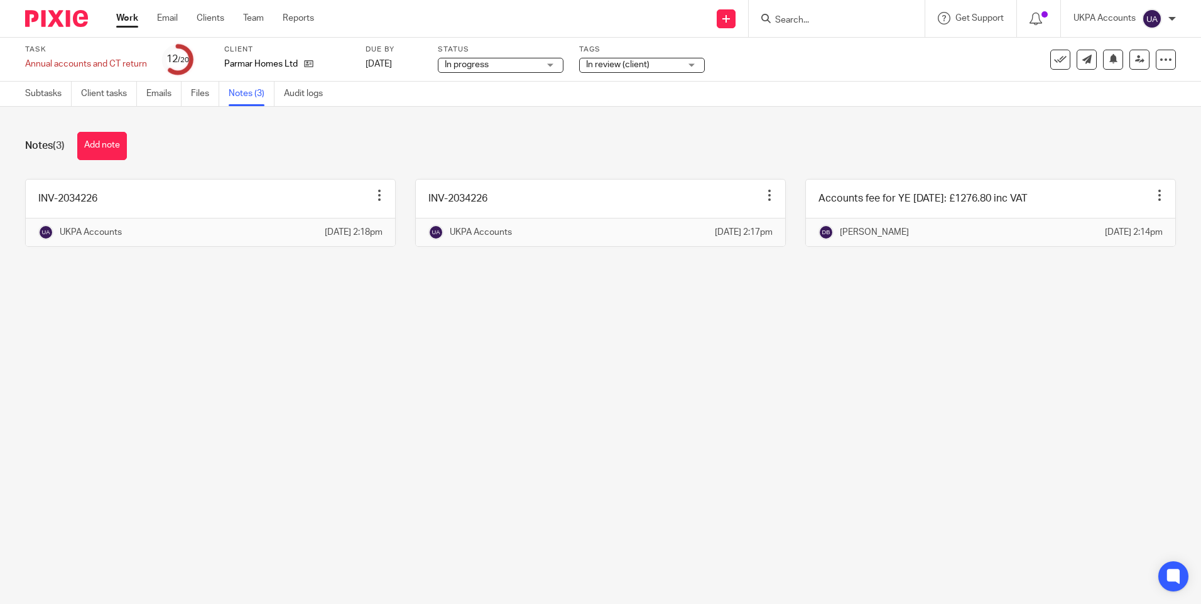
click at [374, 192] on div at bounding box center [379, 195] width 13 height 13
click at [357, 241] on span "Delete note" at bounding box center [353, 244] width 46 height 9
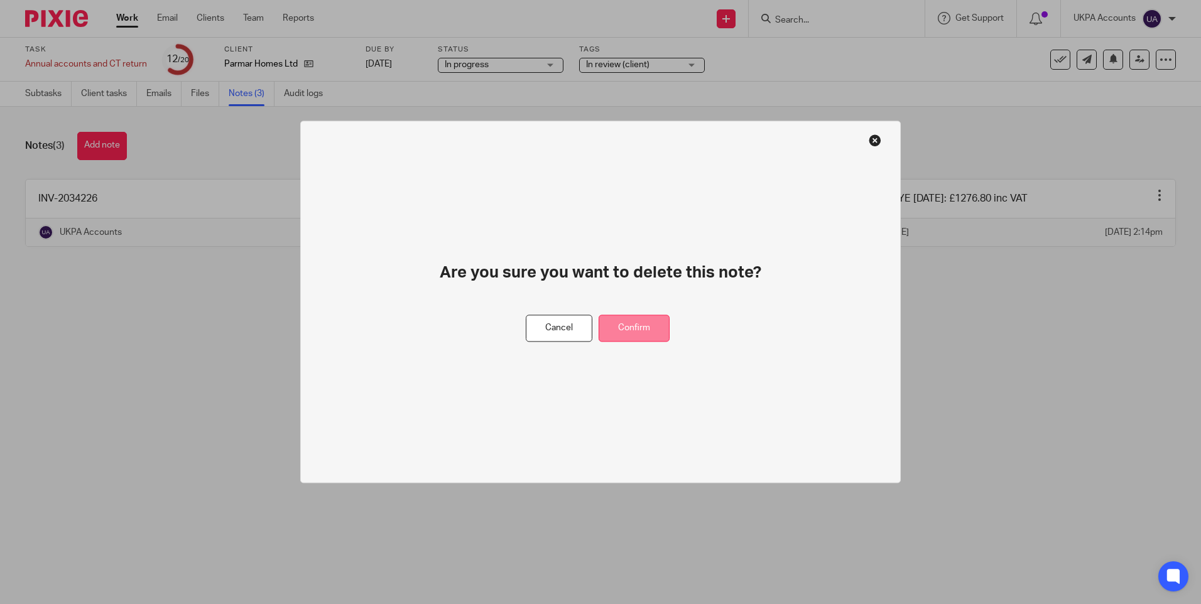
click at [641, 327] on button "Confirm" at bounding box center [634, 328] width 71 height 27
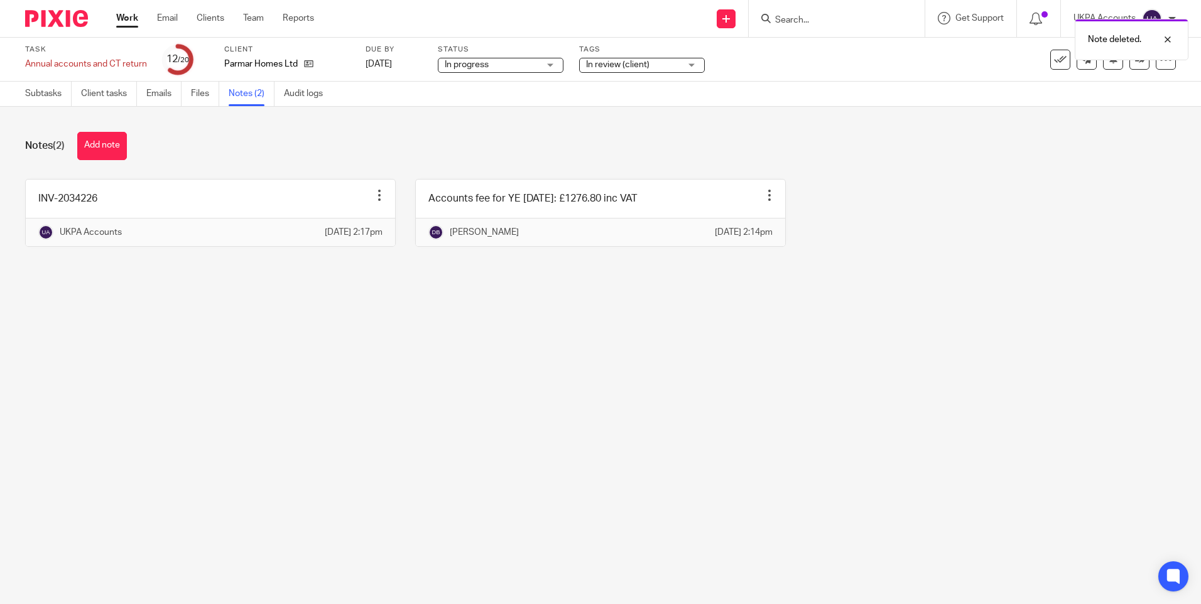
click at [1074, 195] on div "INV-2034226 Edit note Delete note UKPA Accounts 22 Sep 2025 2:17pm Accounts fee…" at bounding box center [591, 222] width 1170 height 87
click at [1109, 63] on icon at bounding box center [1113, 58] width 9 height 9
